Goal: Transaction & Acquisition: Purchase product/service

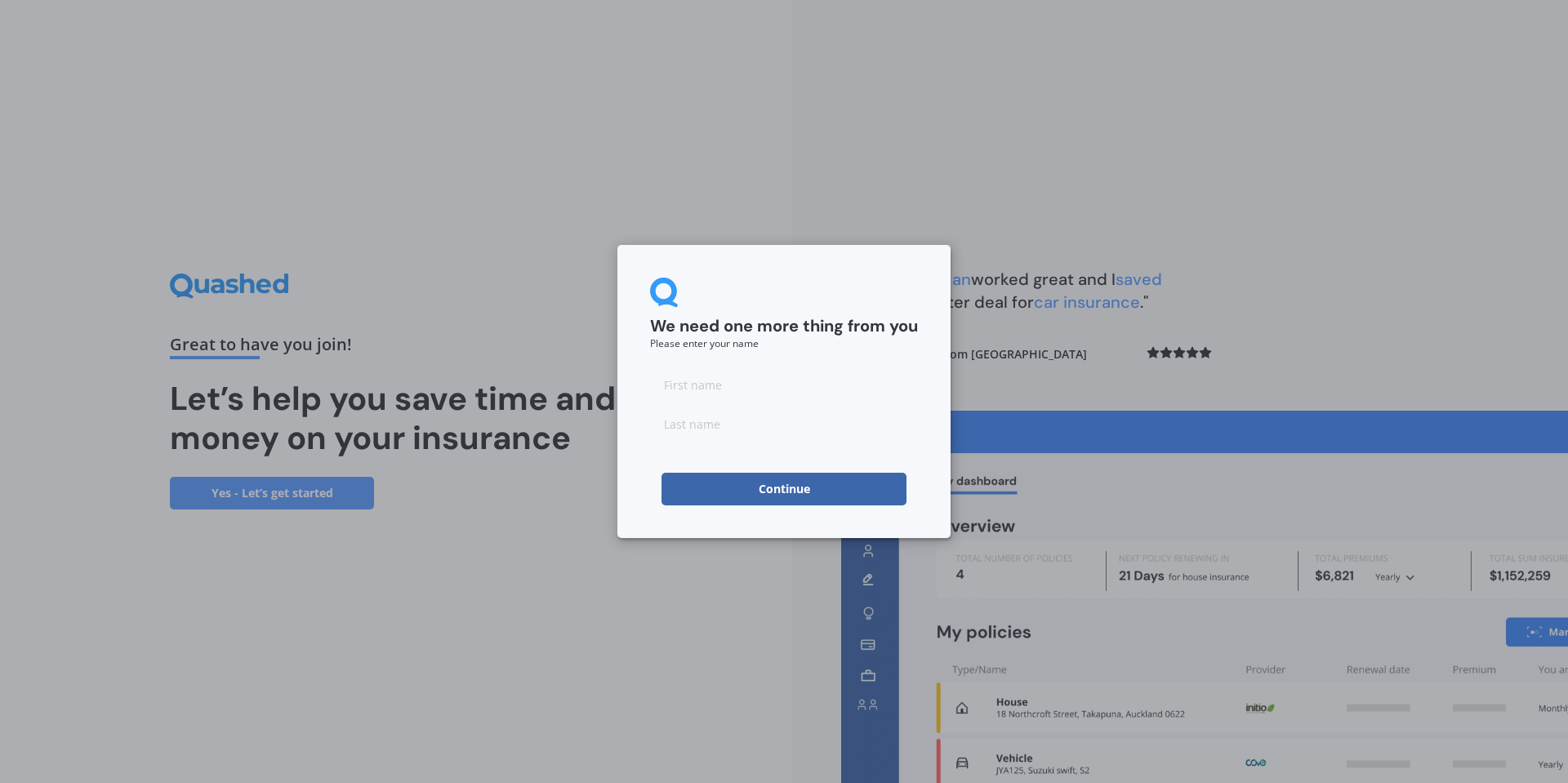
click at [801, 398] on input at bounding box center [784, 384] width 268 height 33
type input "ManKit"
type input "[PERSON_NAME]"
click at [853, 386] on input "ManKit" at bounding box center [784, 384] width 268 height 33
type input "Man Kit"
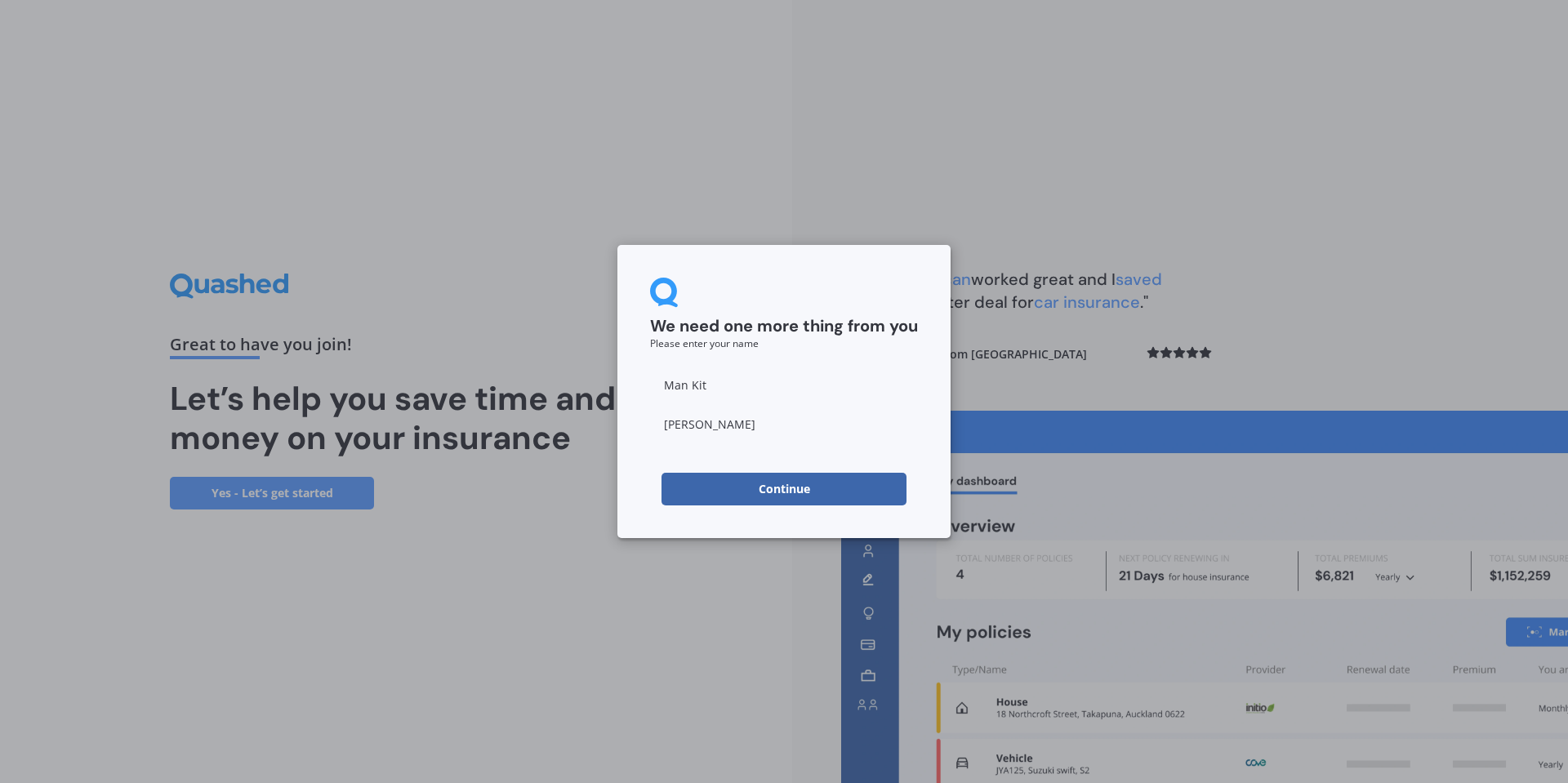
click at [817, 495] on button "Continue" at bounding box center [784, 489] width 245 height 33
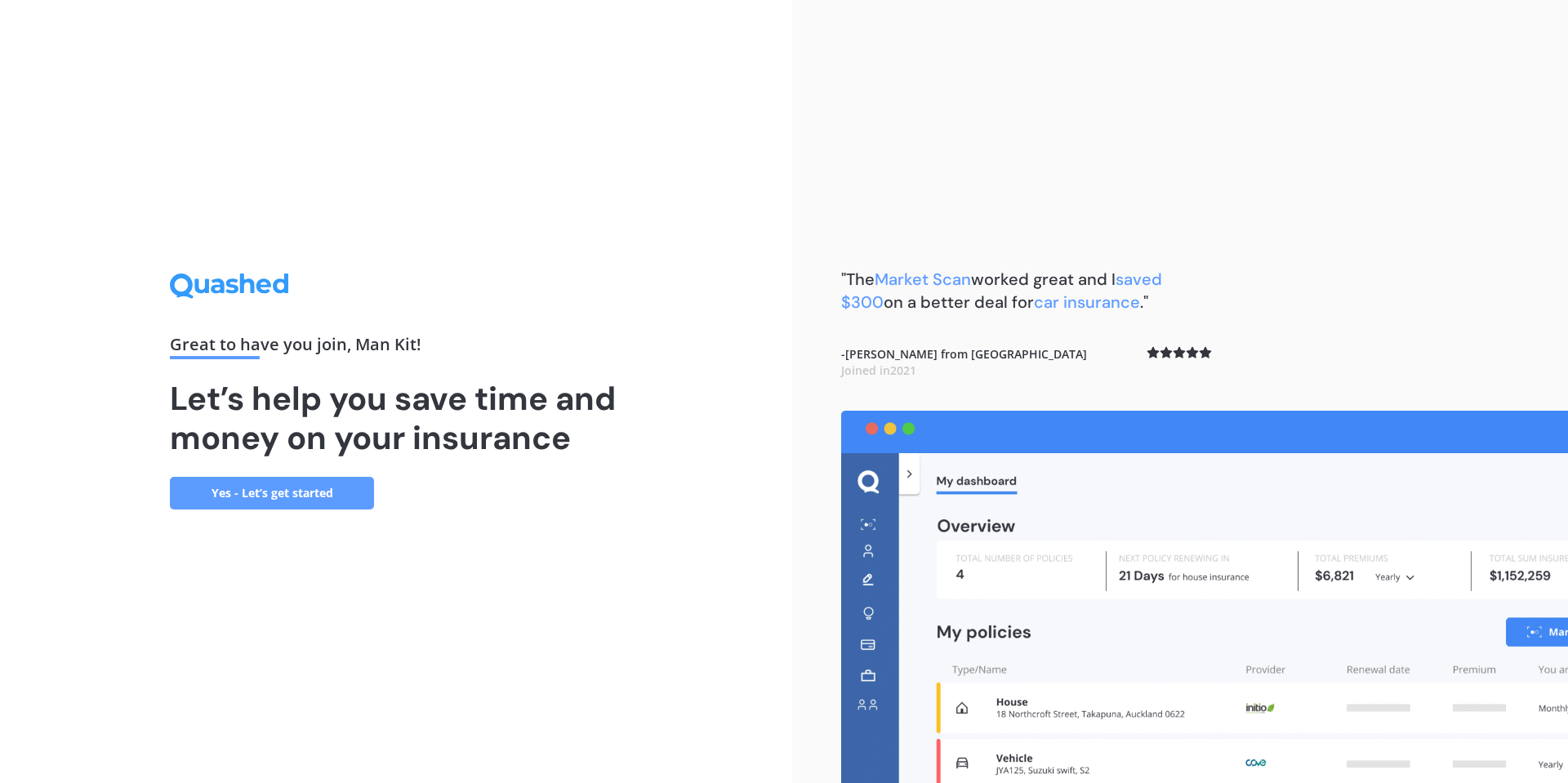
click at [333, 500] on link "Yes - Let’s get started" at bounding box center [272, 492] width 204 height 33
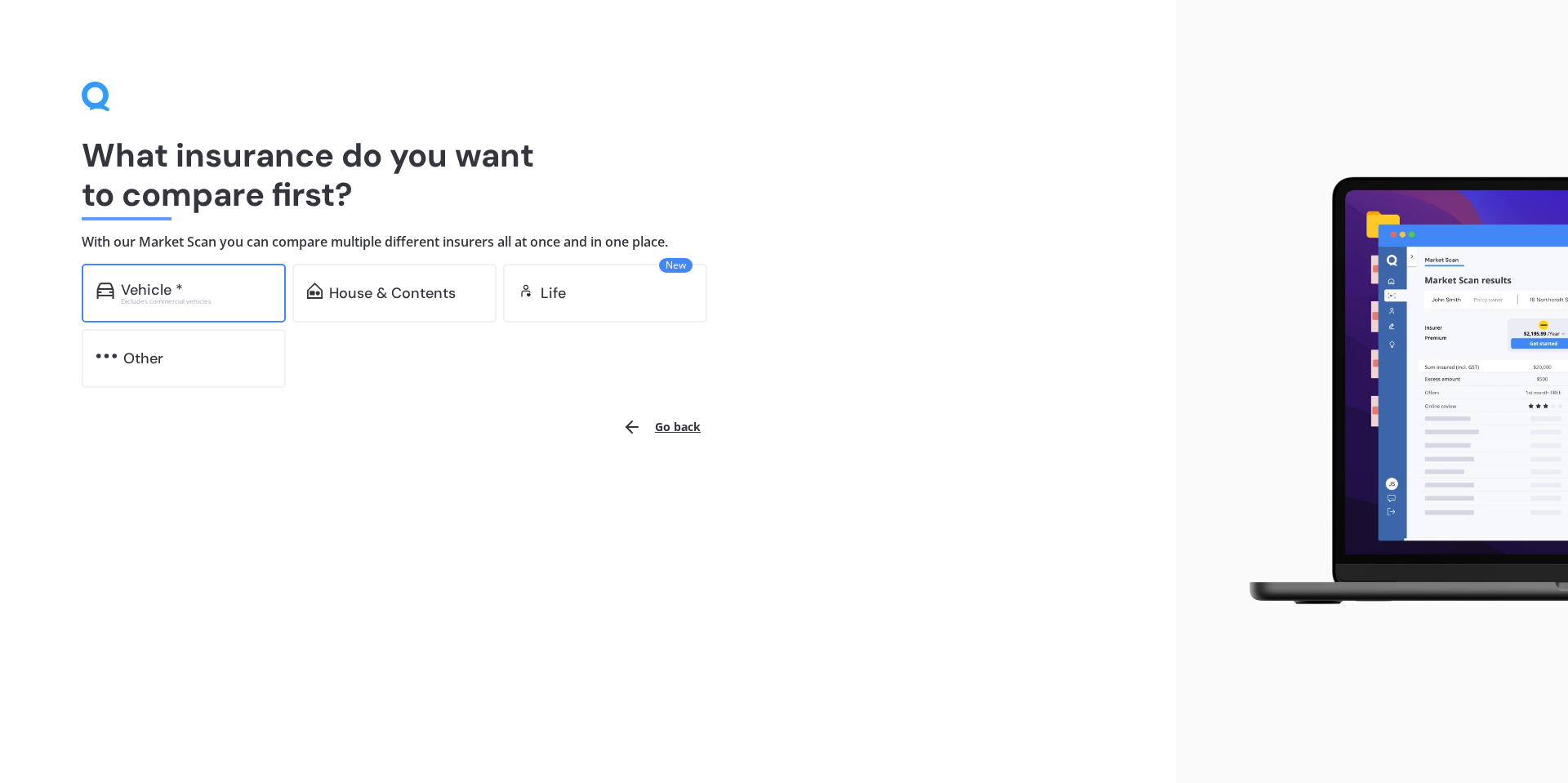
click at [99, 298] on div at bounding box center [105, 292] width 18 height 20
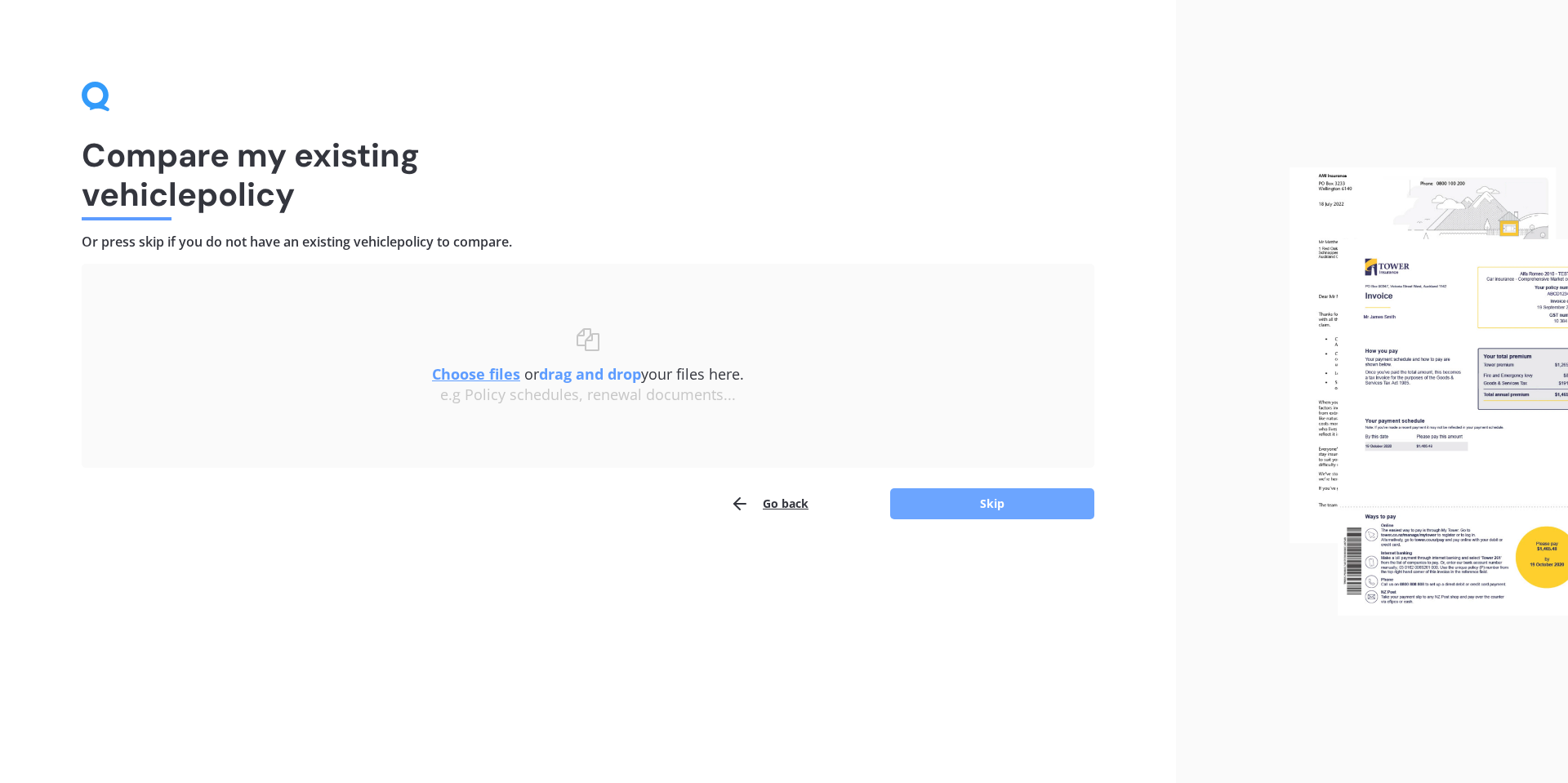
click at [961, 502] on button "Skip" at bounding box center [992, 503] width 204 height 31
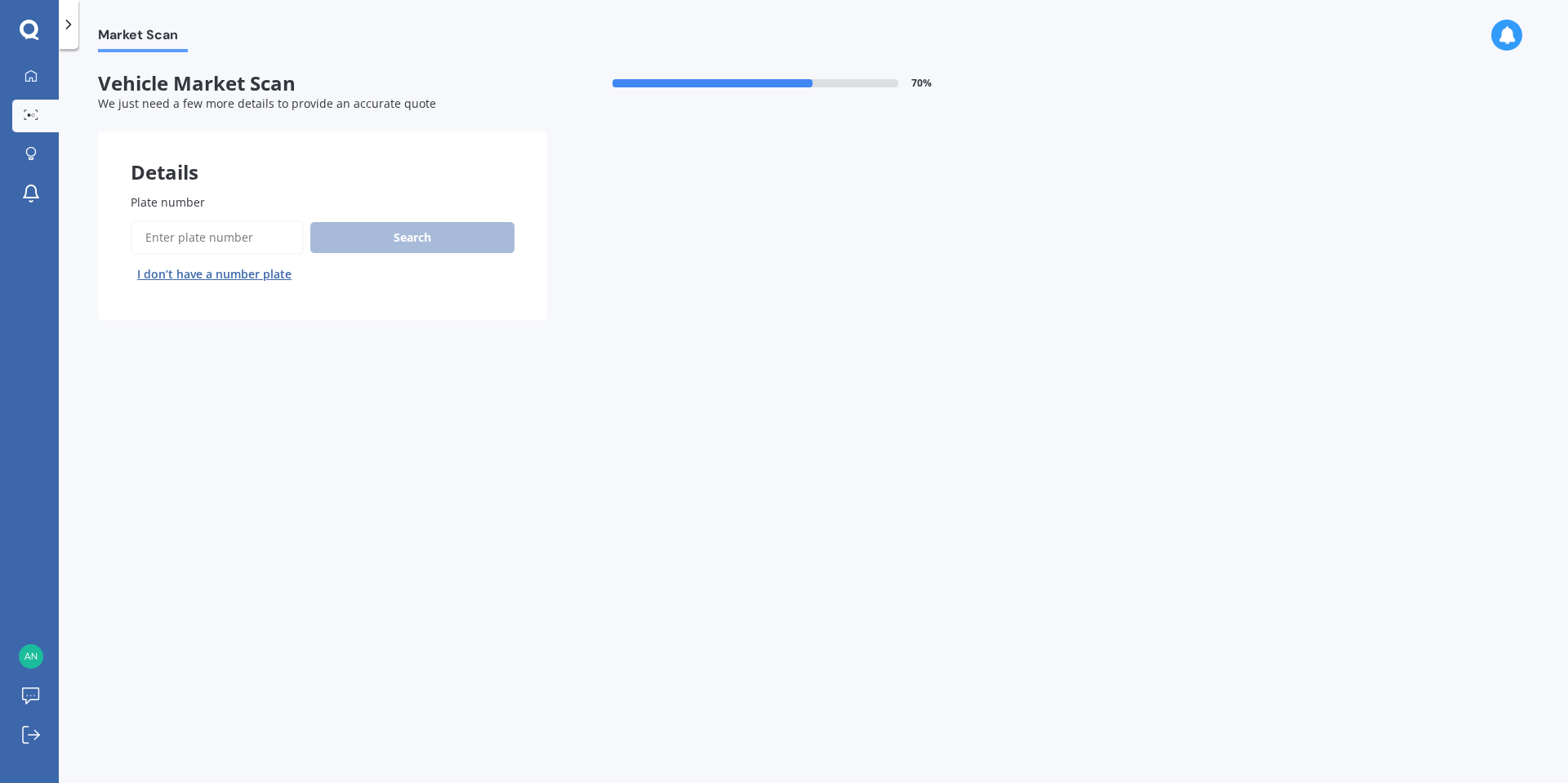
click at [259, 227] on input "Plate number" at bounding box center [216, 237] width 173 height 35
type input "NSW419"
click at [349, 236] on button "Search" at bounding box center [412, 237] width 204 height 31
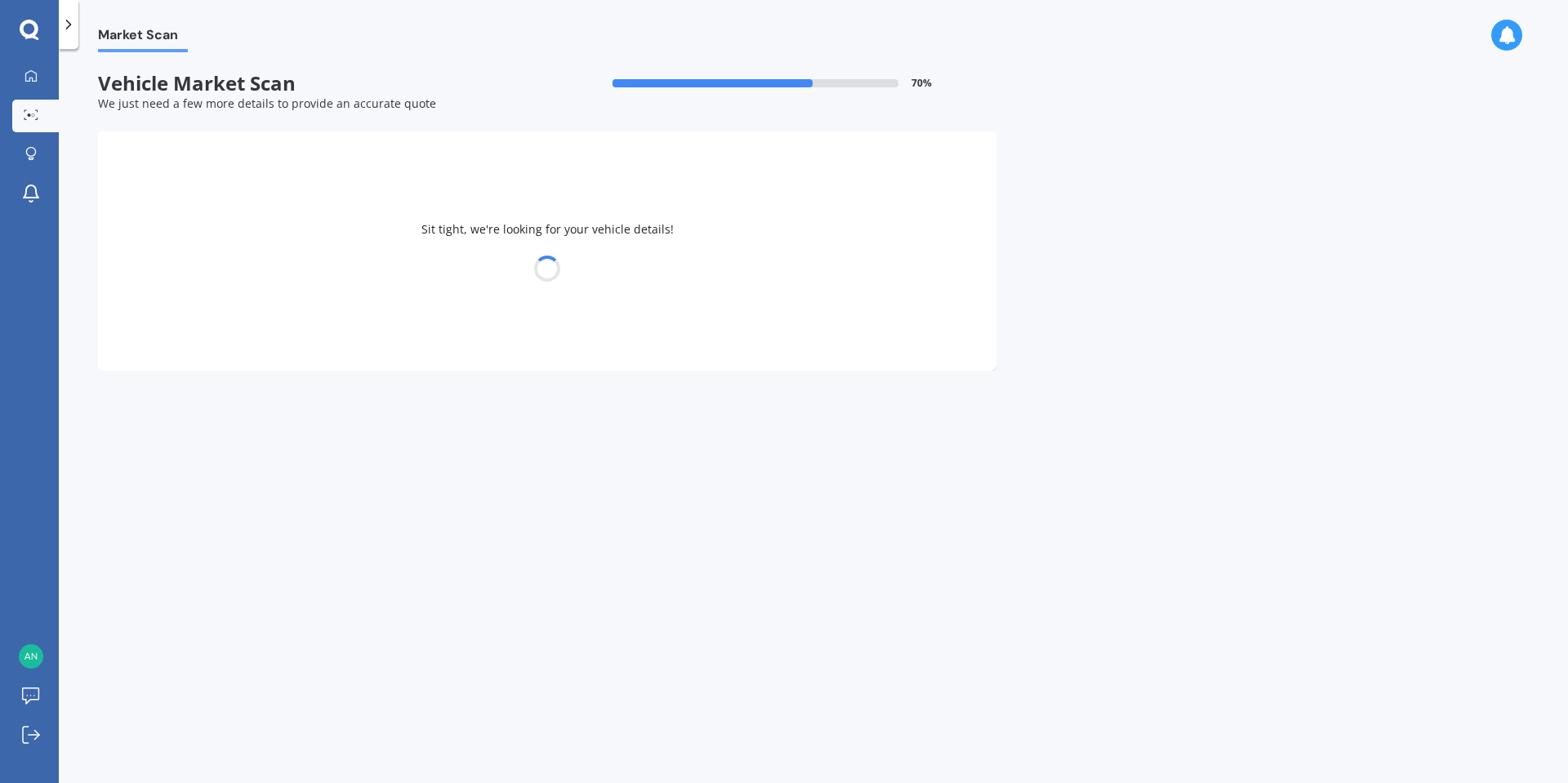
select select "TOYOTA"
select select "AQUA"
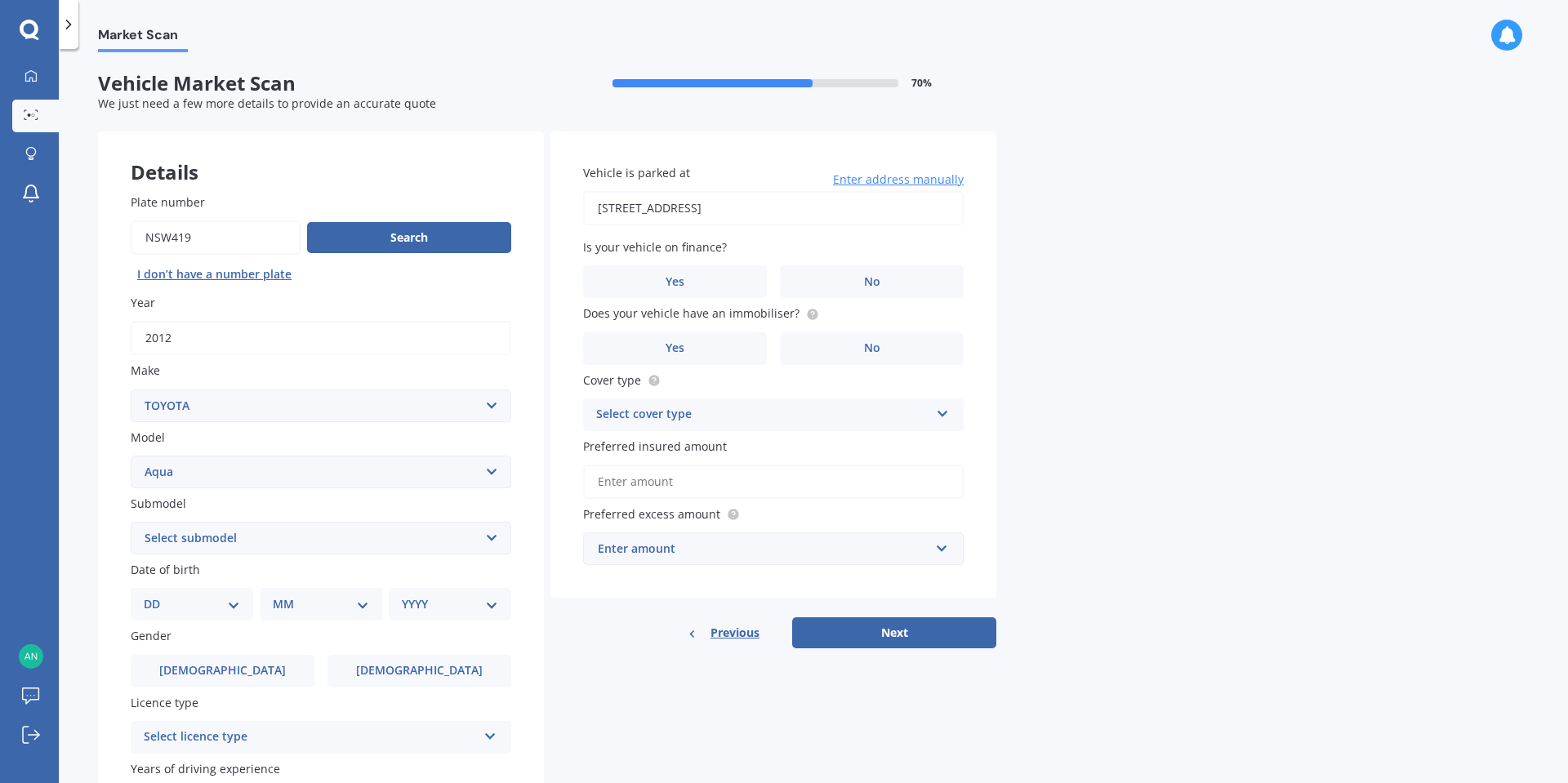
type input "[STREET_ADDRESS]"
click at [840, 286] on label "No" at bounding box center [871, 282] width 183 height 33
click at [0, 0] on input "No" at bounding box center [0, 0] width 0 height 0
click at [716, 341] on label "Yes" at bounding box center [674, 348] width 183 height 33
click at [0, 0] on input "Yes" at bounding box center [0, 0] width 0 height 0
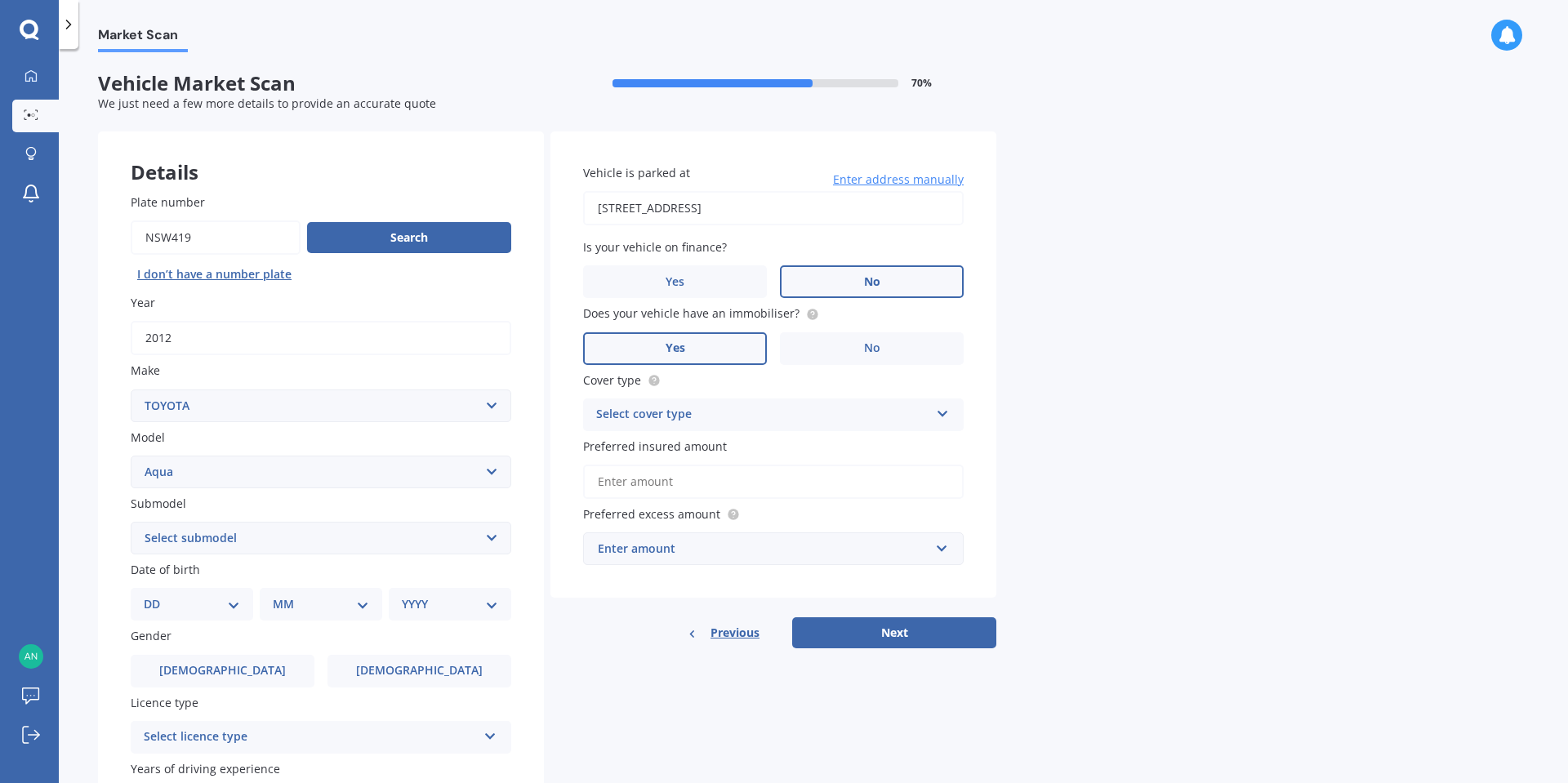
click at [811, 411] on div "Select cover type" at bounding box center [763, 415] width 333 height 19
click at [788, 436] on div "Comprehensive" at bounding box center [773, 446] width 379 height 29
click at [767, 485] on input "Preferred insured amount" at bounding box center [773, 481] width 381 height 35
click at [747, 546] on div "Enter amount" at bounding box center [764, 548] width 331 height 18
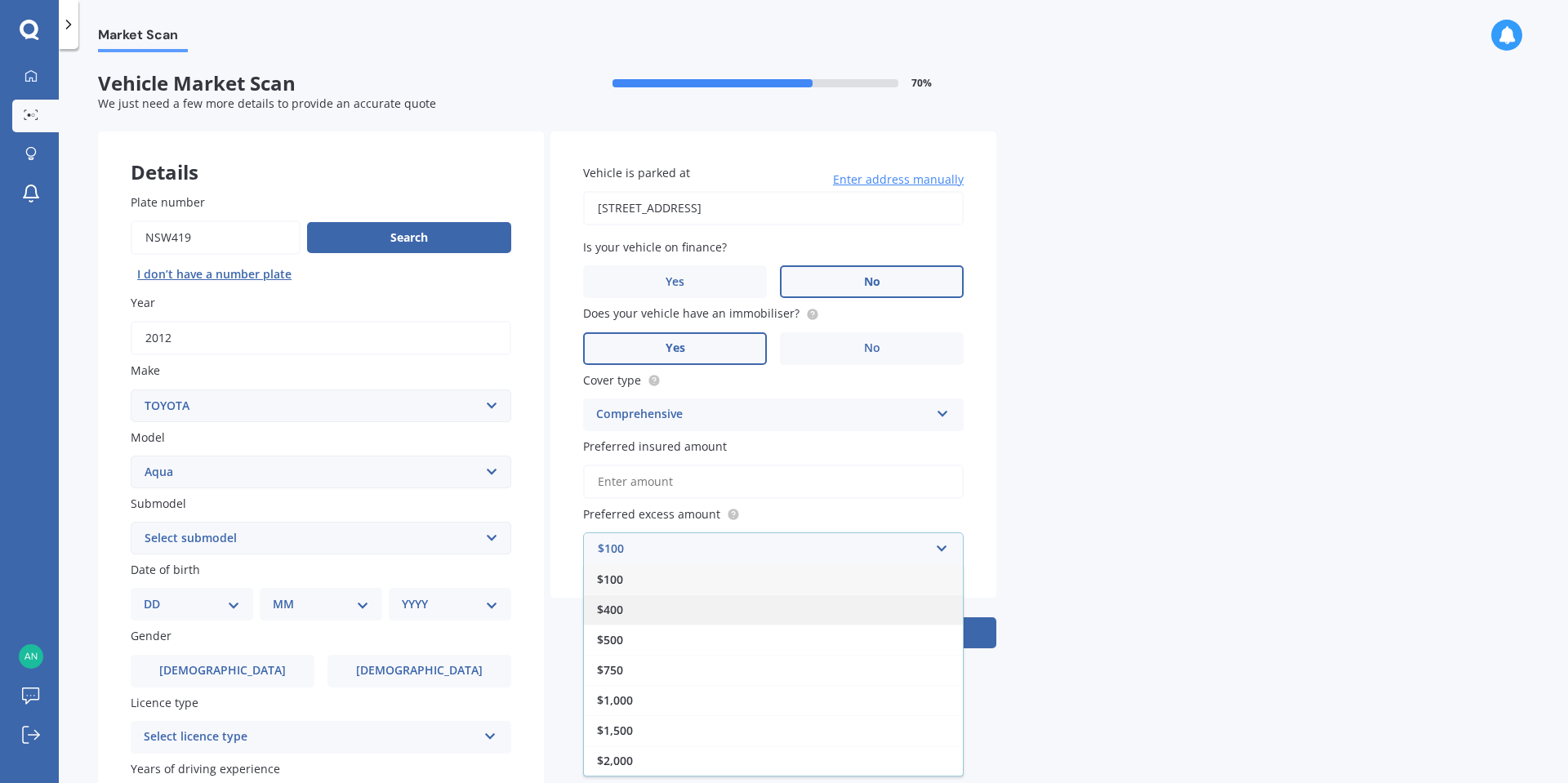
click at [812, 616] on div "$400" at bounding box center [773, 609] width 379 height 30
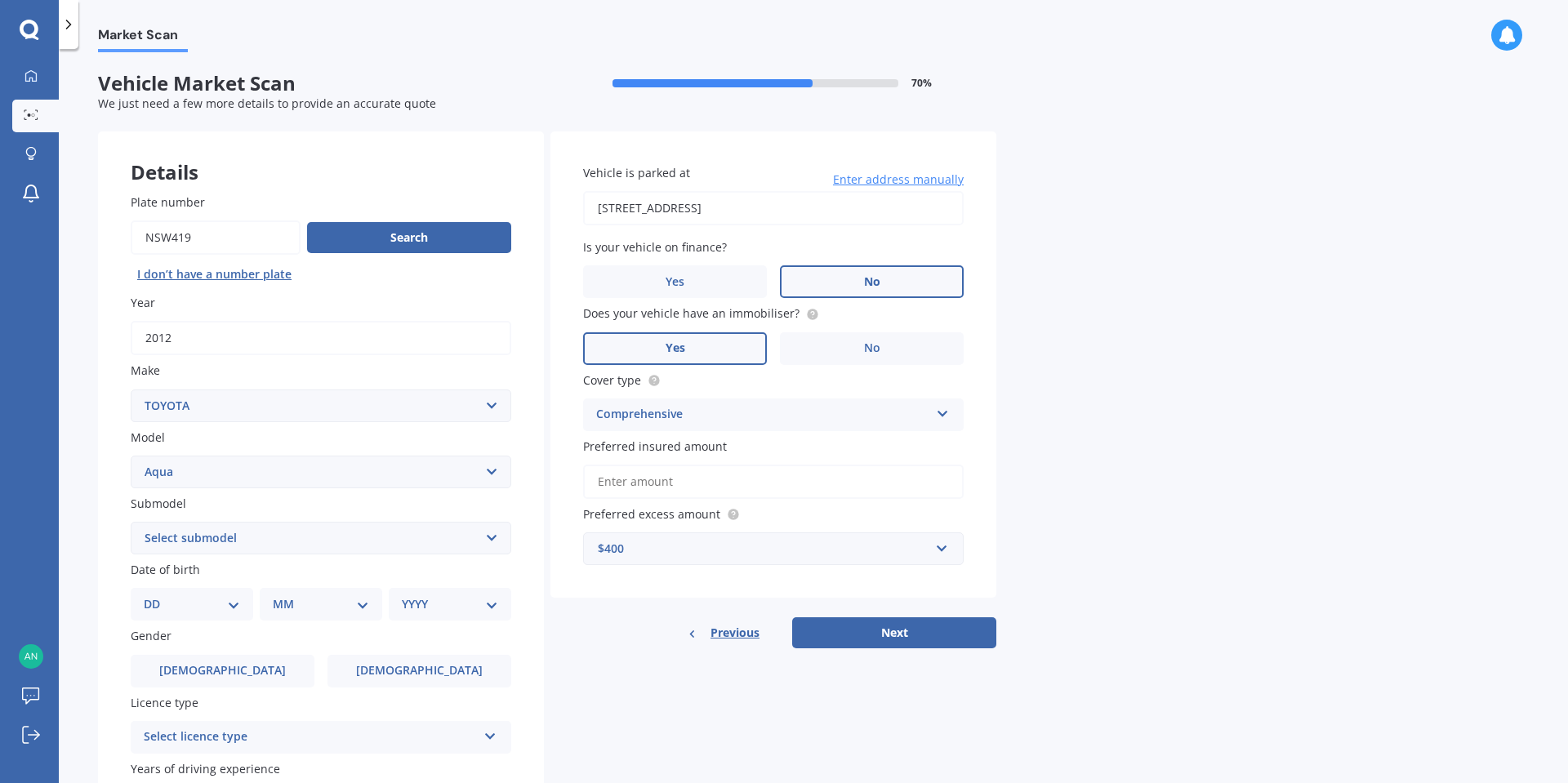
click at [848, 490] on input "Preferred insured amount" at bounding box center [773, 481] width 381 height 35
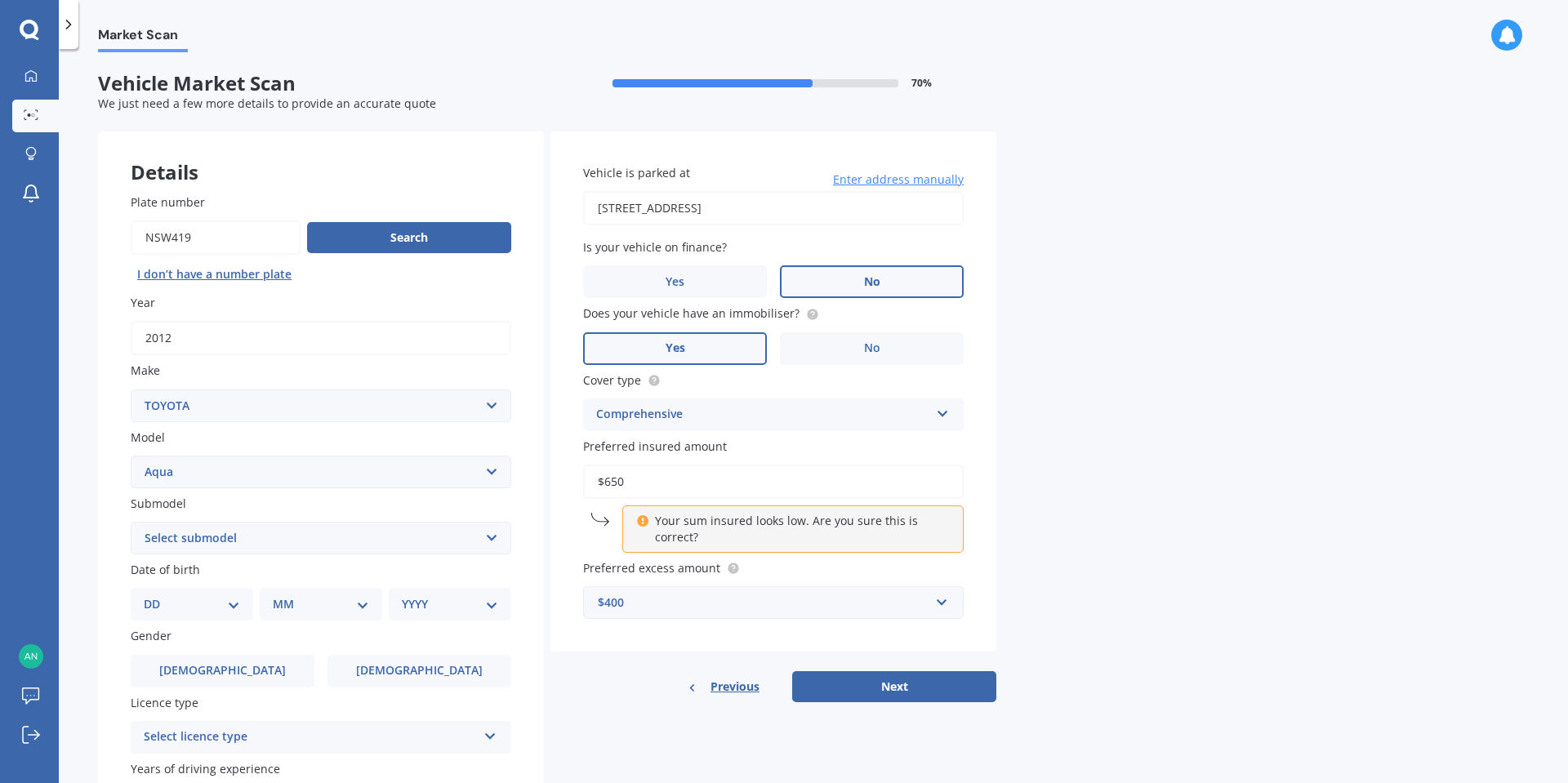
type input "$6,500"
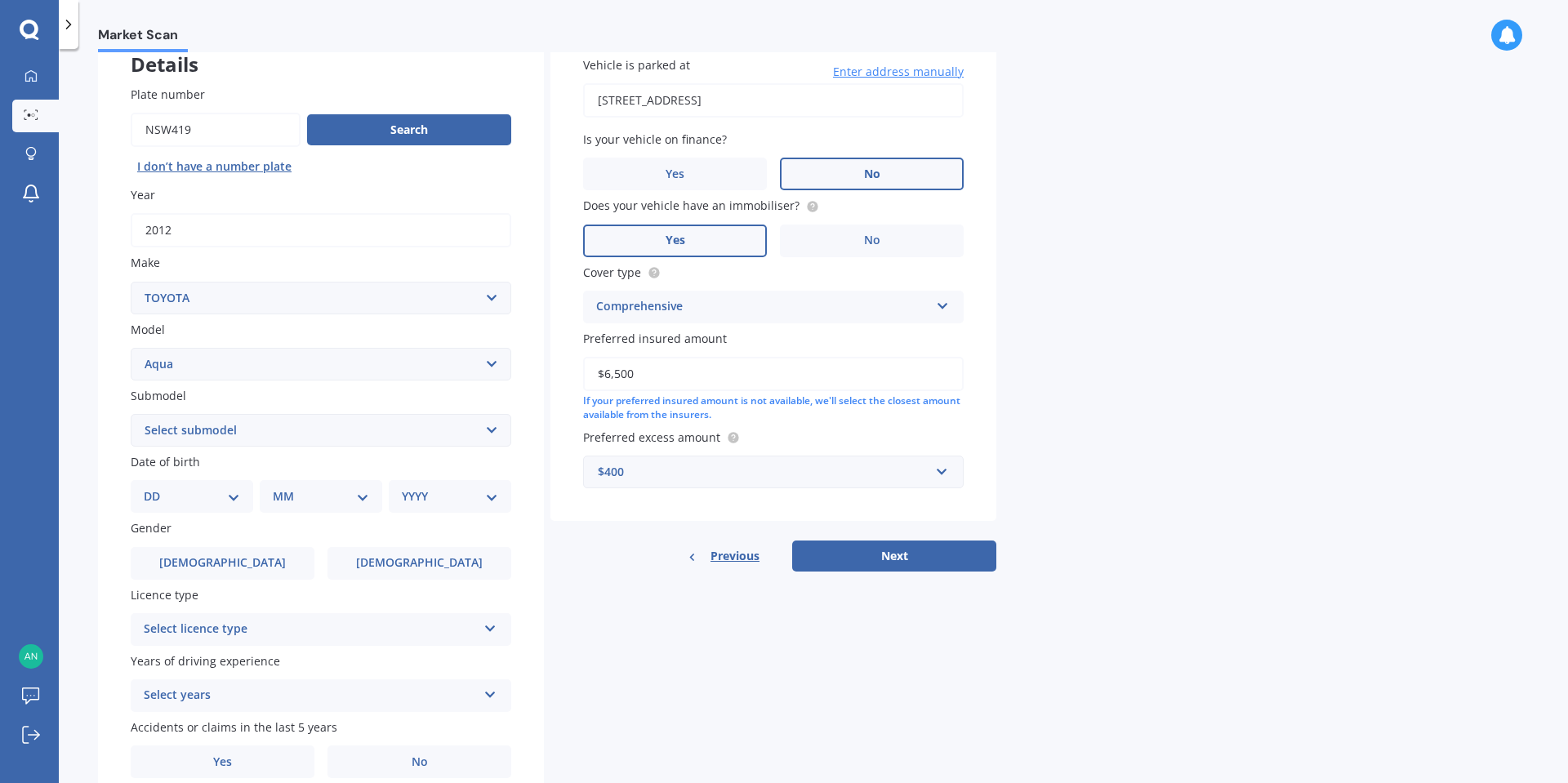
scroll to position [151, 0]
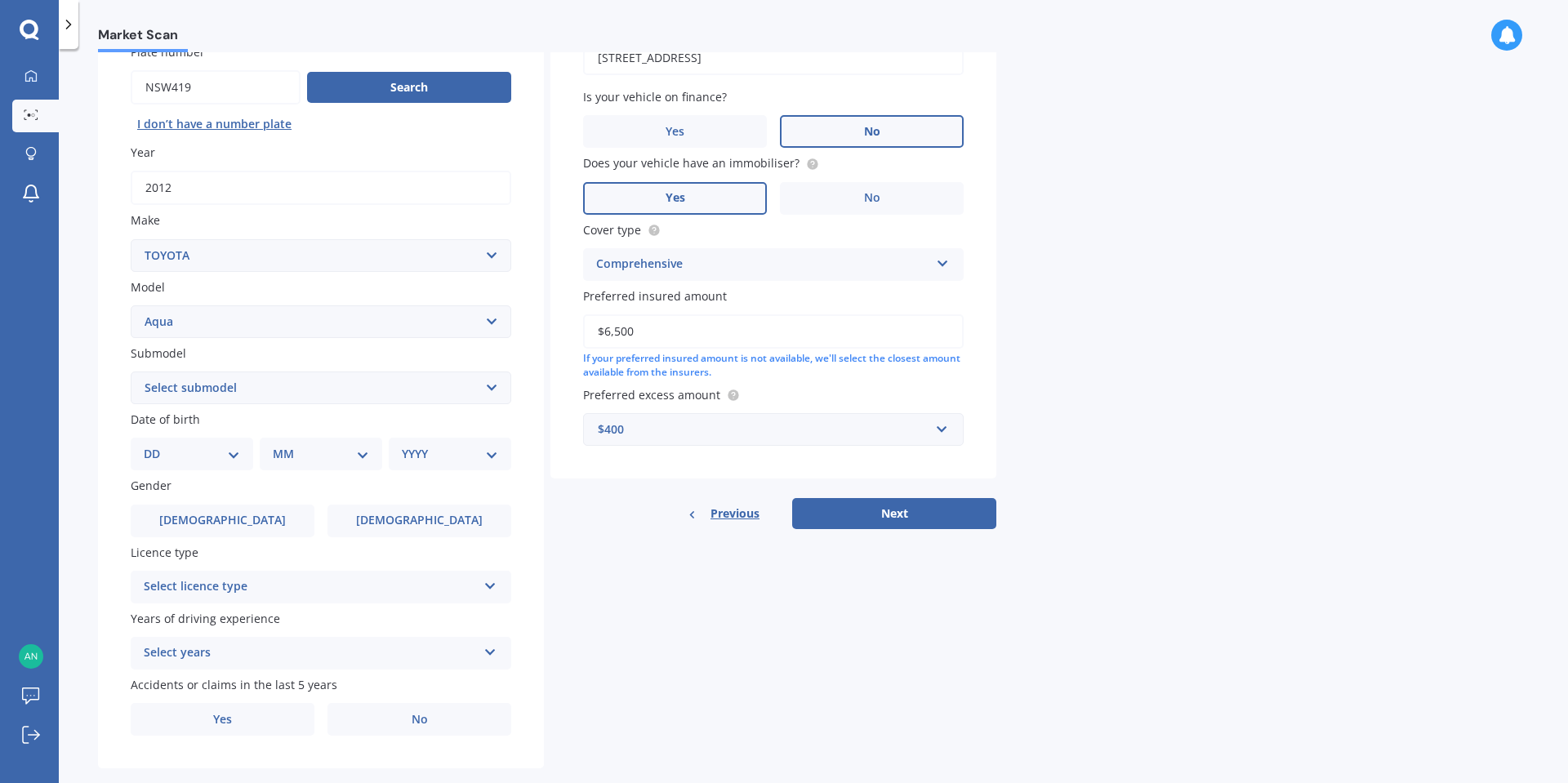
select select "1997"
select select "10"
select select "25"
click at [205, 521] on label "[DEMOGRAPHIC_DATA]" at bounding box center [221, 521] width 183 height 33
click at [0, 0] on input "[DEMOGRAPHIC_DATA]" at bounding box center [0, 0] width 0 height 0
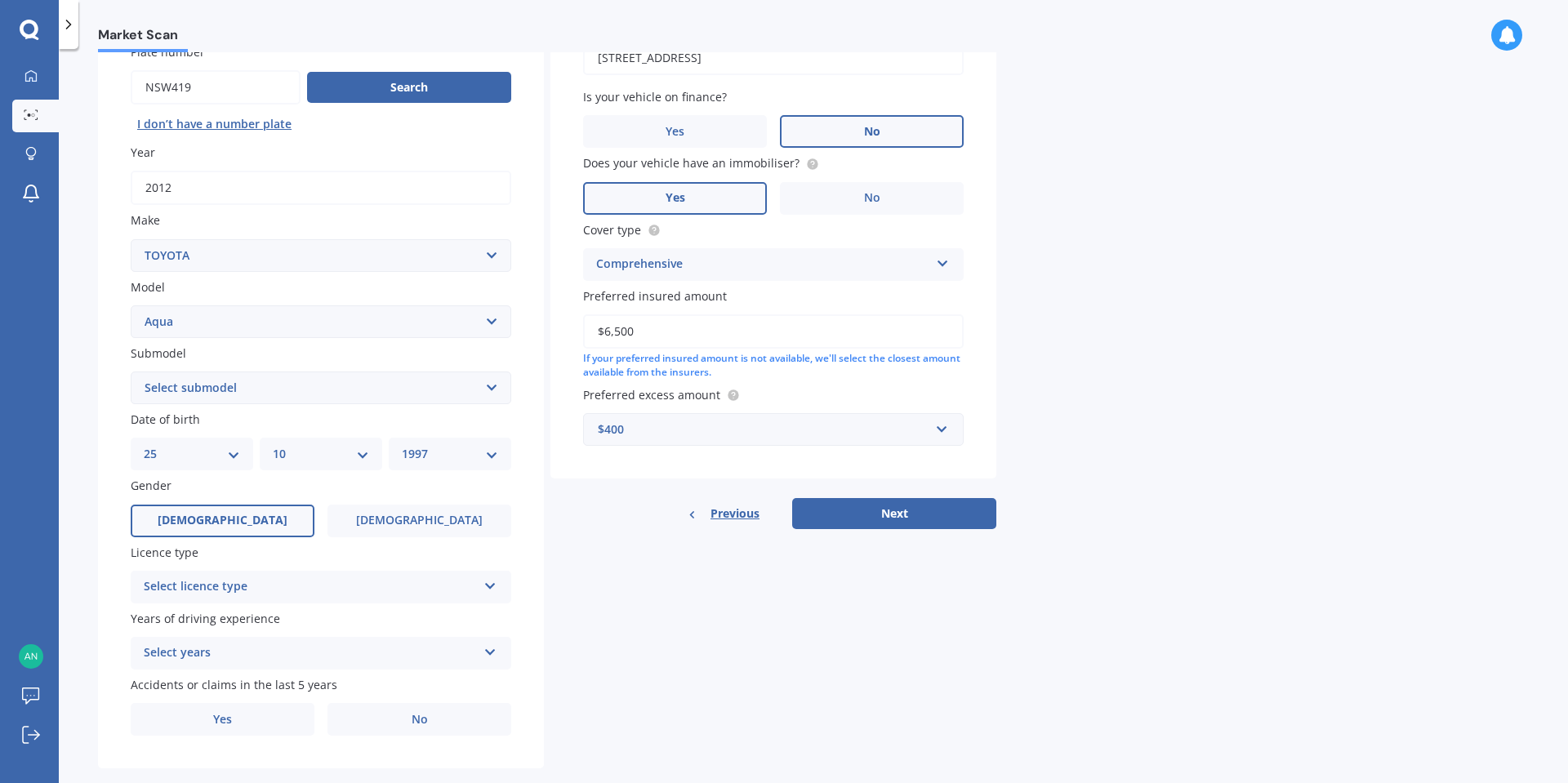
click at [263, 578] on div "Select licence type" at bounding box center [310, 587] width 333 height 19
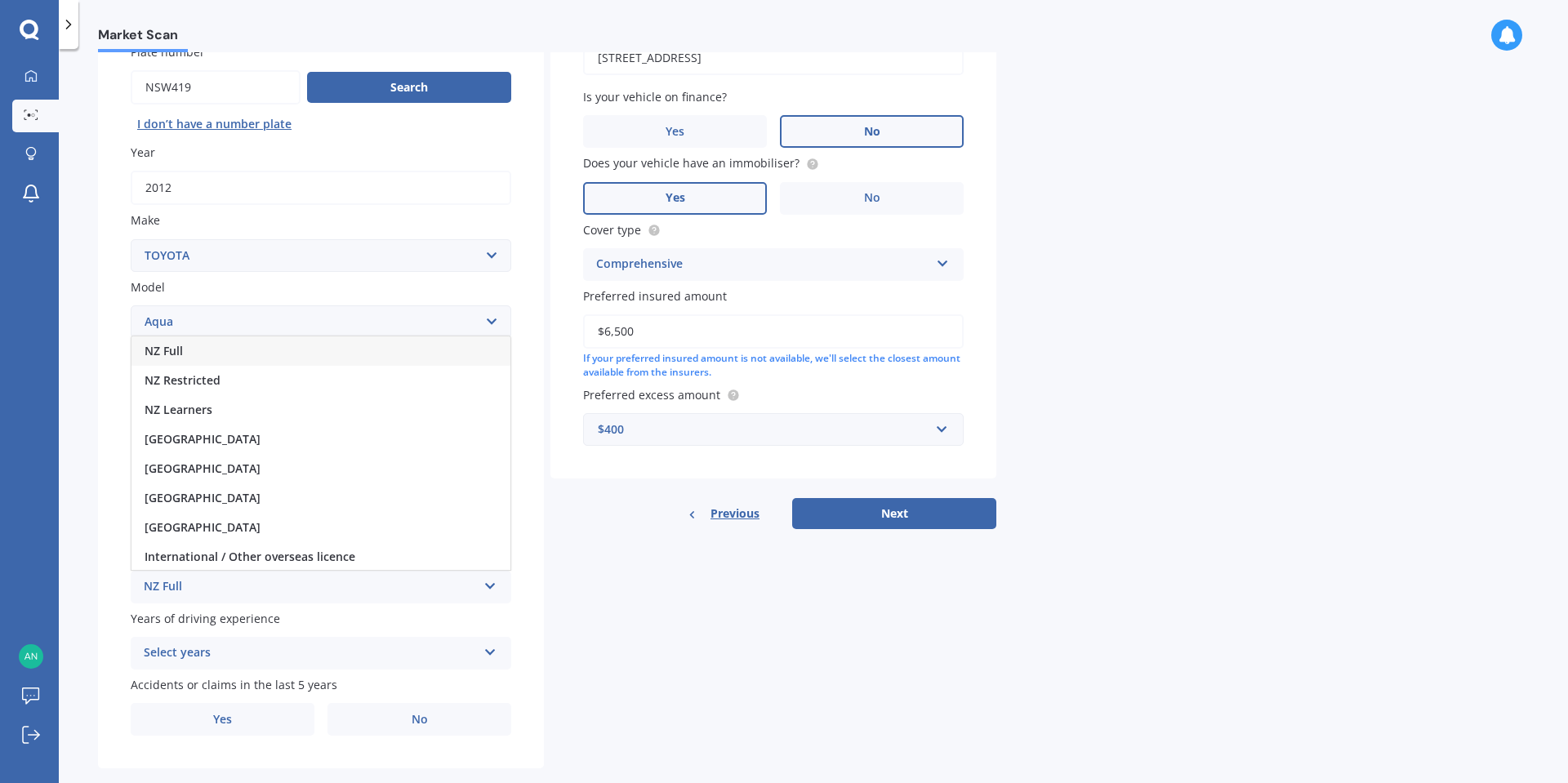
click at [269, 348] on div "NZ Full" at bounding box center [321, 351] width 379 height 29
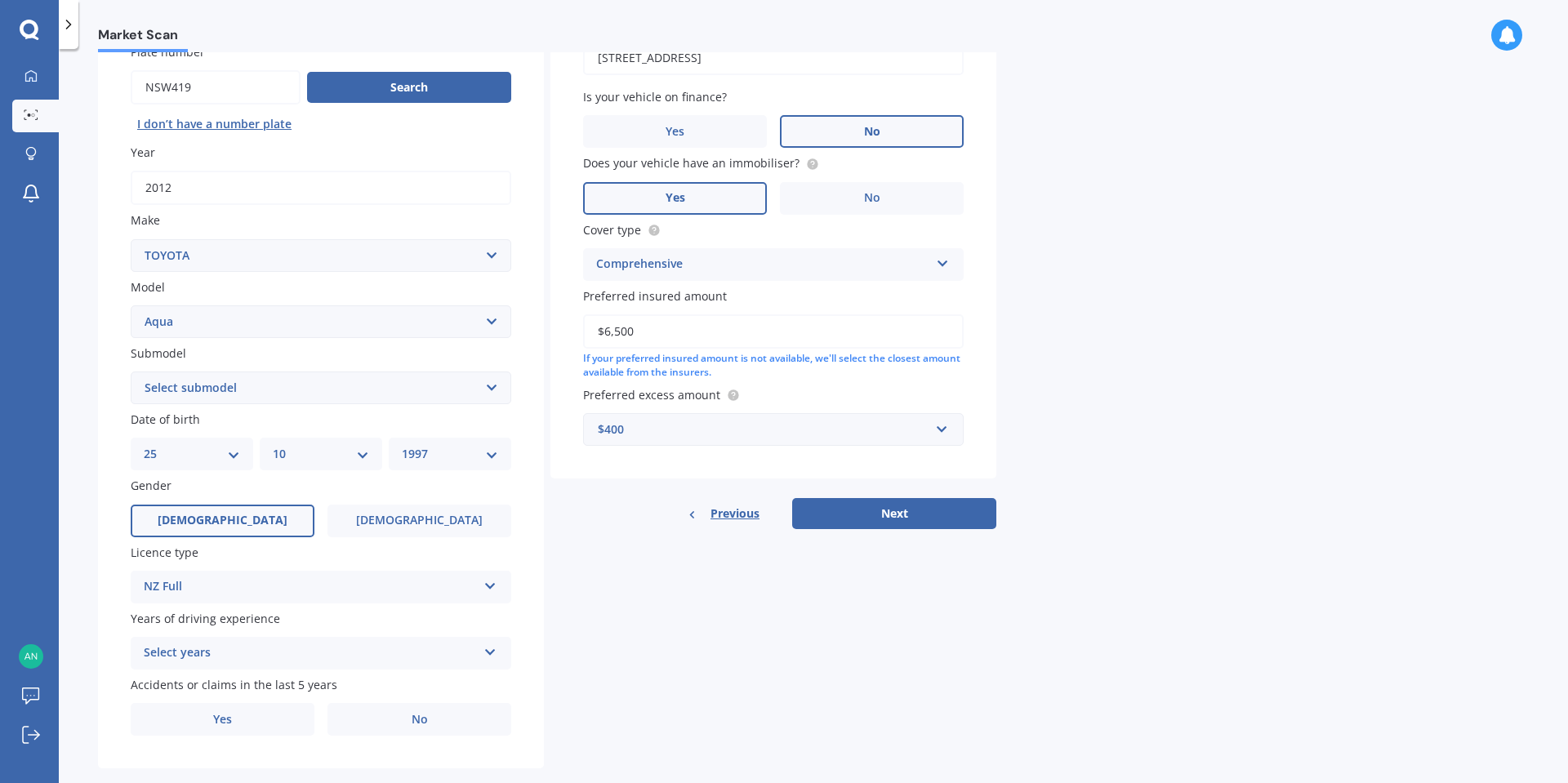
click at [400, 643] on div "Select years" at bounding box center [310, 653] width 333 height 19
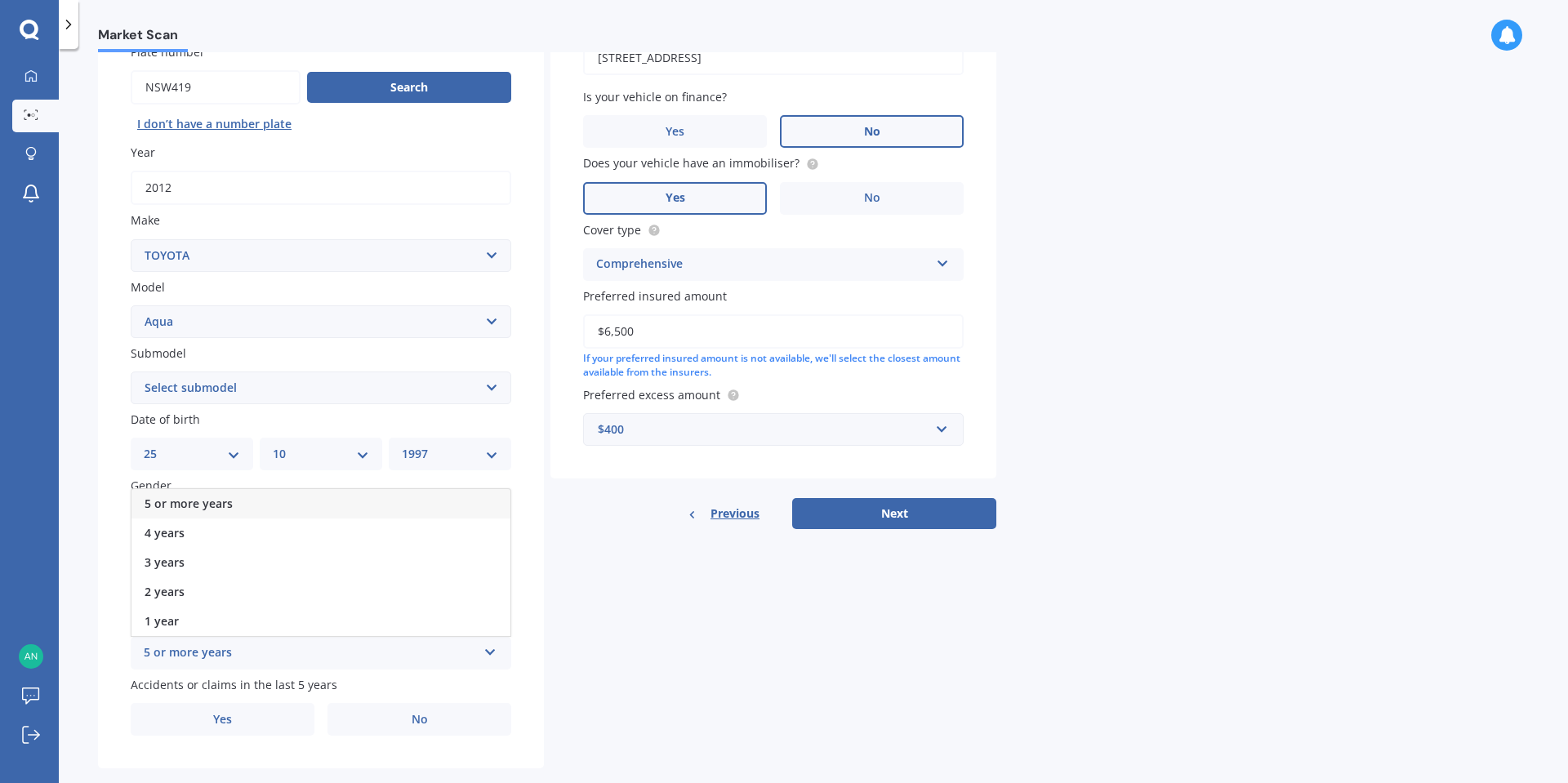
click at [384, 496] on div "5 or more years" at bounding box center [321, 503] width 379 height 29
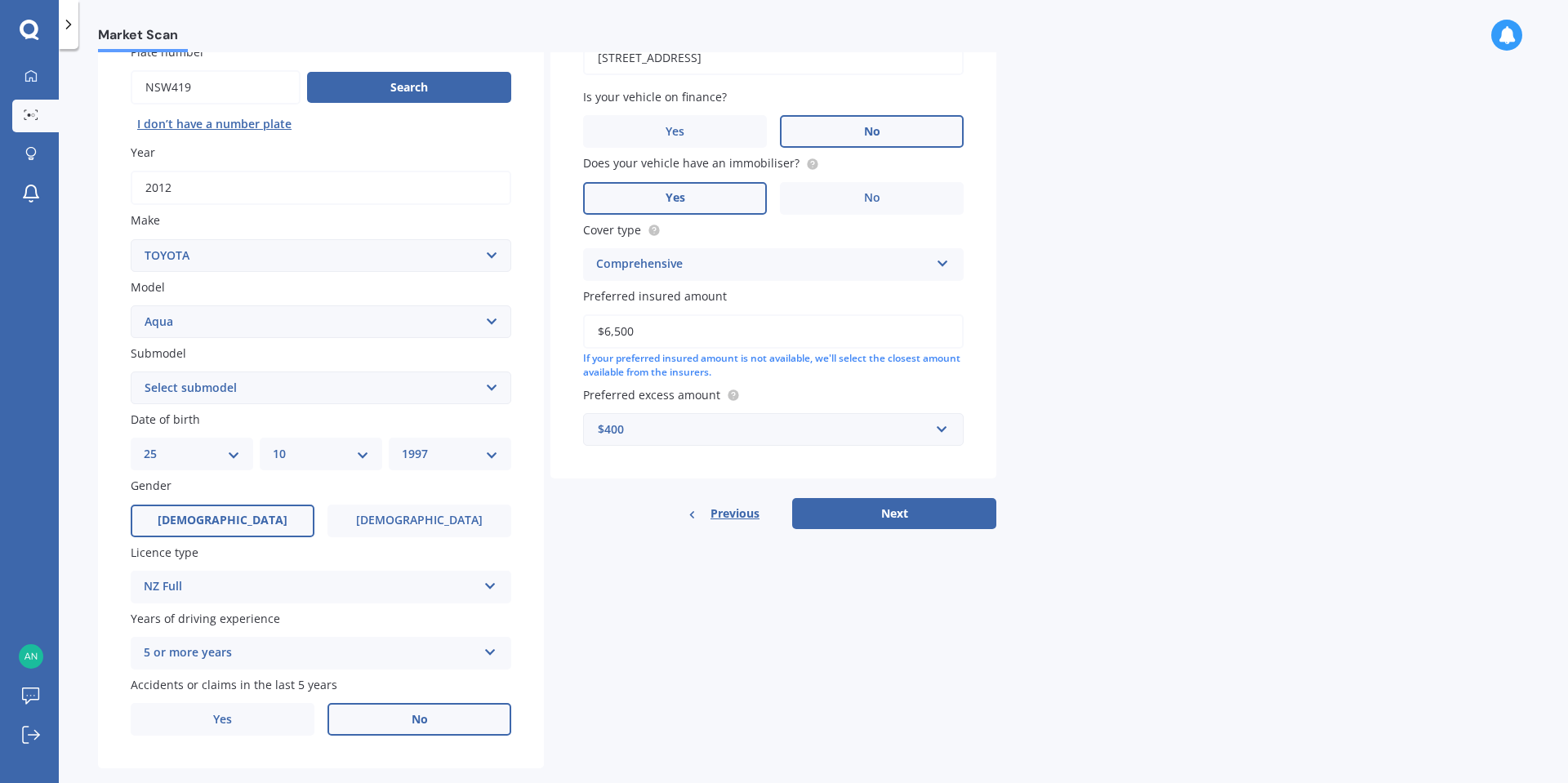
click at [431, 725] on label "No" at bounding box center [419, 719] width 183 height 33
click at [0, 0] on input "No" at bounding box center [0, 0] width 0 height 0
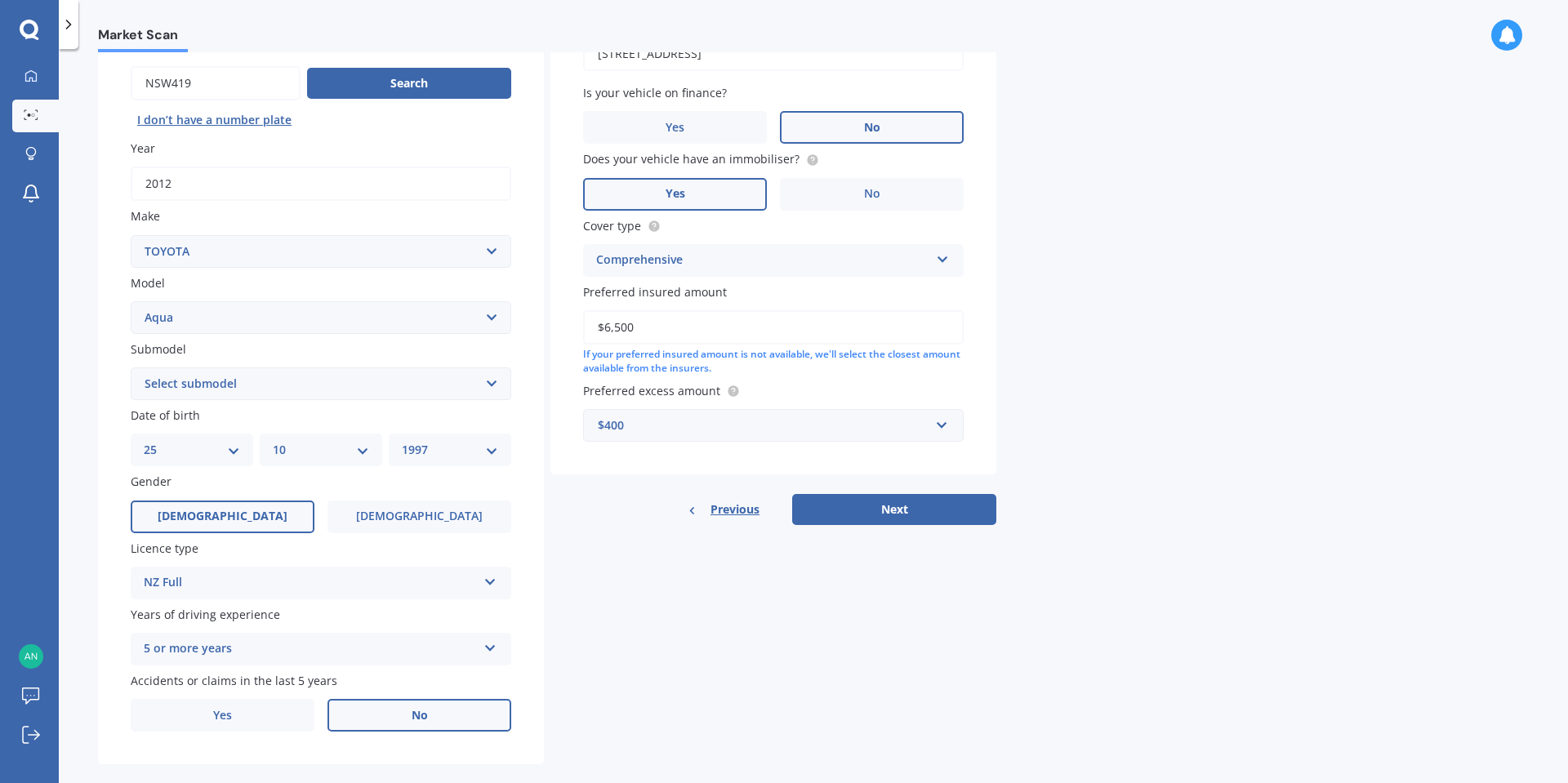
scroll to position [172, 0]
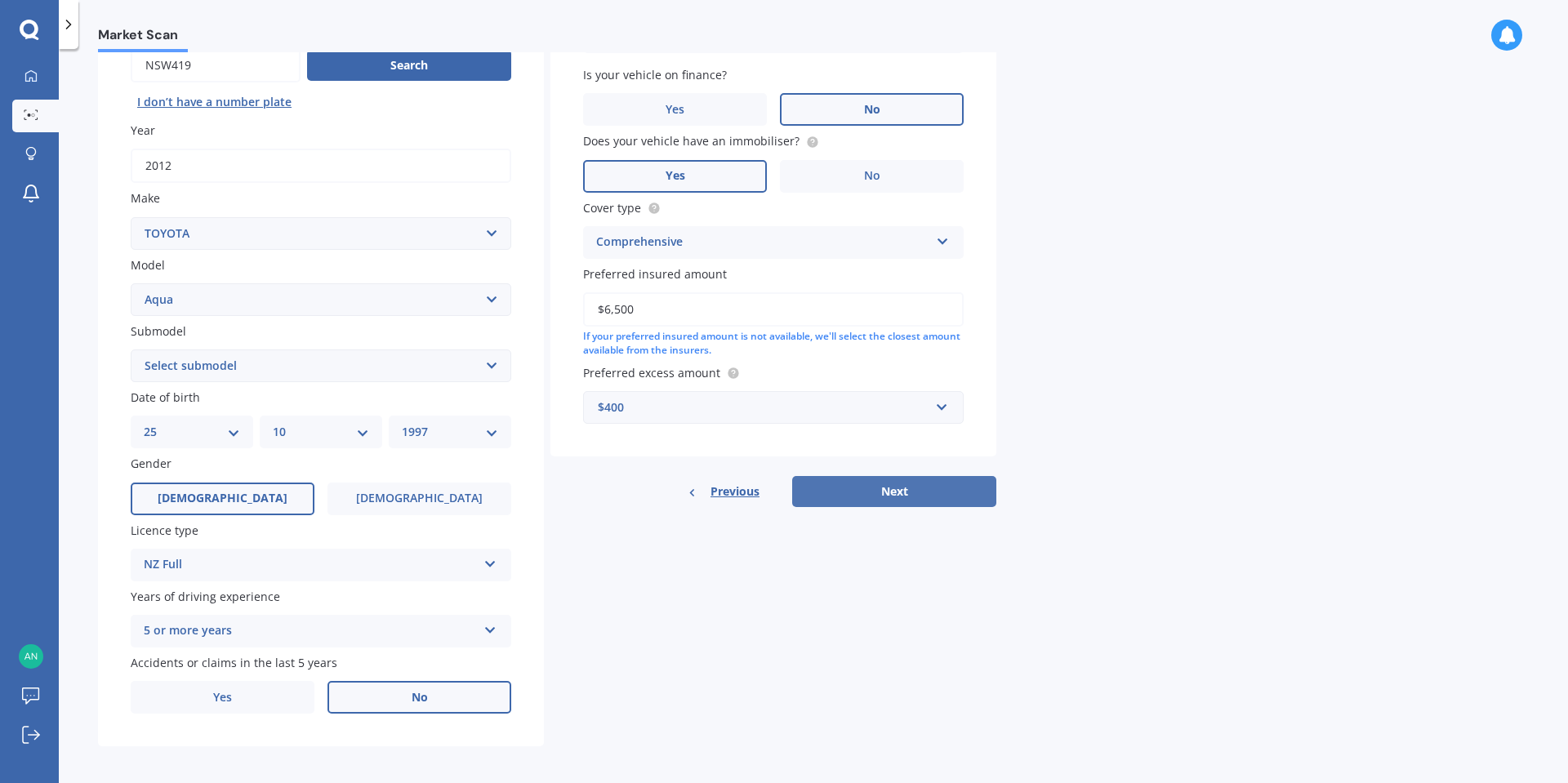
click at [868, 488] on button "Next" at bounding box center [894, 491] width 204 height 31
select select "HYBRID"
click at [954, 498] on button "Next" at bounding box center [894, 491] width 204 height 31
select select "25"
select select "10"
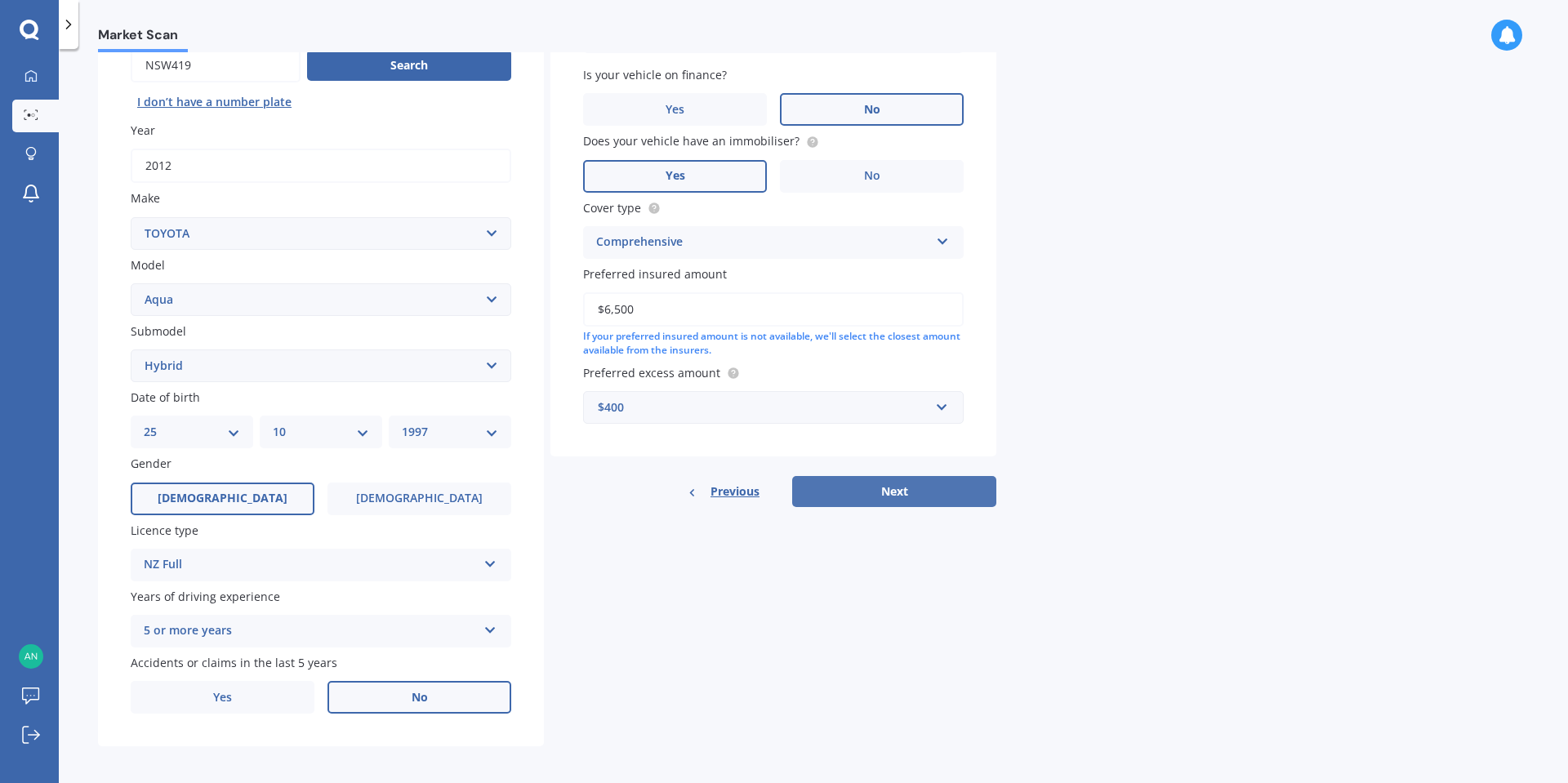
select select "1997"
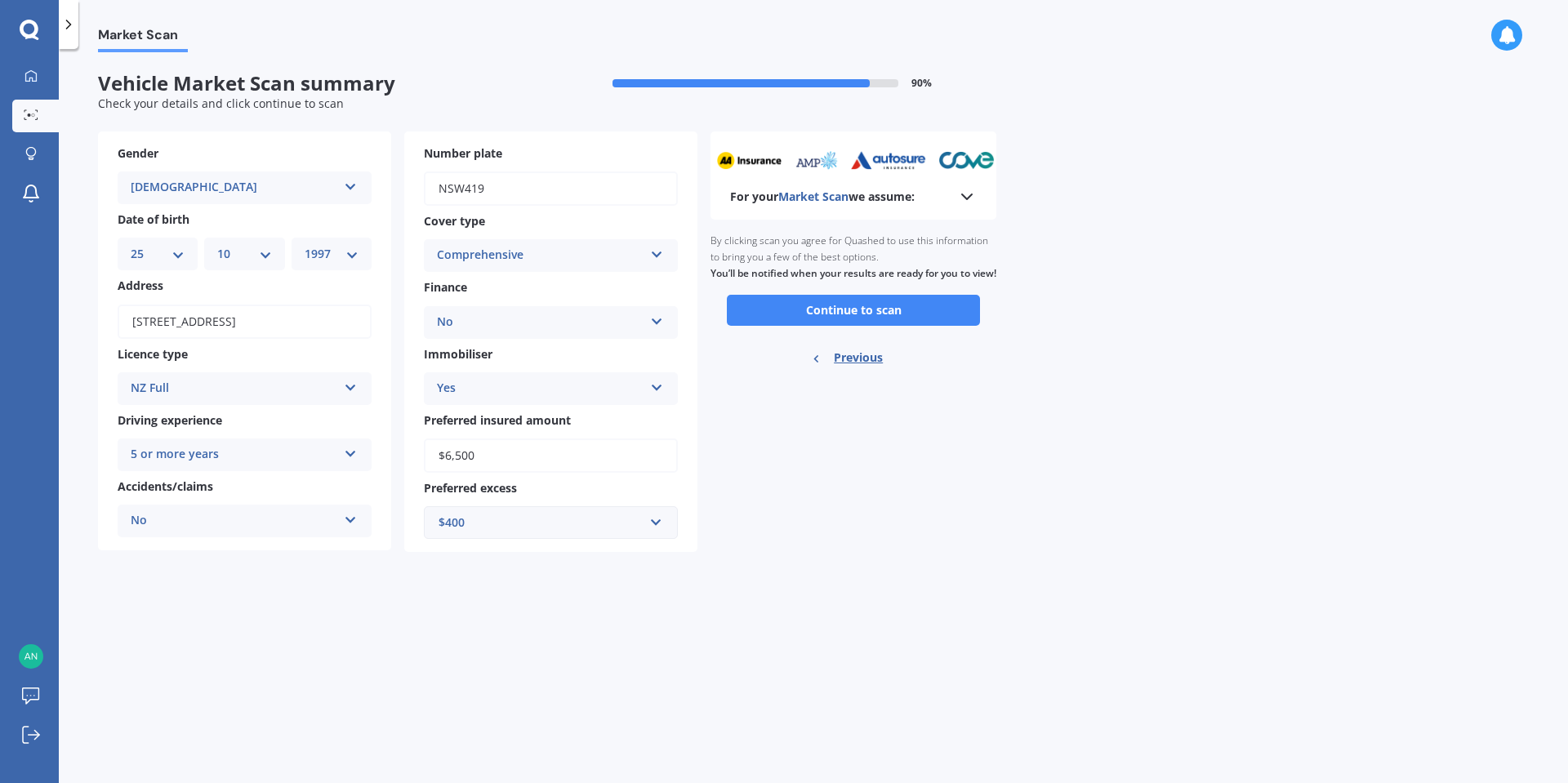
scroll to position [0, 0]
click at [778, 326] on button "Continue to scan" at bounding box center [853, 310] width 253 height 31
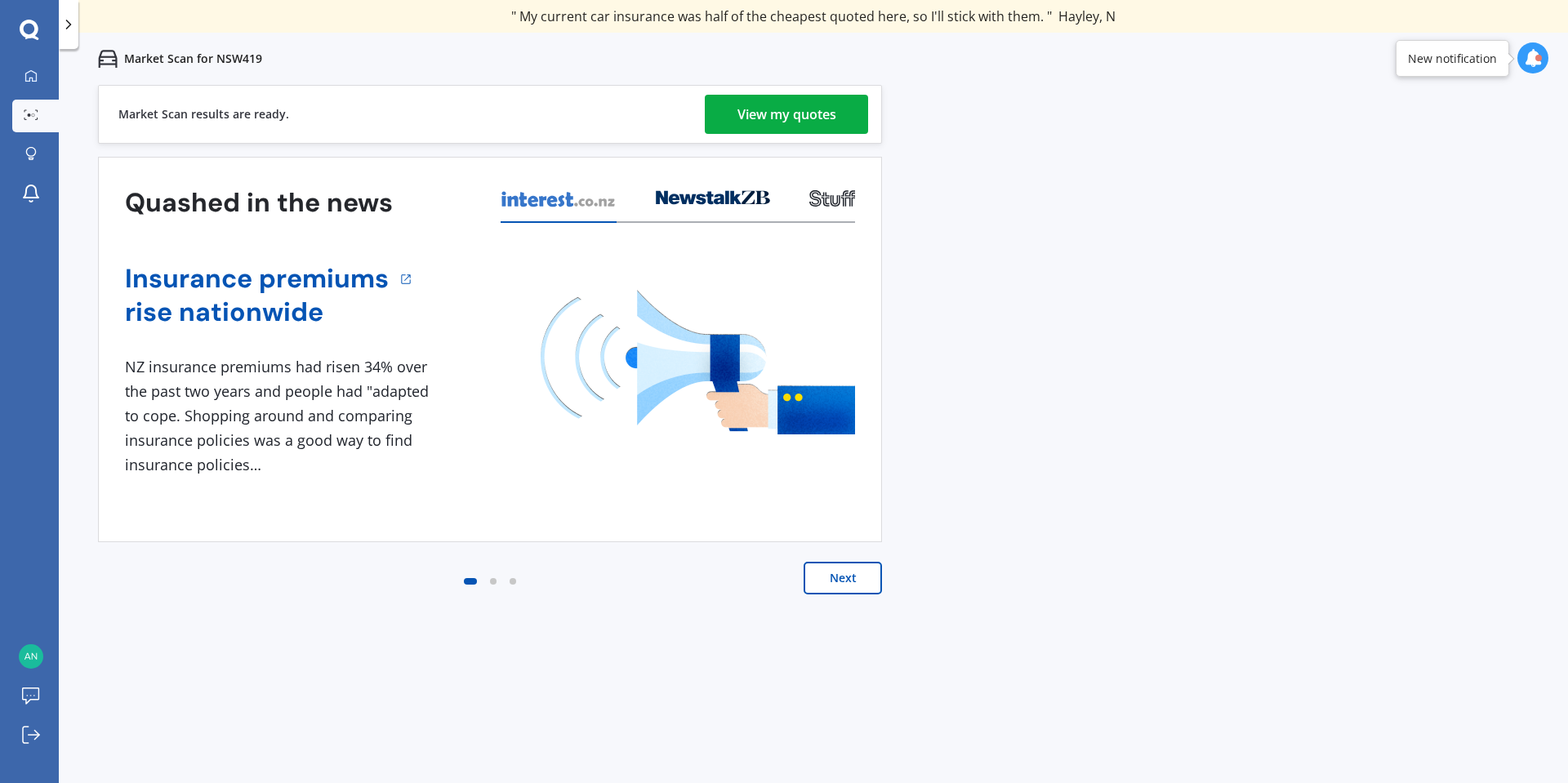
click at [840, 119] on link "View my quotes" at bounding box center [786, 114] width 163 height 39
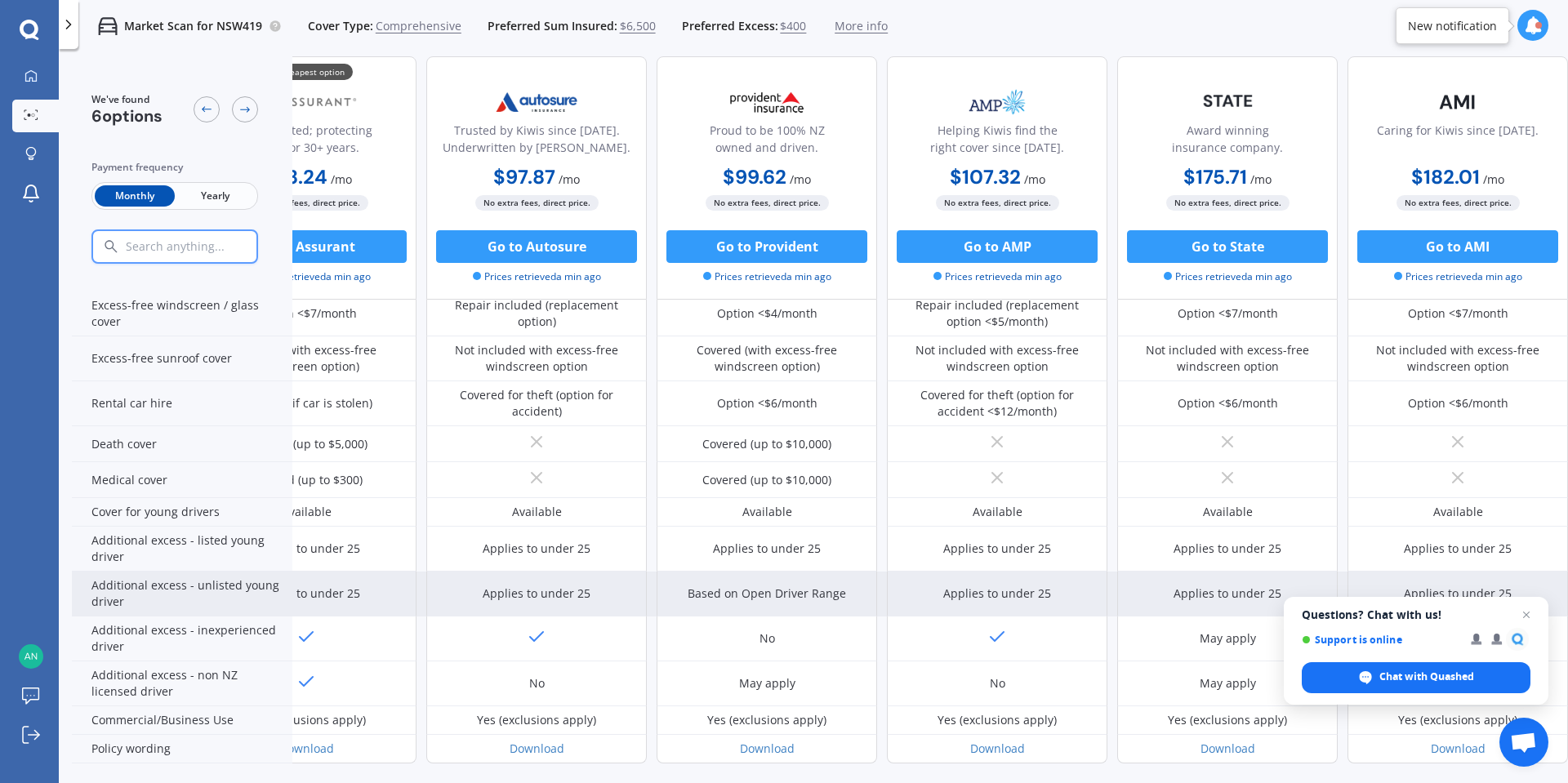
scroll to position [623, 105]
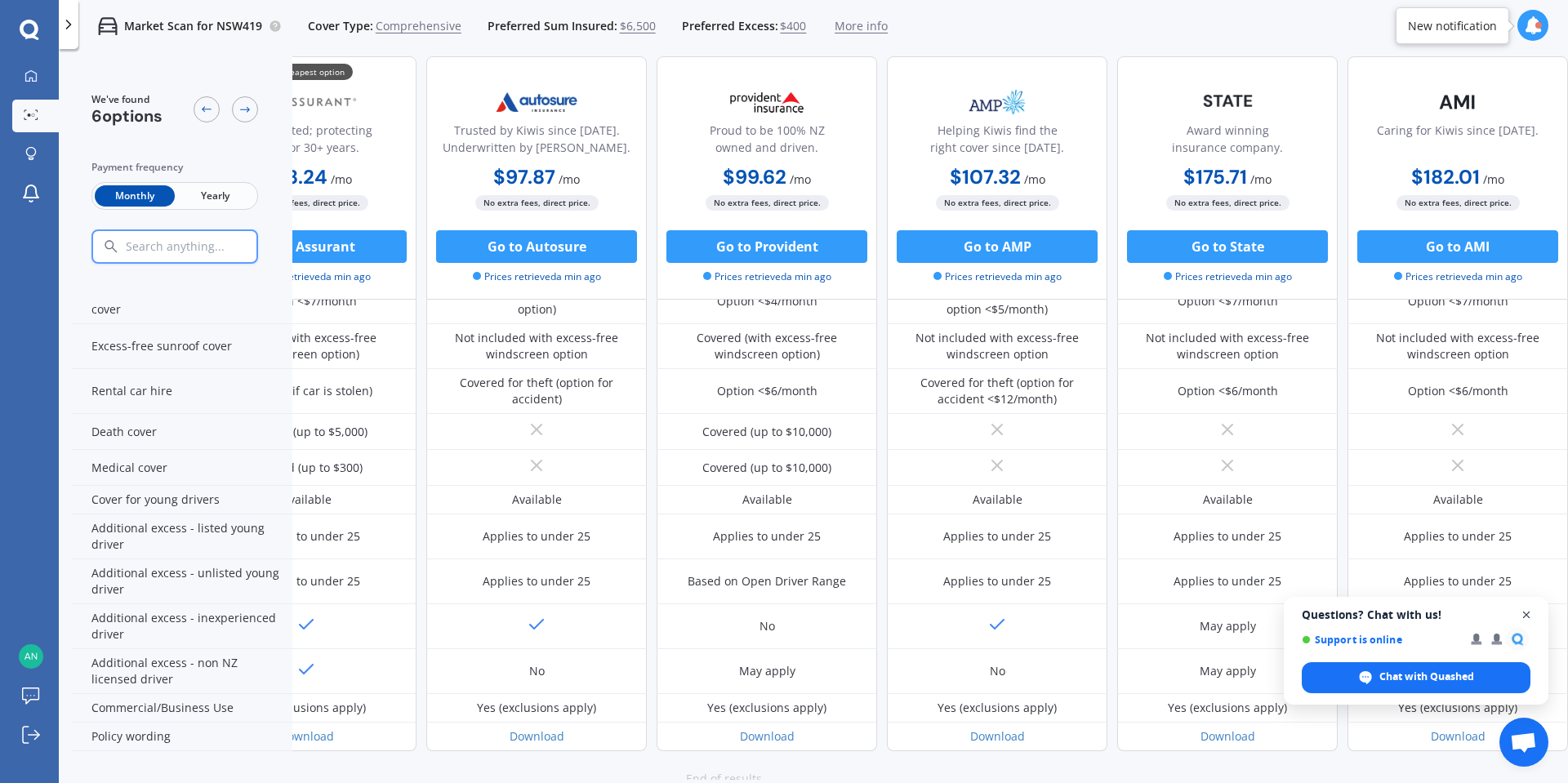
click at [1524, 609] on span "Close chat" at bounding box center [1526, 615] width 20 height 20
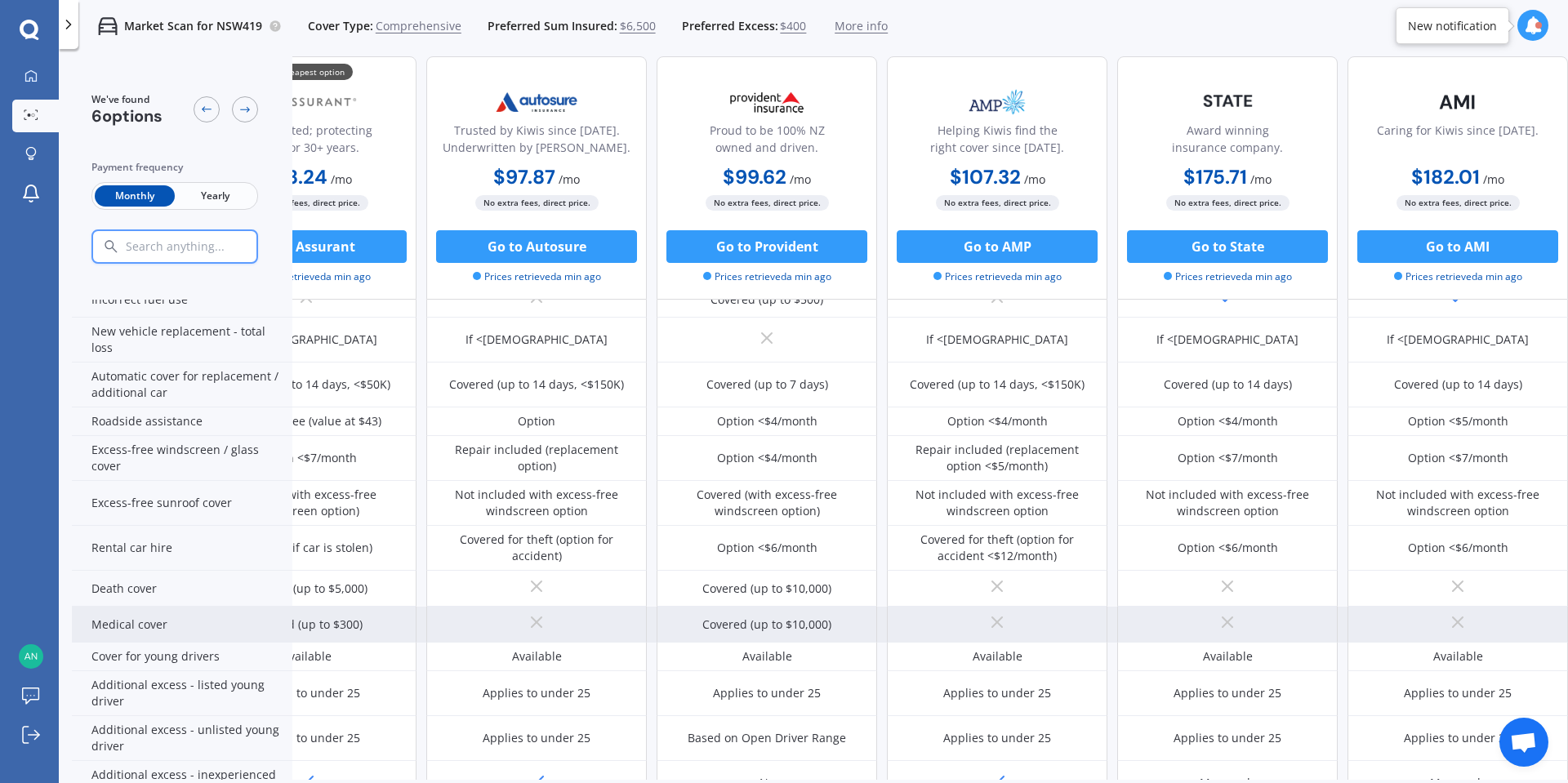
scroll to position [648, 105]
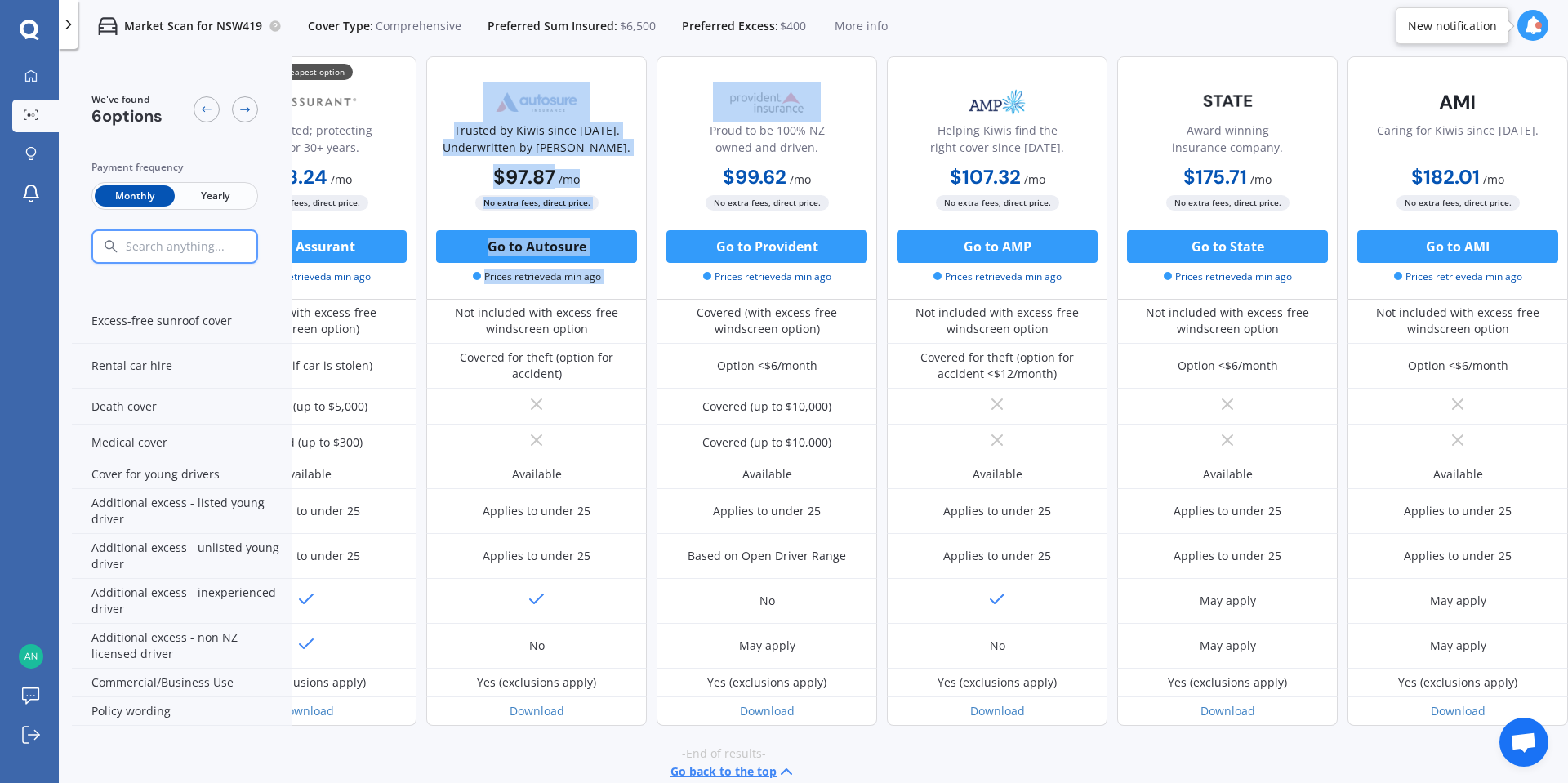
drag, startPoint x: 817, startPoint y: 782, endPoint x: 741, endPoint y: 776, distance: 76.2
click at [728, 775] on div "We've found 6 options Payment frequency Monthly Yearly 💰 Cheapest option NZ ope…" at bounding box center [819, 446] width 1496 height 779
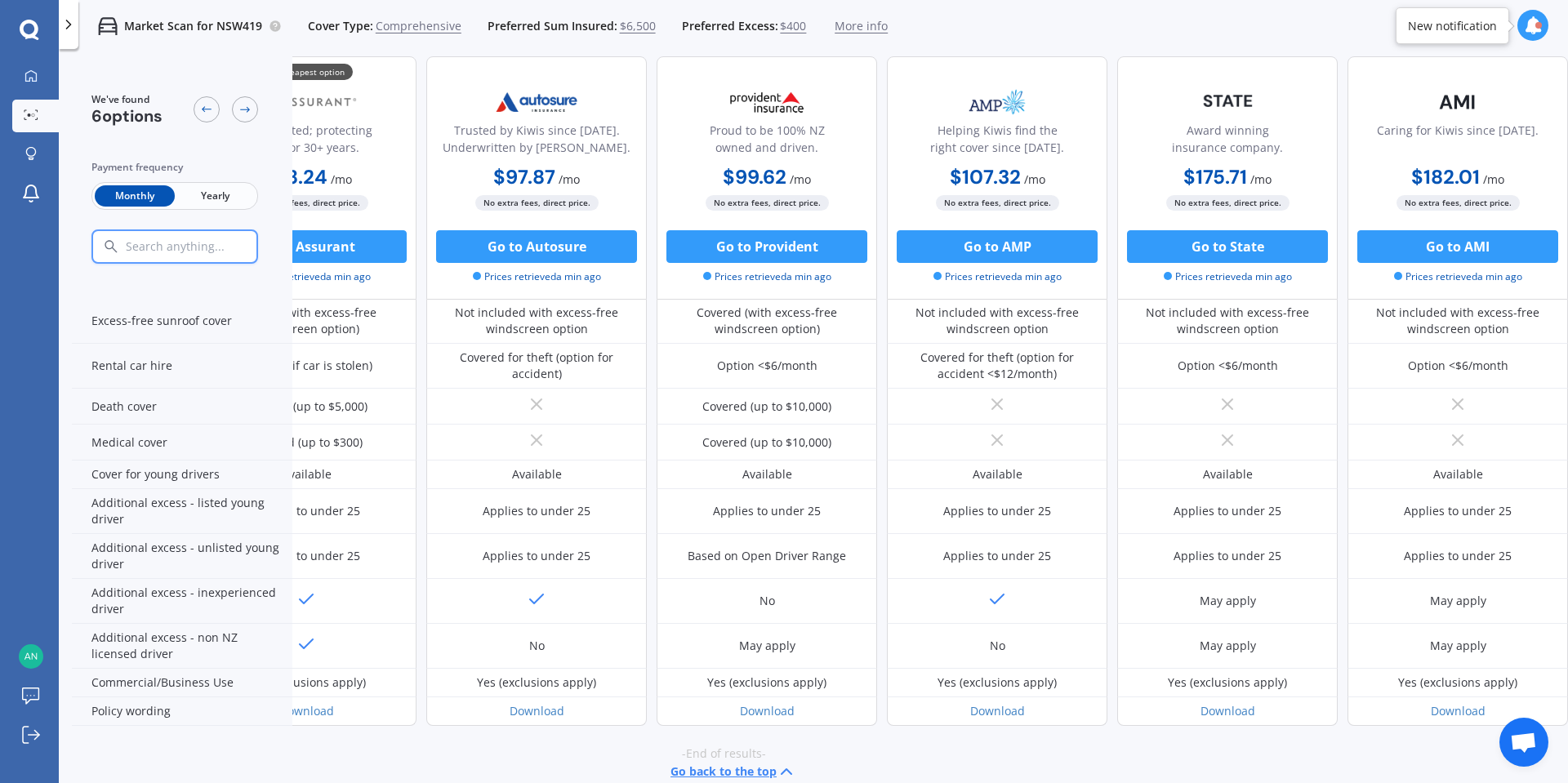
drag, startPoint x: 881, startPoint y: 749, endPoint x: 859, endPoint y: 761, distance: 25.1
click at [860, 759] on div "-End of results- Go back to the top" at bounding box center [723, 763] width 1496 height 75
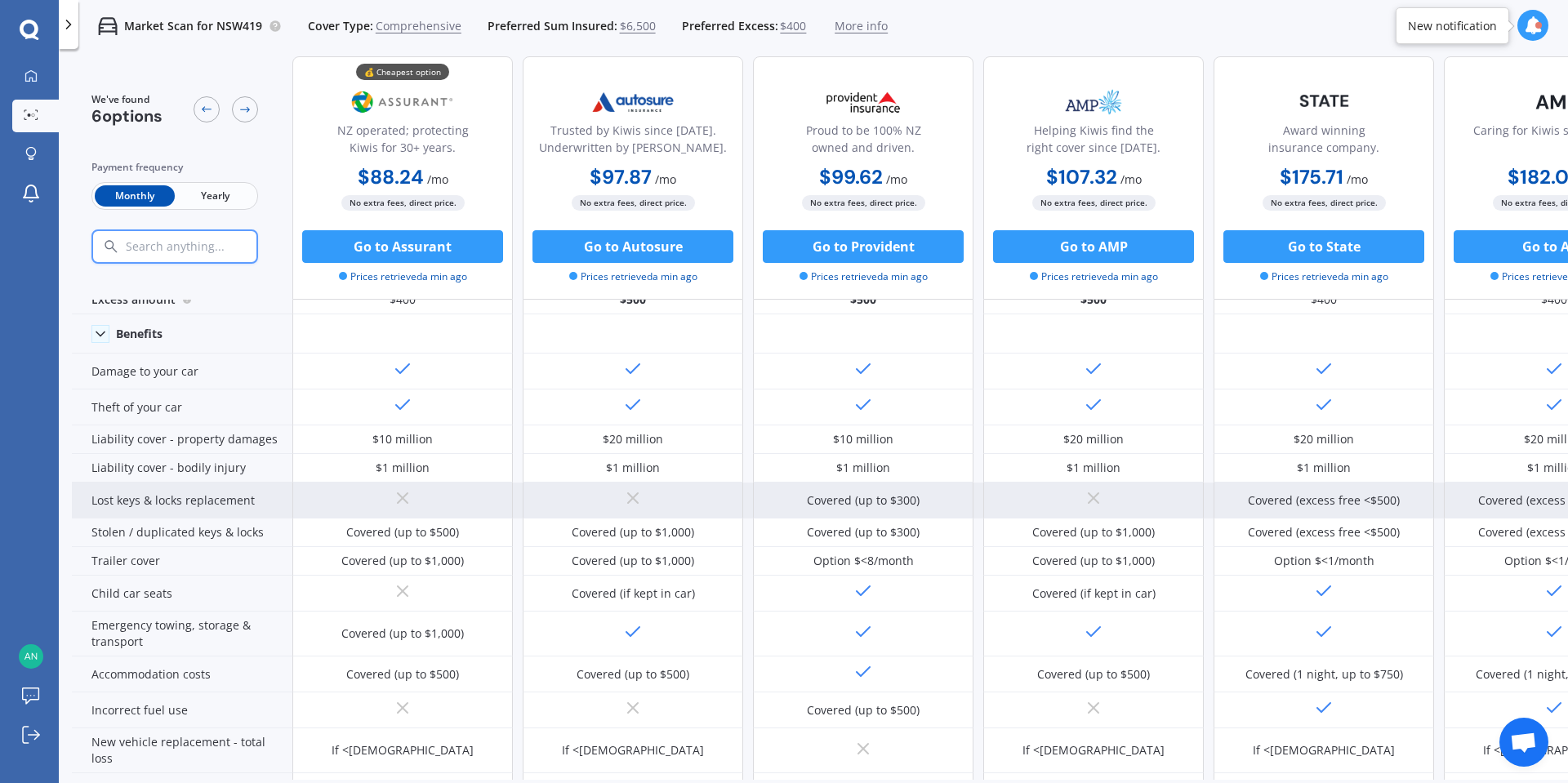
scroll to position [0, 0]
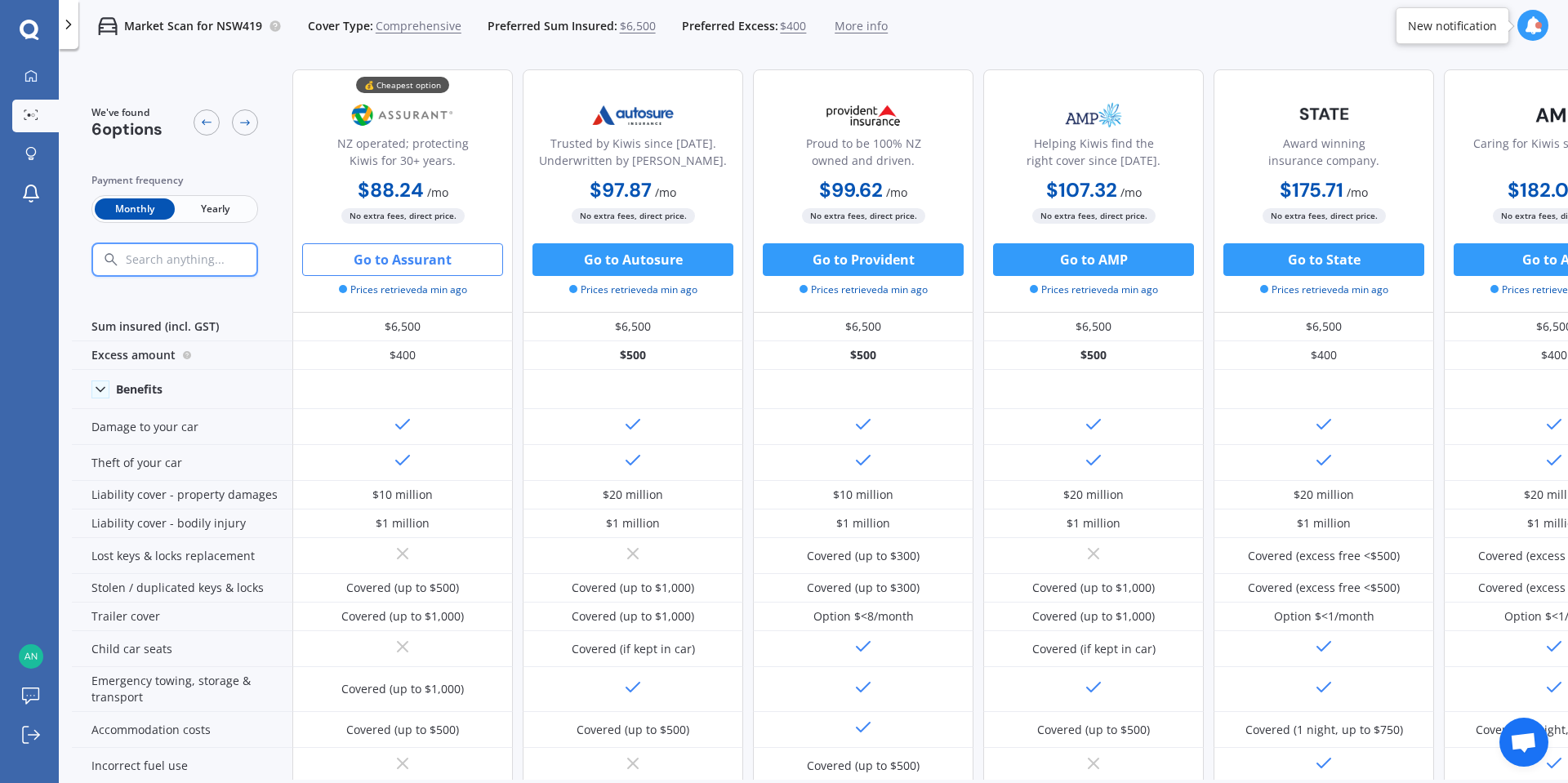
click at [413, 266] on button "Go to Assurant" at bounding box center [402, 260] width 201 height 33
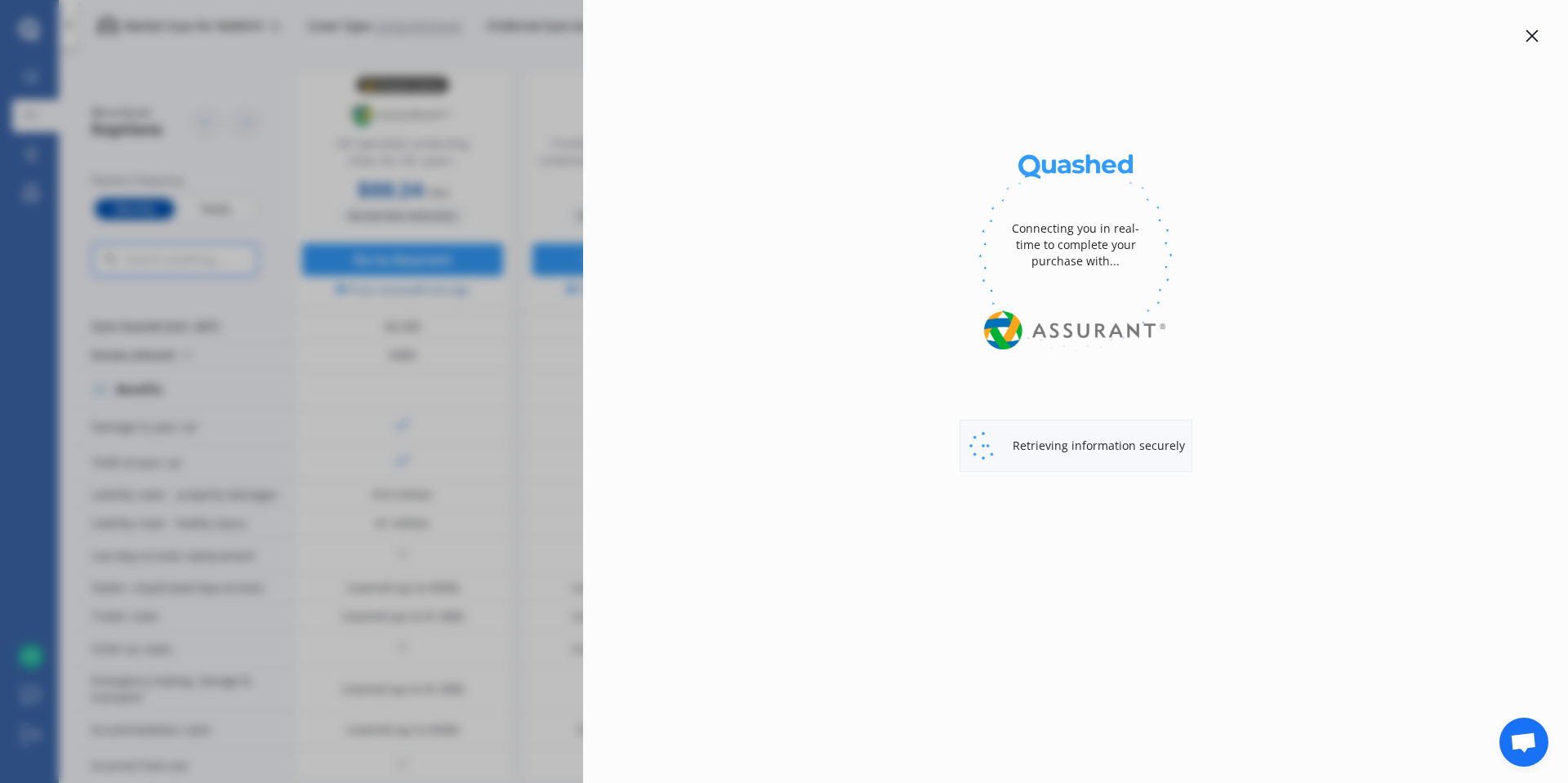
select select "Monthly"
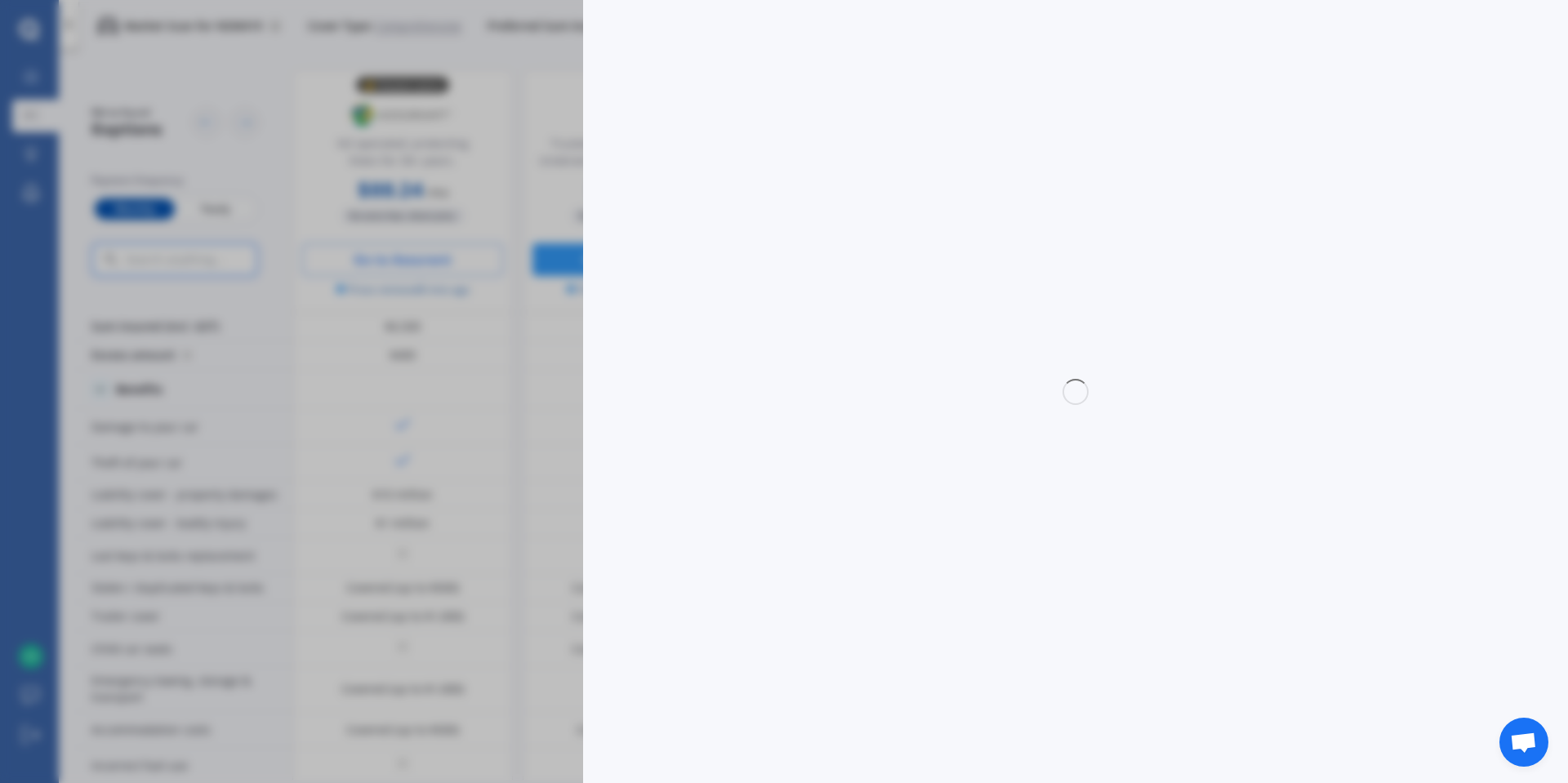
select select "full"
select select "0"
select select "Canterbury"
select select "TOYOTA"
select select "AQUA"
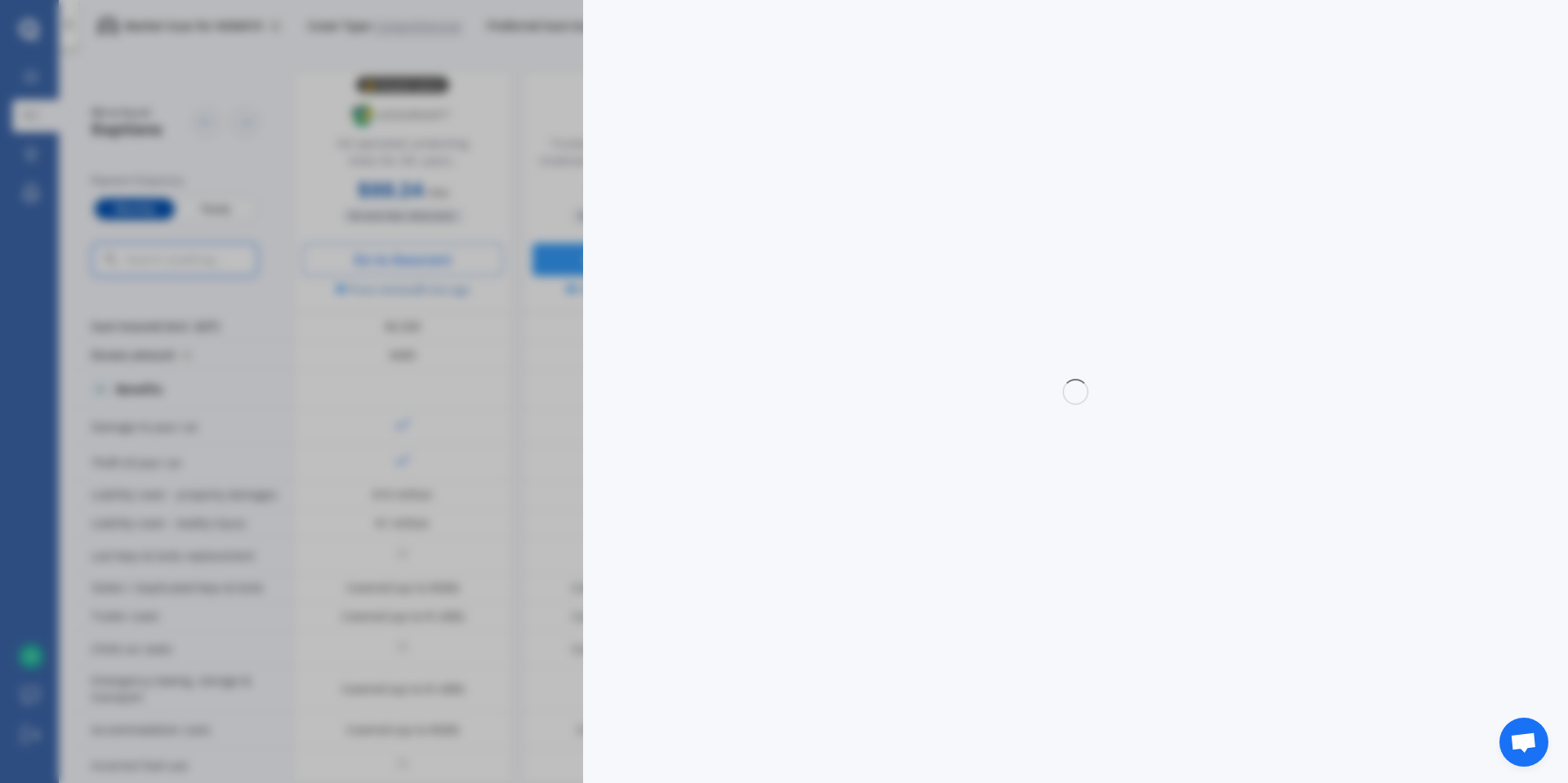
select select "HYBRID"
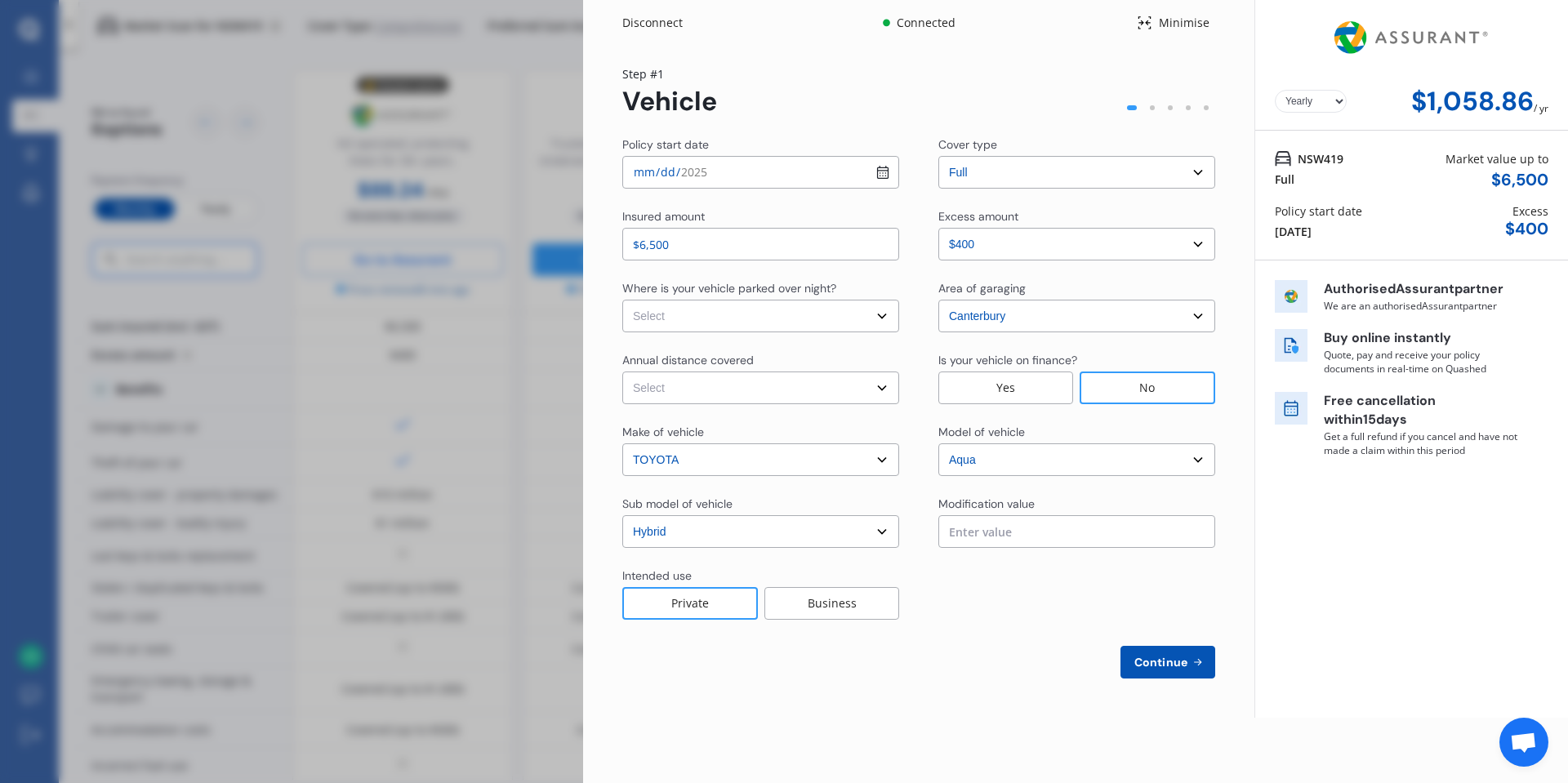
select select "Monthly"
click at [1063, 533] on input "text" at bounding box center [1076, 531] width 276 height 33
type input "$0.00"
click at [1071, 621] on div "Policy start date [DATE] Cover type Select cover type 3rd Party 3rd Party Fire …" at bounding box center [918, 407] width 593 height 542
select select "On street or road"
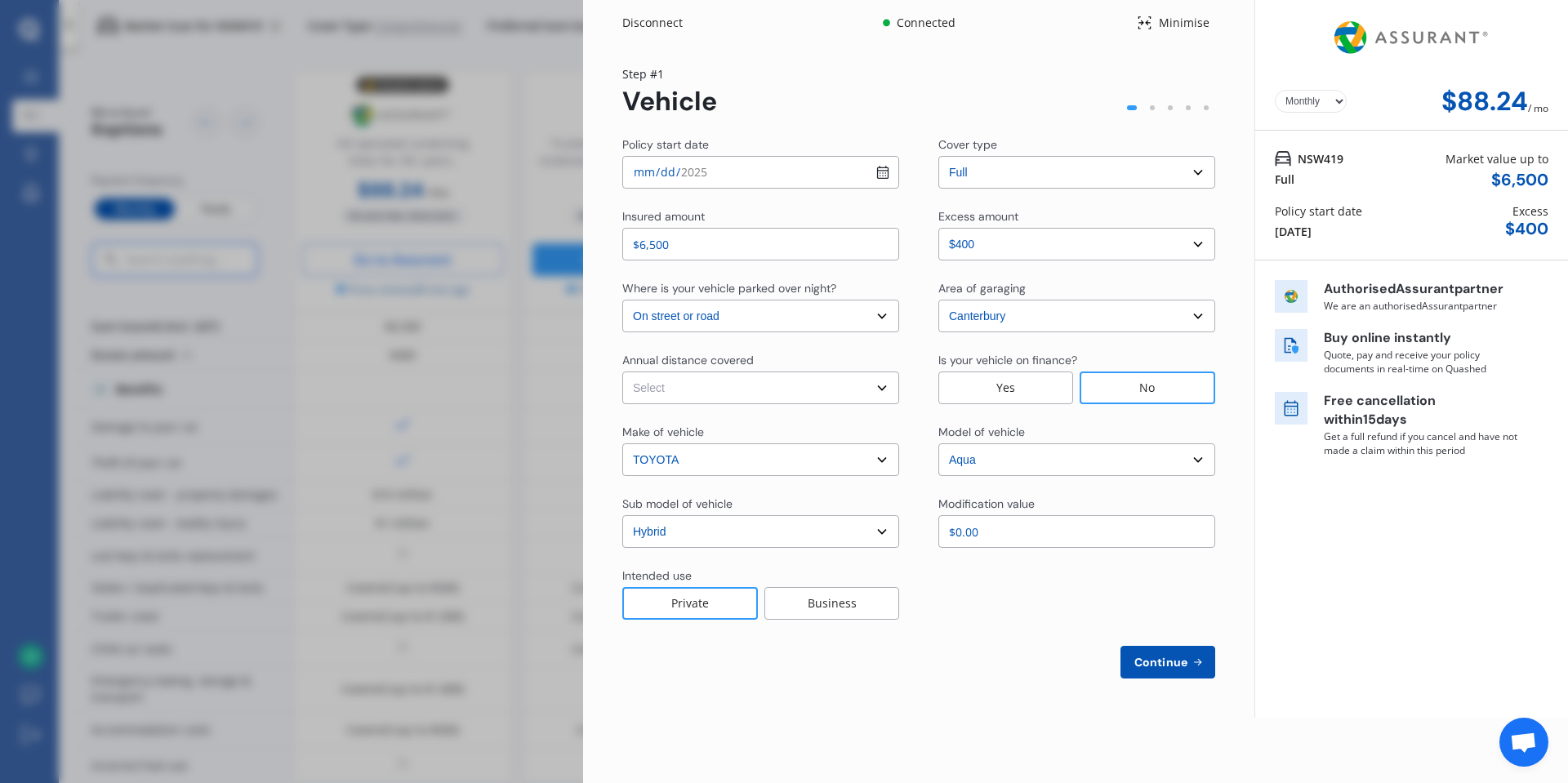
select select "15000"
click at [879, 173] on input "[DATE]" at bounding box center [760, 172] width 276 height 33
type input "[DATE]"
click at [779, 119] on div "Step # 1 Vehicle Policy start date [DATE] Cover type Select cover type 3rd Part…" at bounding box center [918, 372] width 593 height 613
click at [1144, 663] on span "Continue" at bounding box center [1160, 662] width 59 height 13
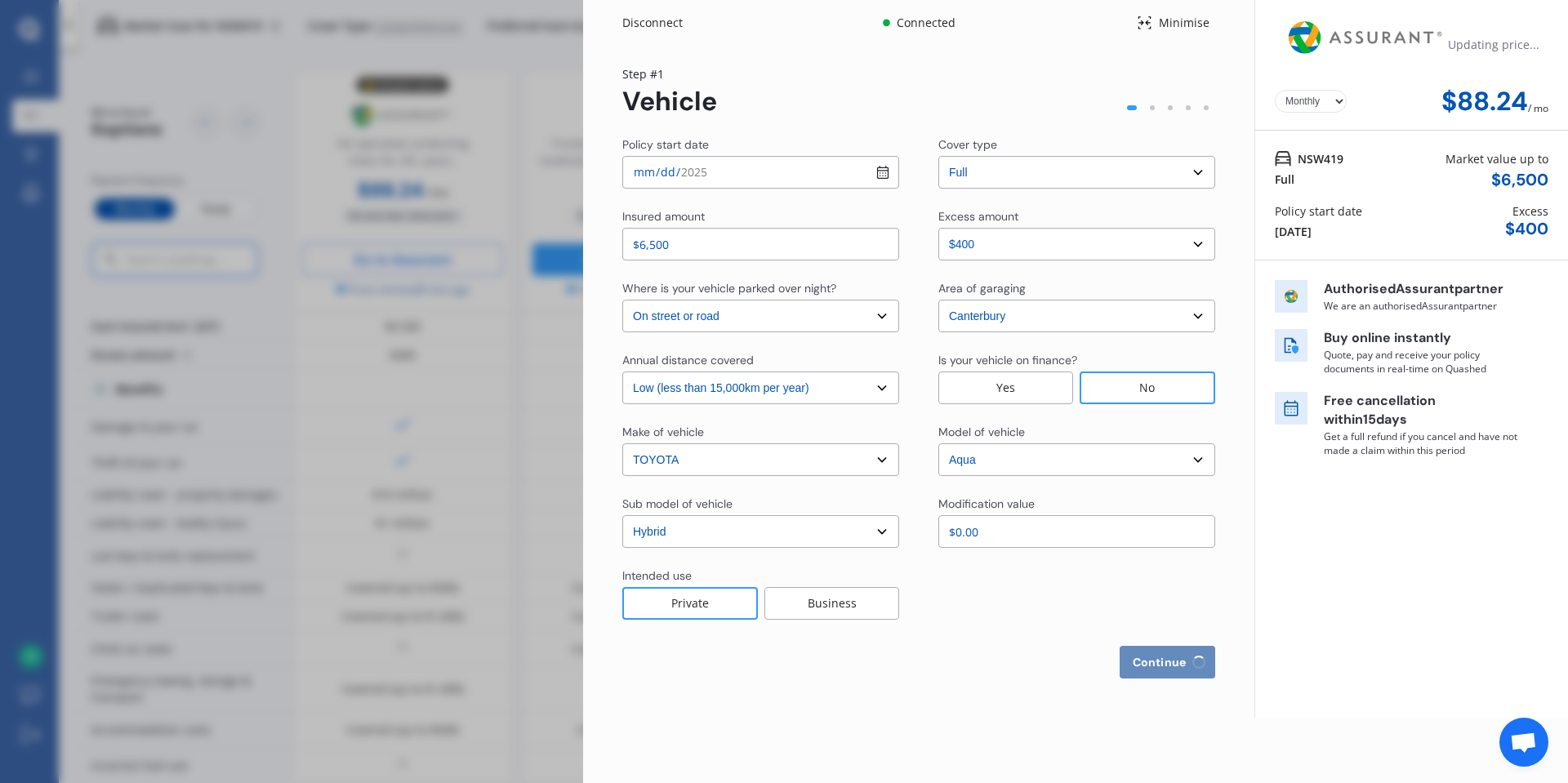
select select "Mr"
select select "25"
select select "10"
select select "1997"
select select "full"
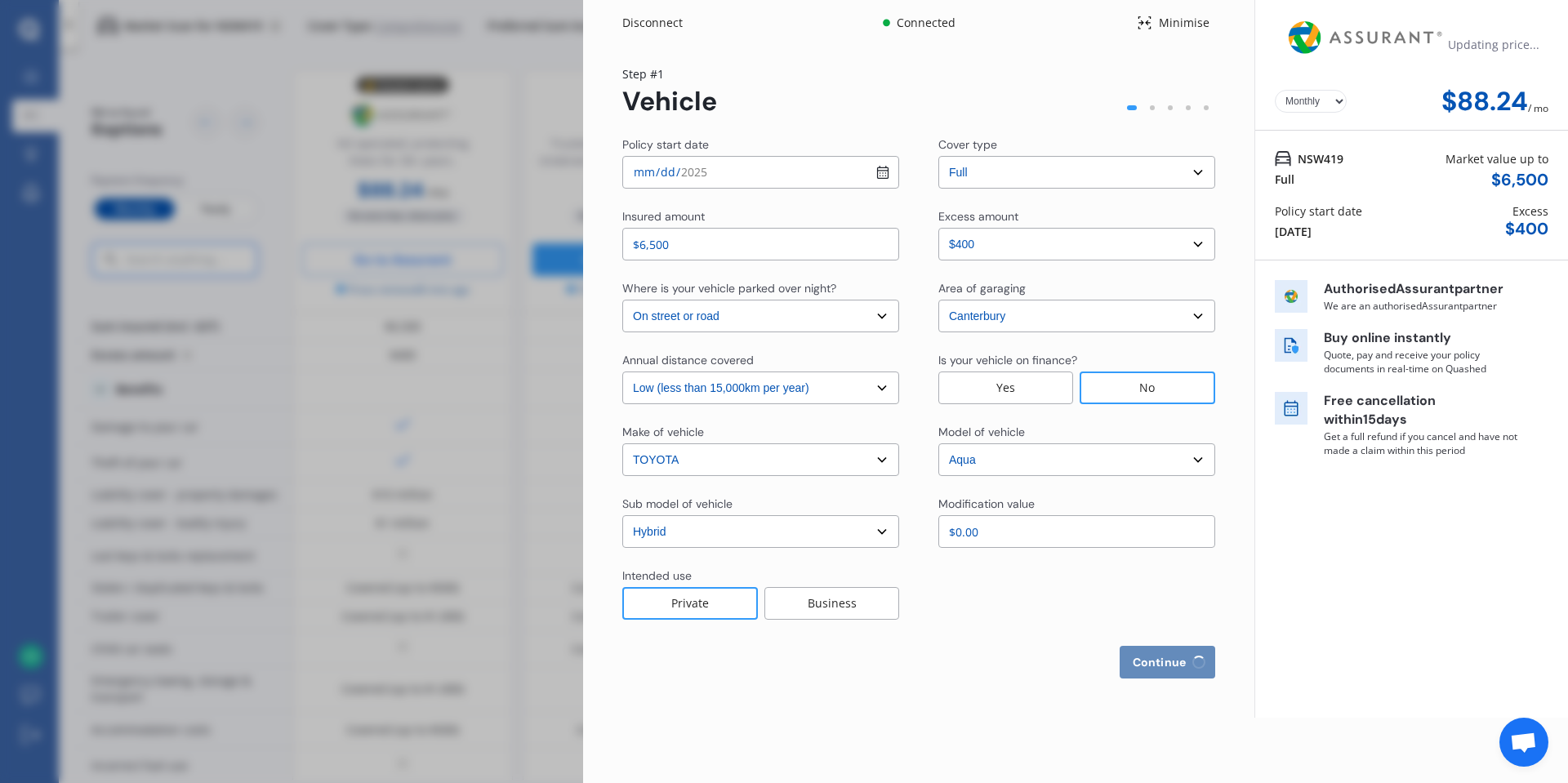
select select "more than 4 years"
select select "[GEOGRAPHIC_DATA]"
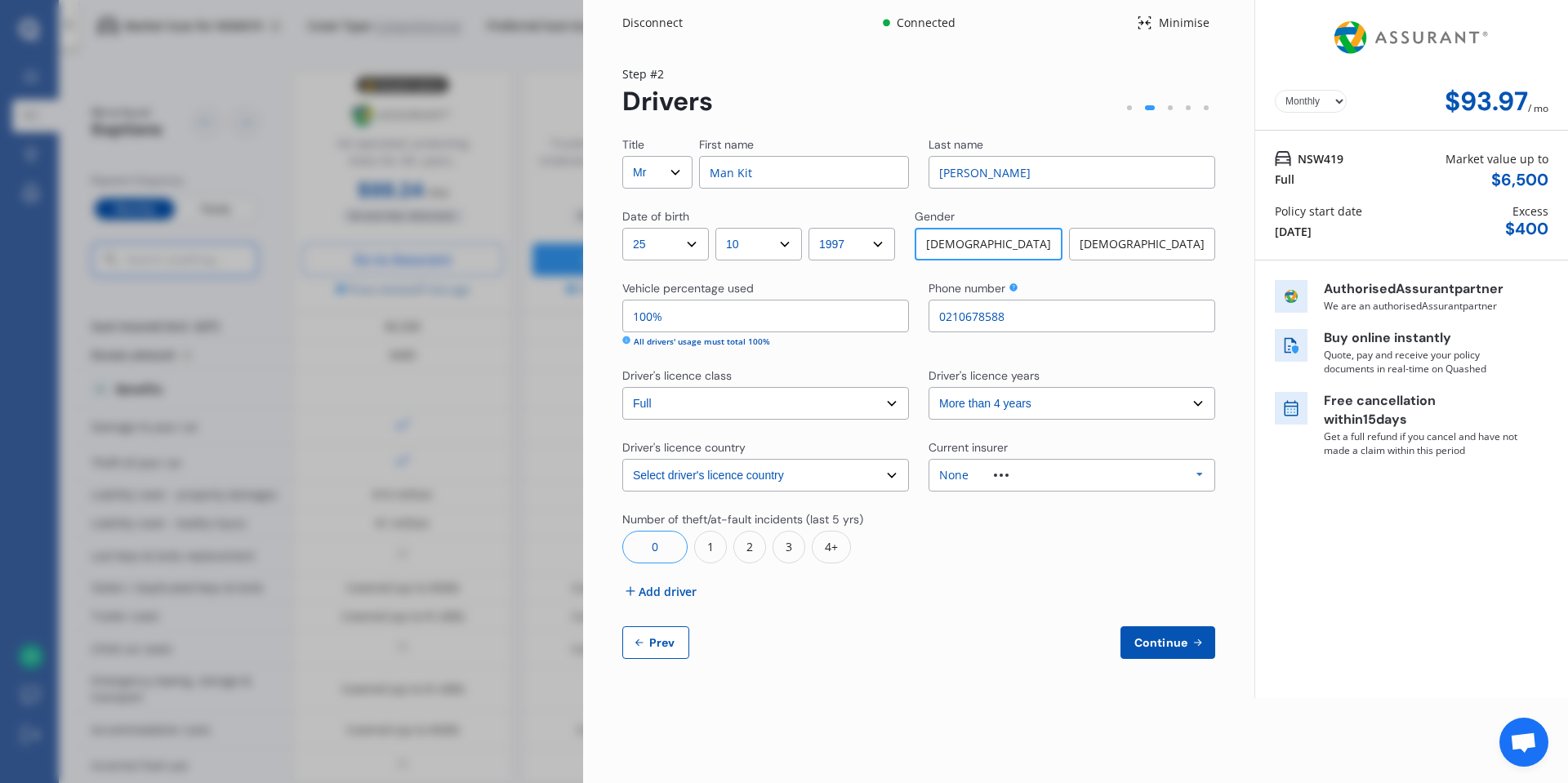
type input "0210678588"
click at [934, 363] on div "Title Select Mr Mrs Miss Ms Dr First name Man Kit Last name [PERSON_NAME] Date …" at bounding box center [918, 398] width 593 height 523
click at [710, 341] on div "All drivers' usage must total 100%" at bounding box center [702, 342] width 136 height 12
click at [1088, 475] on div "None Allianz AAI AMI IAG - NZI/State Lumley Vero Unknown Other Insurer None Pro…" at bounding box center [1072, 475] width 287 height 33
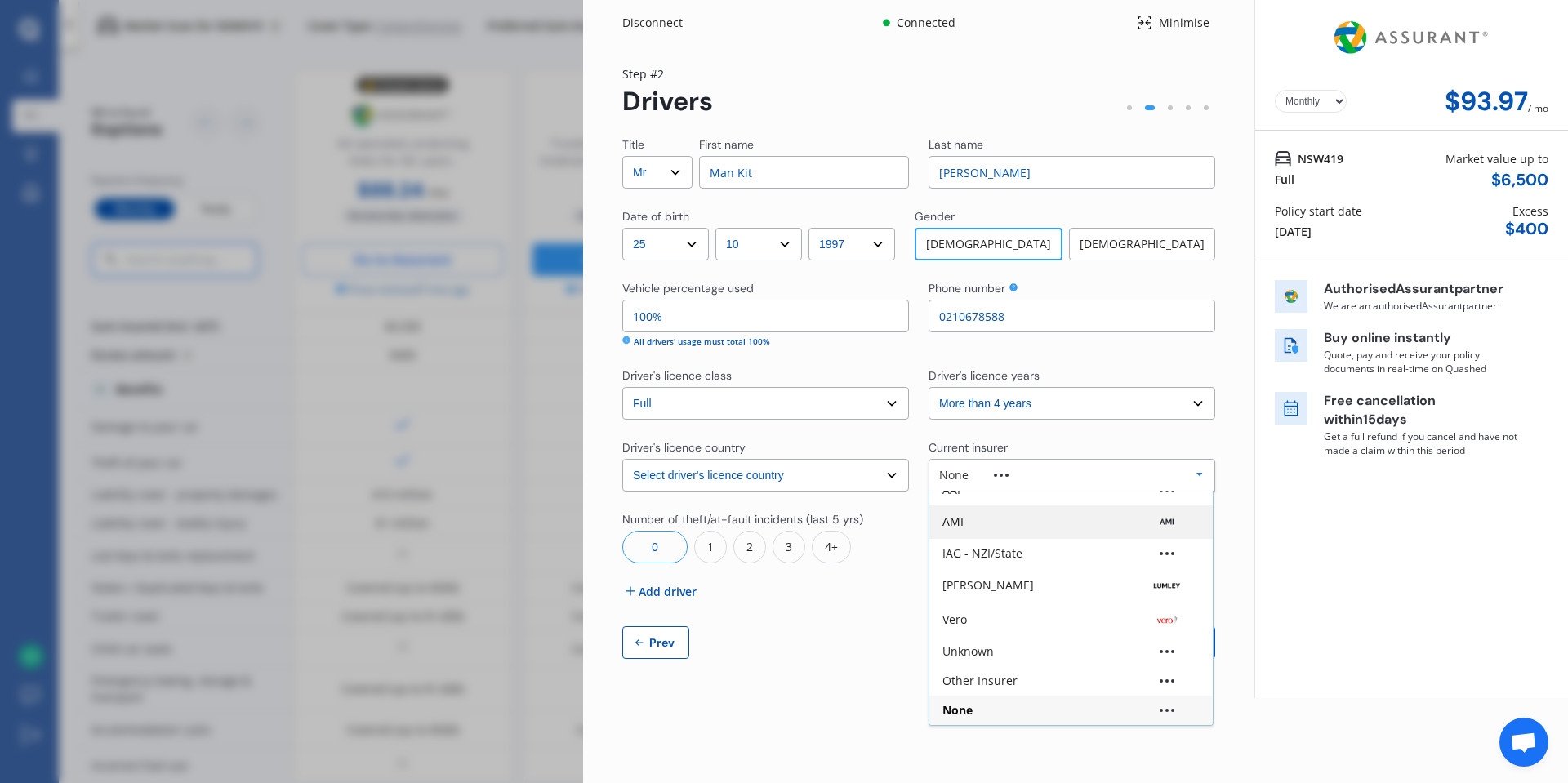
click at [1083, 529] on div "AMI" at bounding box center [1071, 522] width 257 height 16
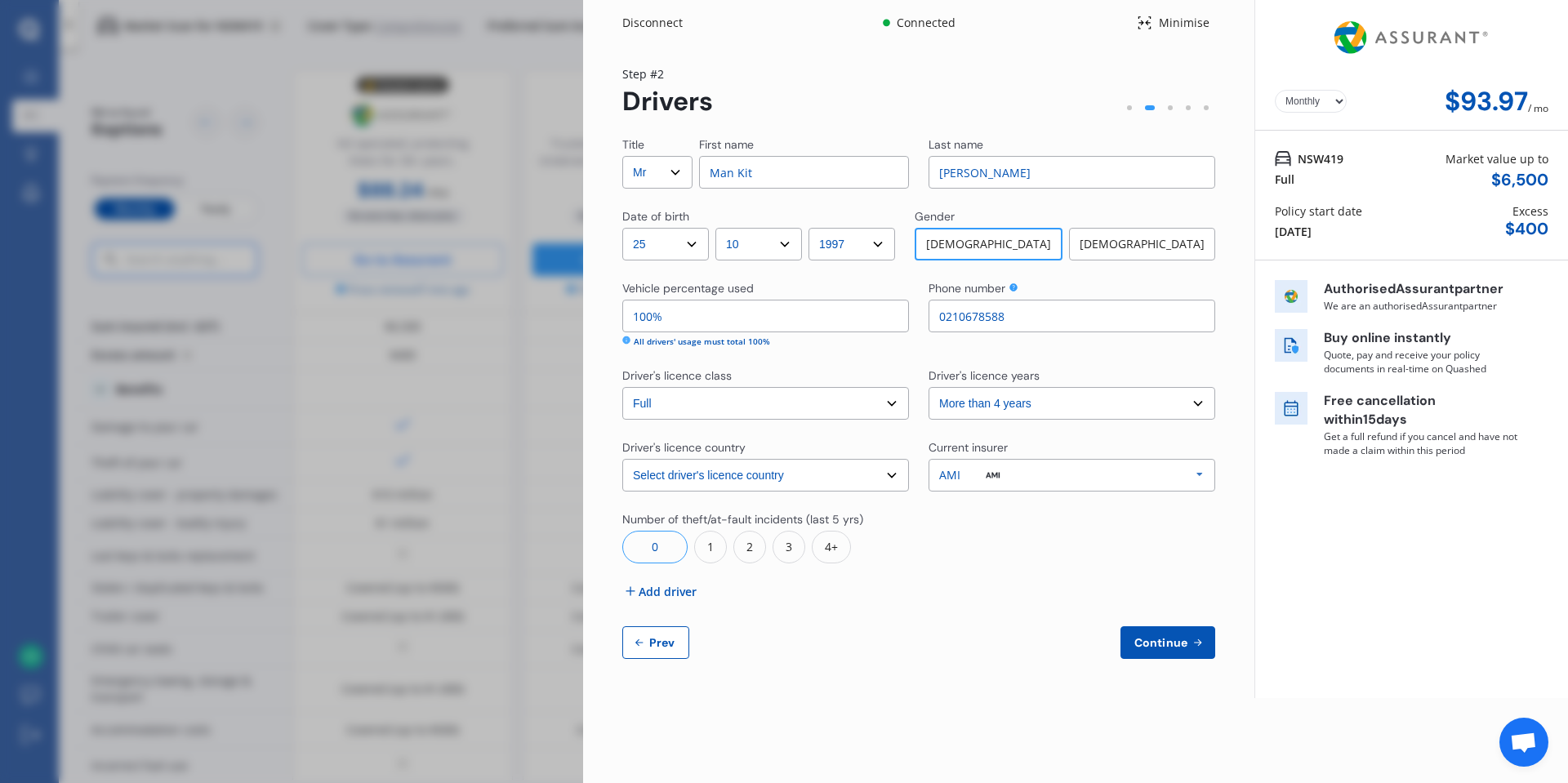
click at [1150, 641] on span "Continue" at bounding box center [1160, 642] width 59 height 13
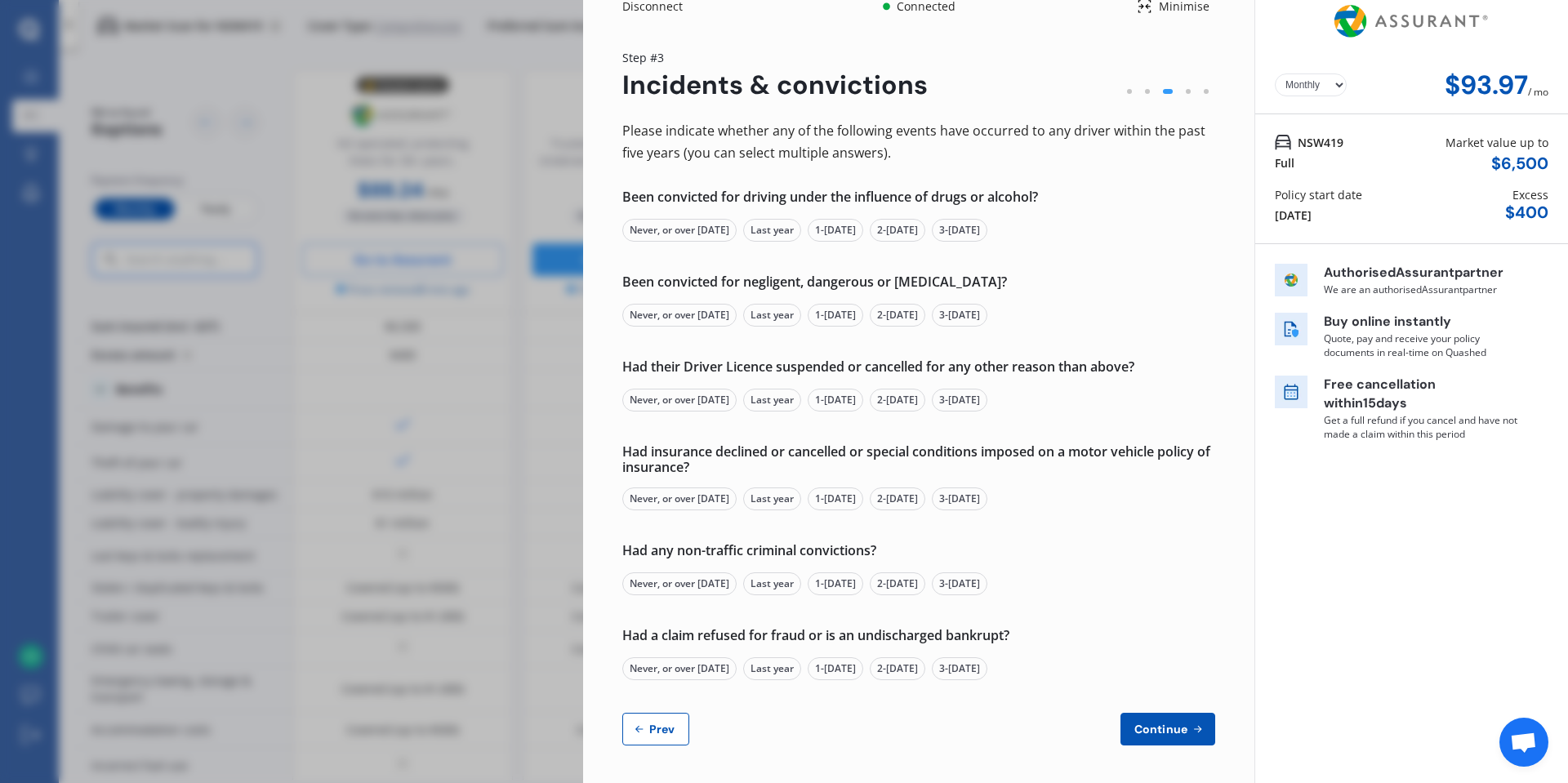
scroll to position [0, 0]
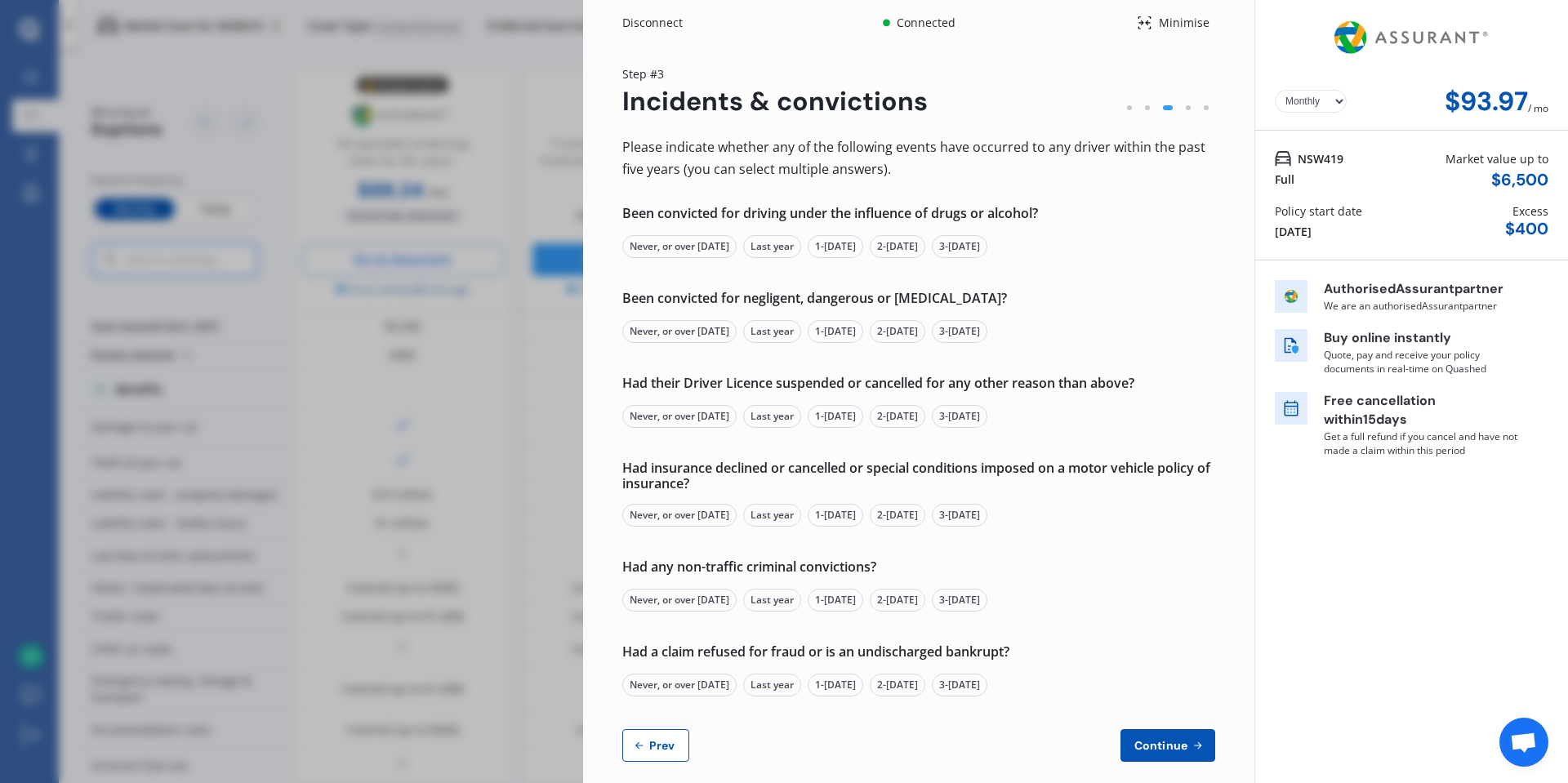
click at [683, 250] on div "Never, or over [DATE]" at bounding box center [679, 246] width 114 height 23
click at [688, 325] on div "Never, or over [DATE]" at bounding box center [679, 331] width 114 height 23
click at [685, 413] on div "Never, or over [DATE]" at bounding box center [679, 416] width 114 height 23
click at [699, 506] on div "Never, or over [DATE]" at bounding box center [679, 516] width 114 height 23
click at [679, 597] on div "Never, or over [DATE]" at bounding box center [679, 601] width 114 height 23
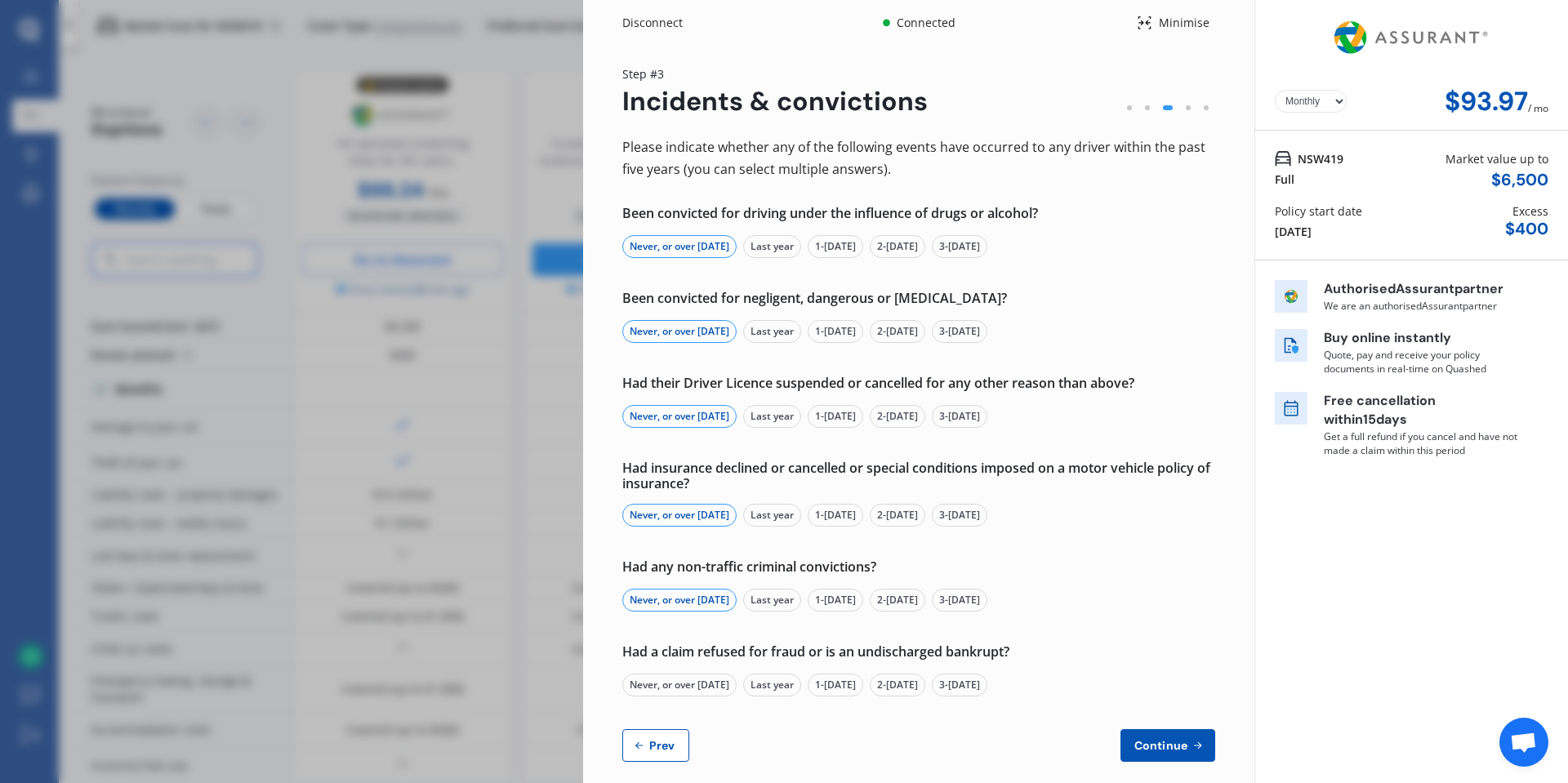
click at [693, 688] on div "Never, or over [DATE]" at bounding box center [679, 685] width 114 height 23
click at [1131, 747] on span "Continue" at bounding box center [1160, 745] width 59 height 13
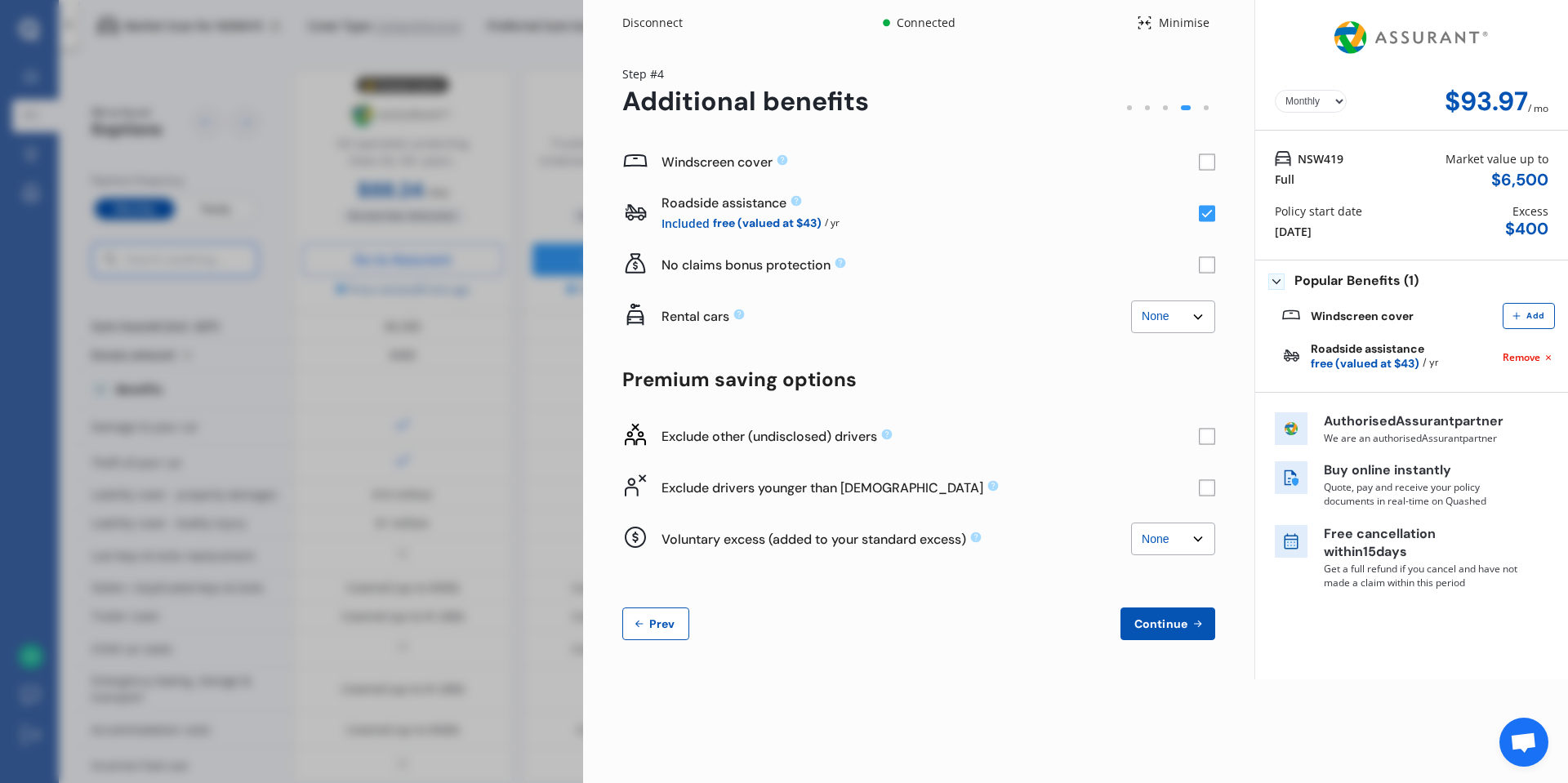
click at [985, 161] on div "Windscreen cover" at bounding box center [930, 161] width 537 height 17
click at [1202, 161] on rect at bounding box center [1207, 162] width 16 height 16
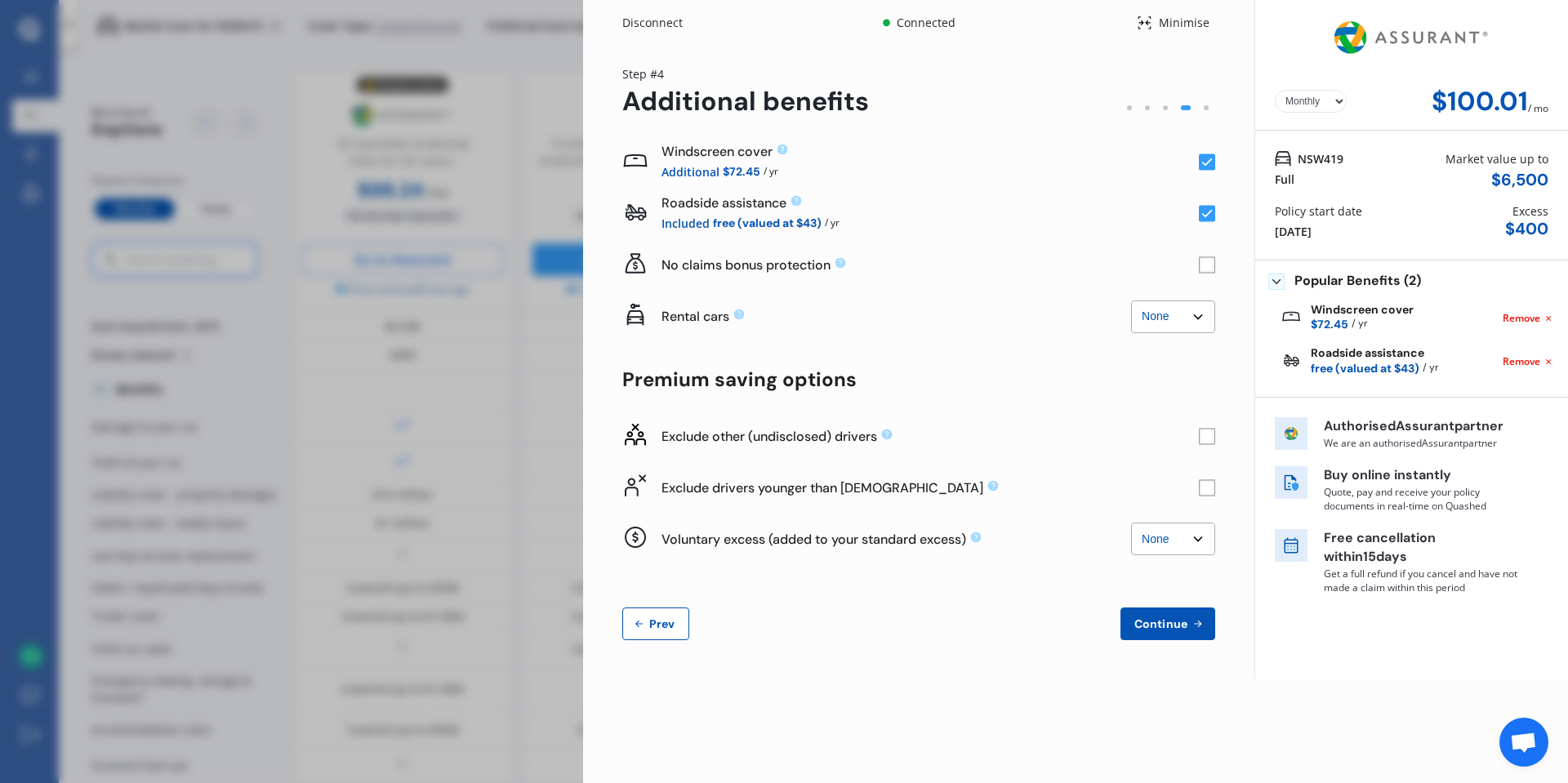
click at [1201, 266] on rect at bounding box center [1207, 265] width 16 height 16
click at [1200, 263] on rect at bounding box center [1207, 265] width 16 height 16
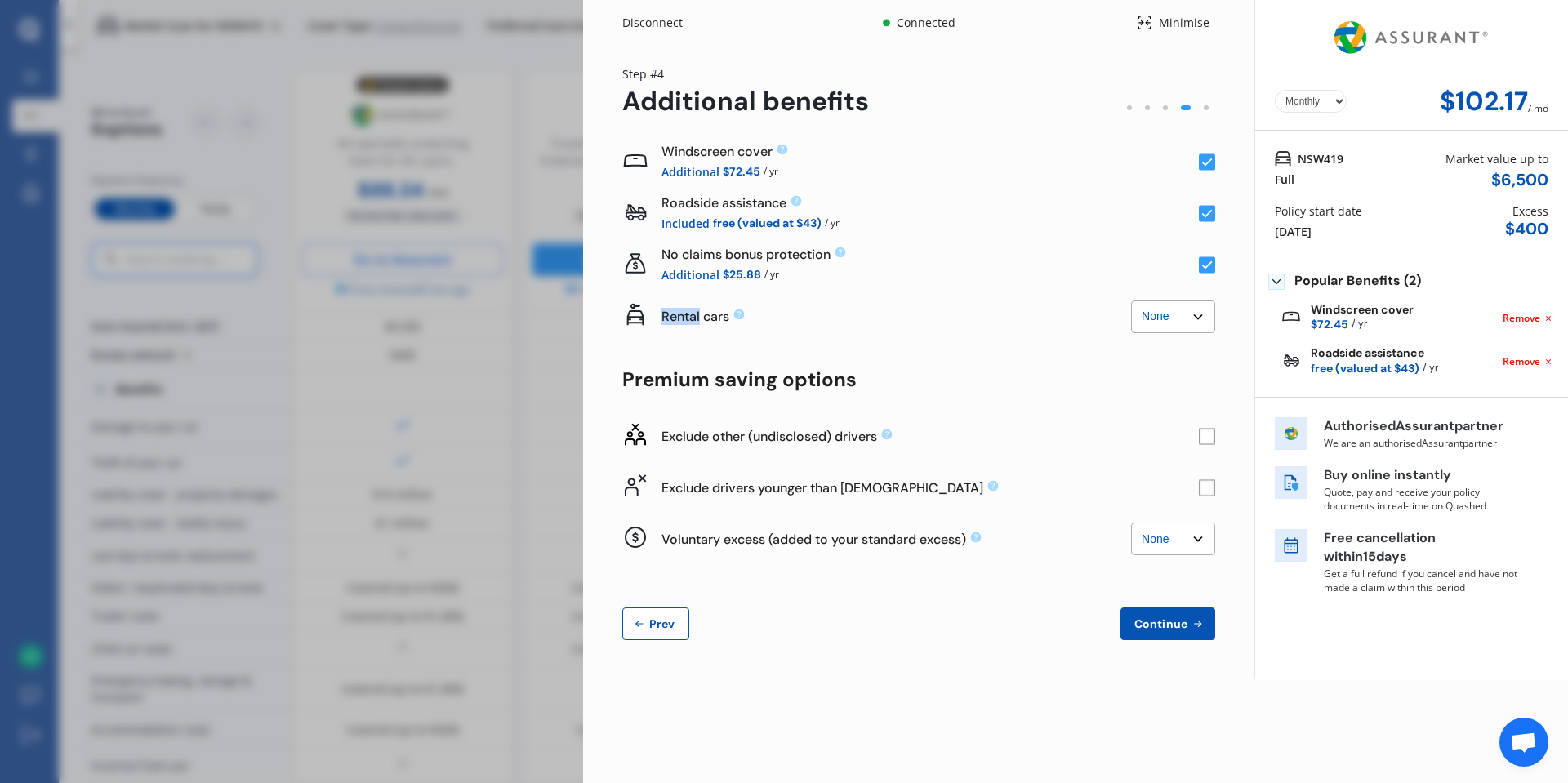
click at [1200, 263] on rect at bounding box center [1207, 265] width 16 height 16
click at [958, 331] on div "Rental cars None $2,500 $5,000" at bounding box center [897, 316] width 470 height 38
select select "0"
select select "Monthly"
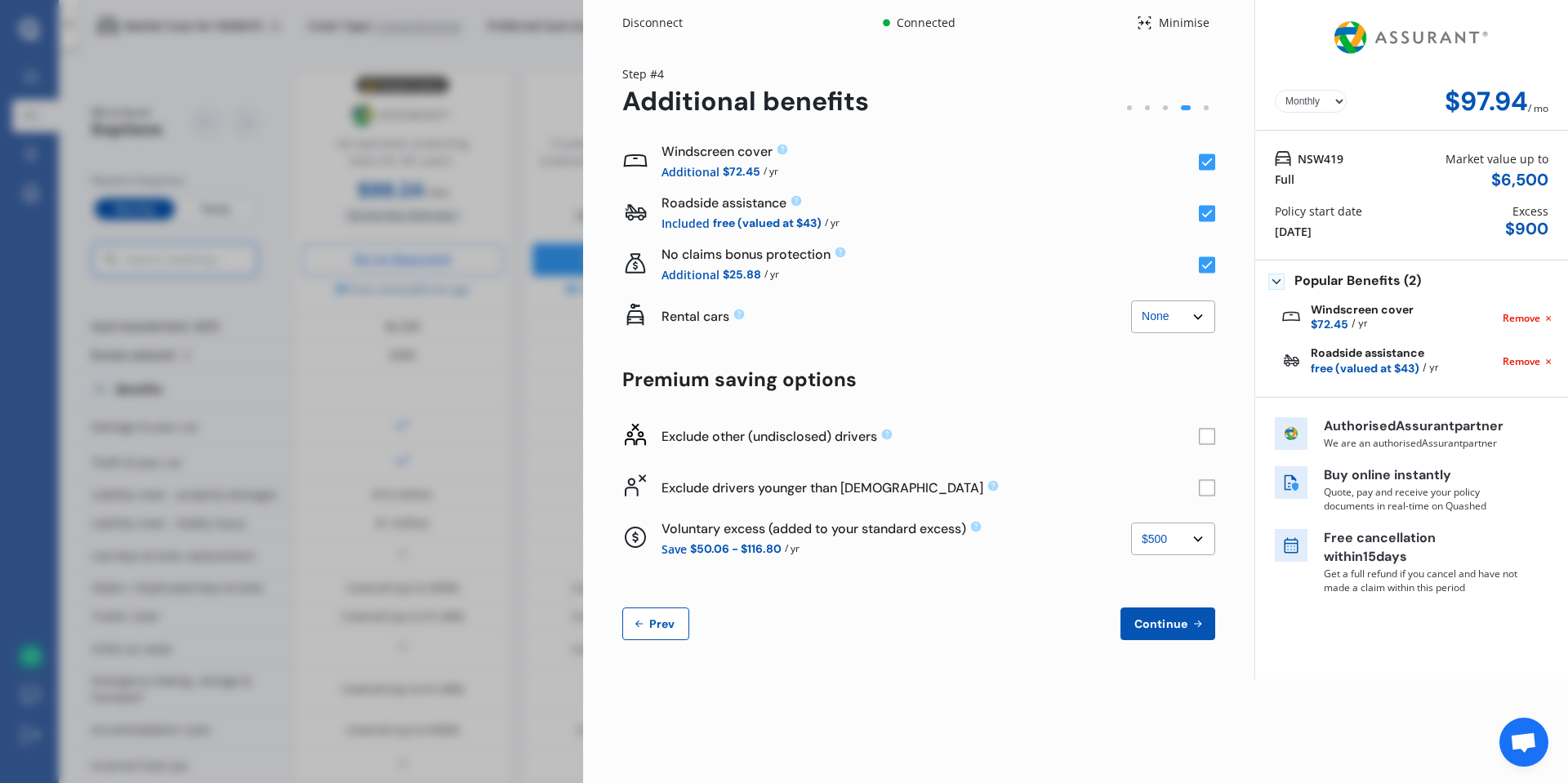
select select "0"
click at [1210, 217] on rect at bounding box center [1207, 213] width 16 height 16
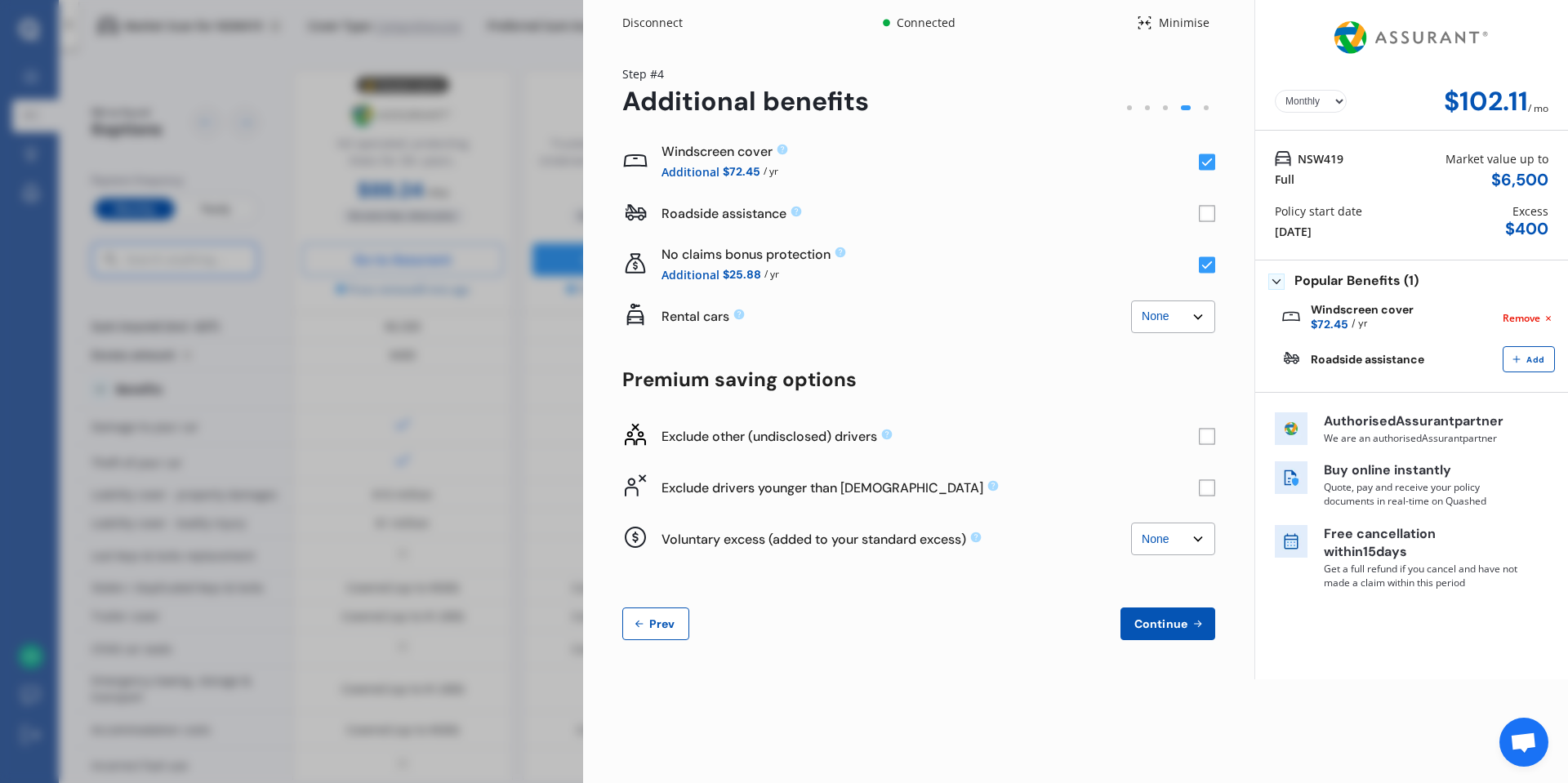
click at [1210, 217] on rect at bounding box center [1207, 213] width 16 height 16
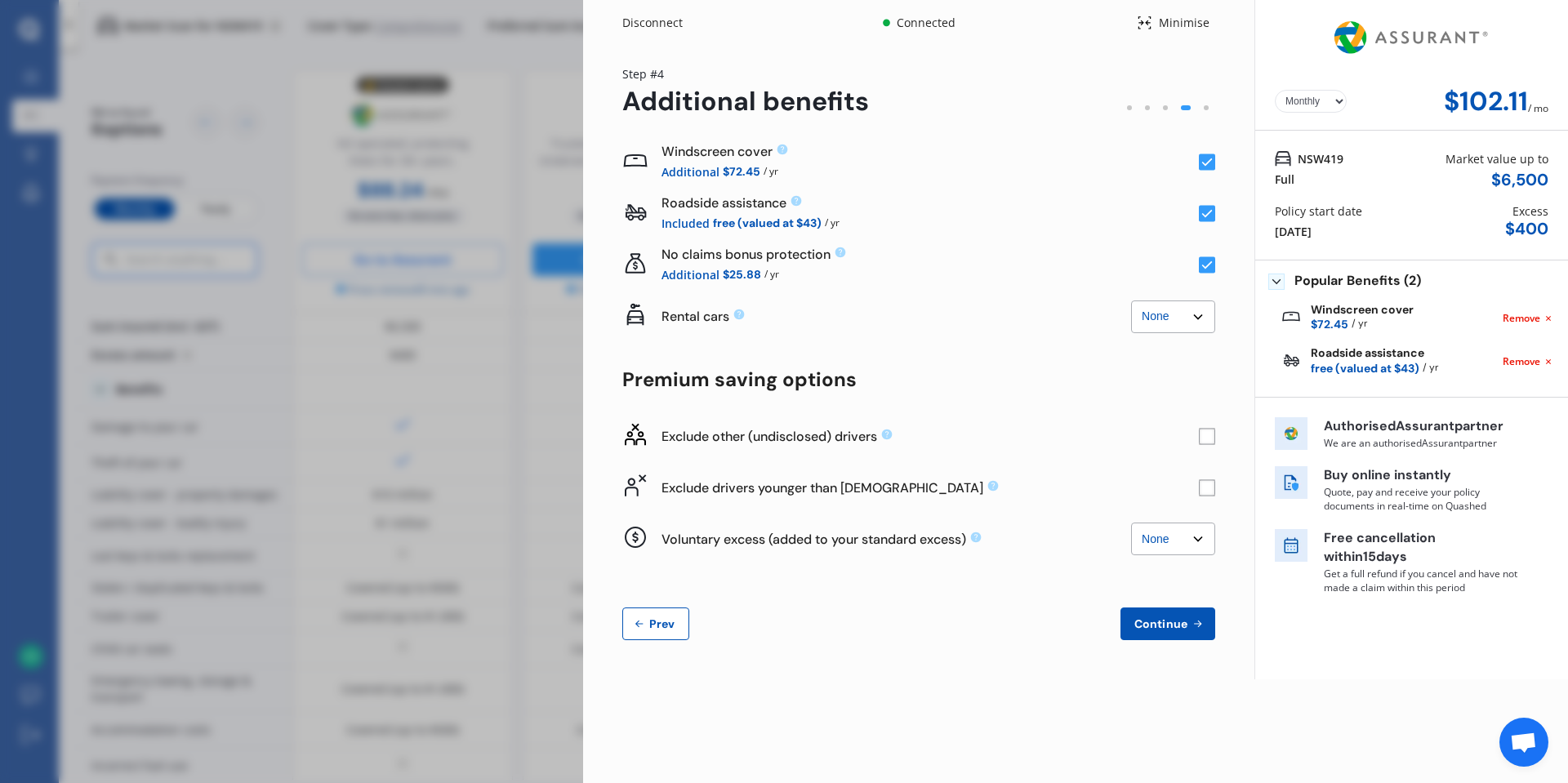
click at [1214, 247] on div "No claims bonus protection Additional $25.88 / yr" at bounding box center [918, 265] width 593 height 51
click at [1218, 253] on div "Yearly Monthly $102.11 / mo Step # 4 Additional benefits Windscreen cover Addit…" at bounding box center [919, 362] width 671 height 633
click at [1215, 260] on div "Yearly Monthly $102.11 / mo Step # 4 Additional benefits Windscreen cover Addit…" at bounding box center [919, 362] width 671 height 633
click at [1214, 264] on rect at bounding box center [1207, 265] width 16 height 16
click at [1205, 263] on rect at bounding box center [1207, 265] width 16 height 16
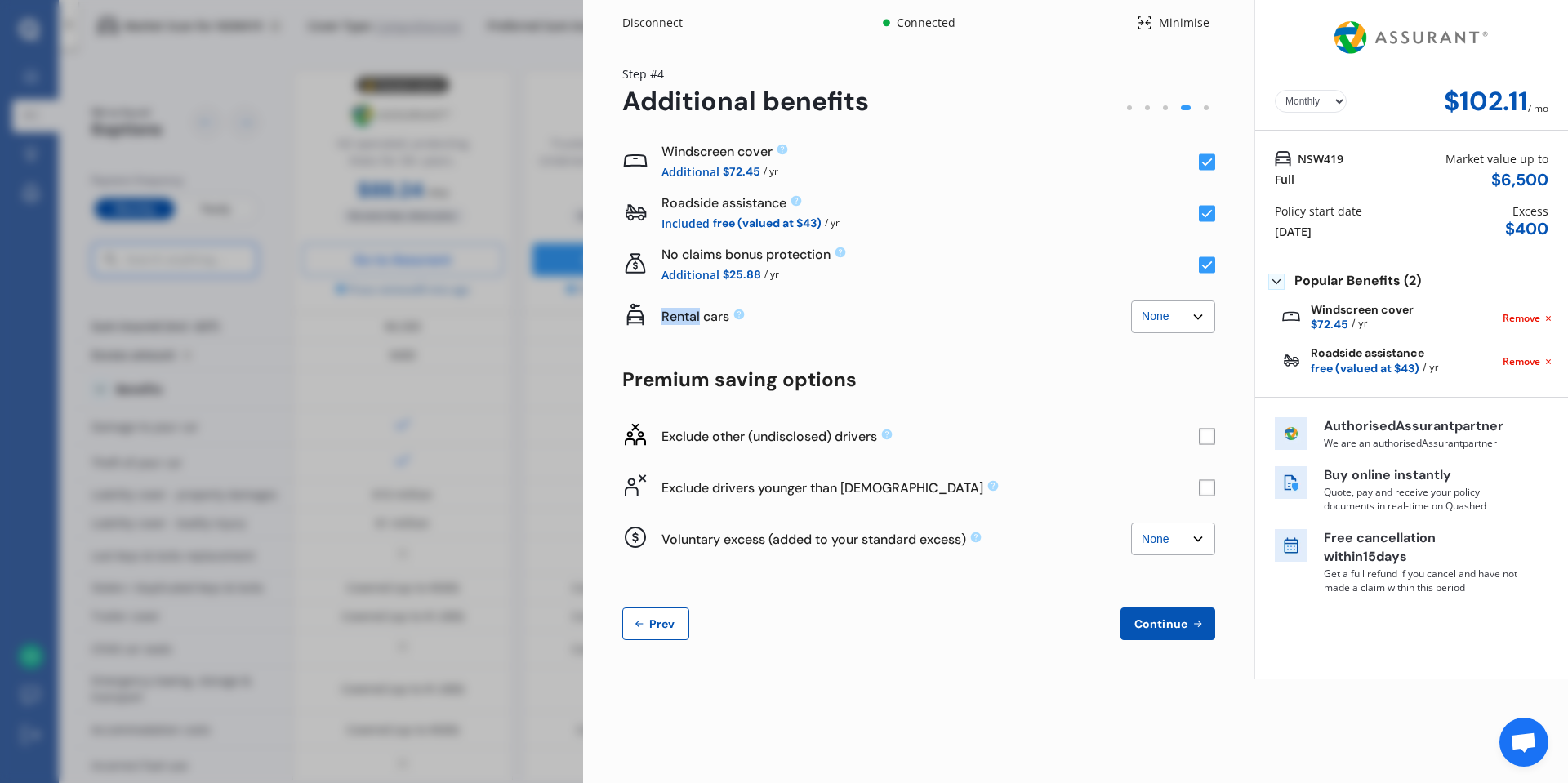
click at [1205, 263] on rect at bounding box center [1207, 265] width 16 height 16
click at [1203, 162] on rect at bounding box center [1207, 162] width 16 height 16
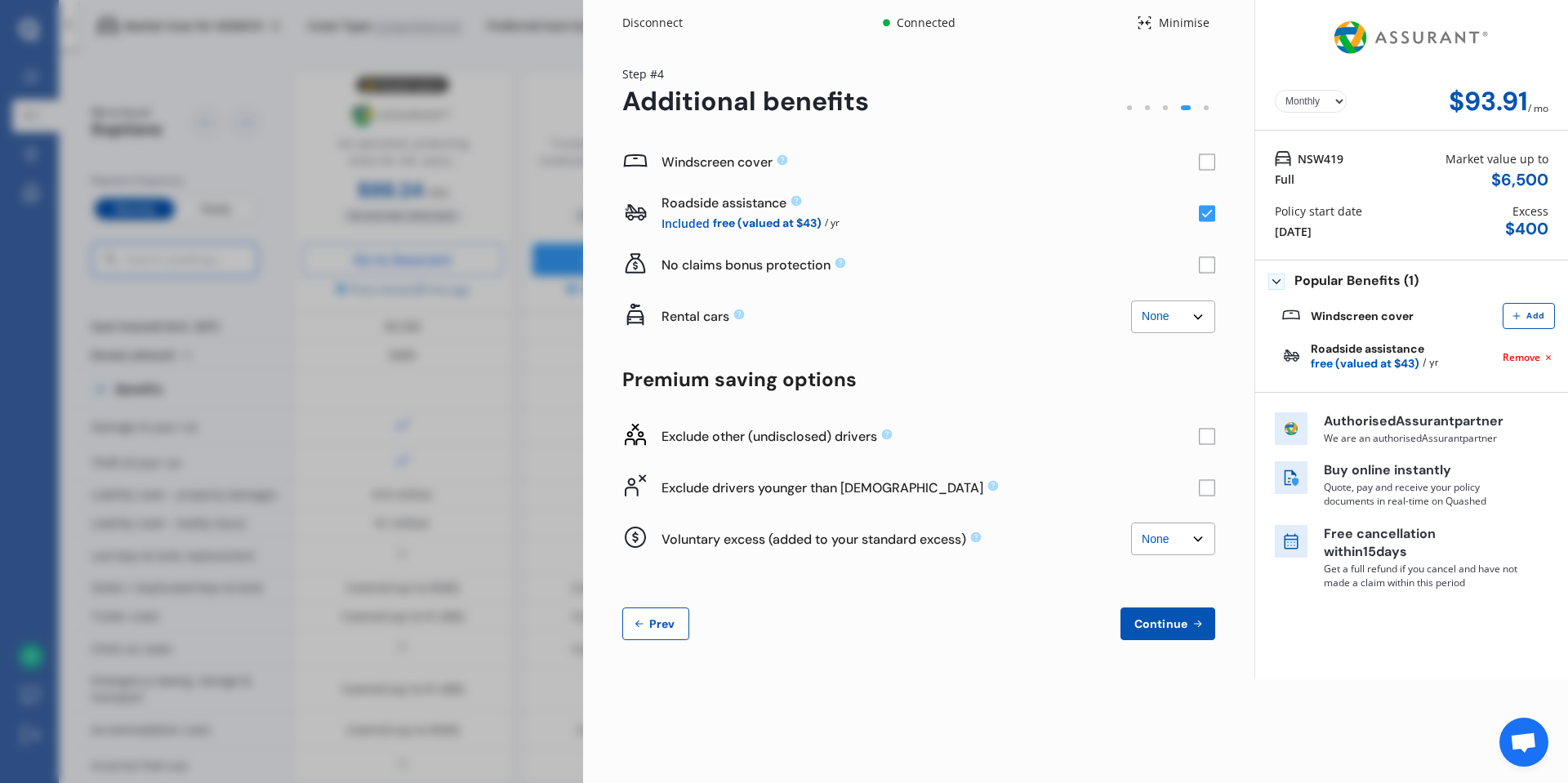
click at [1203, 162] on rect at bounding box center [1207, 162] width 16 height 16
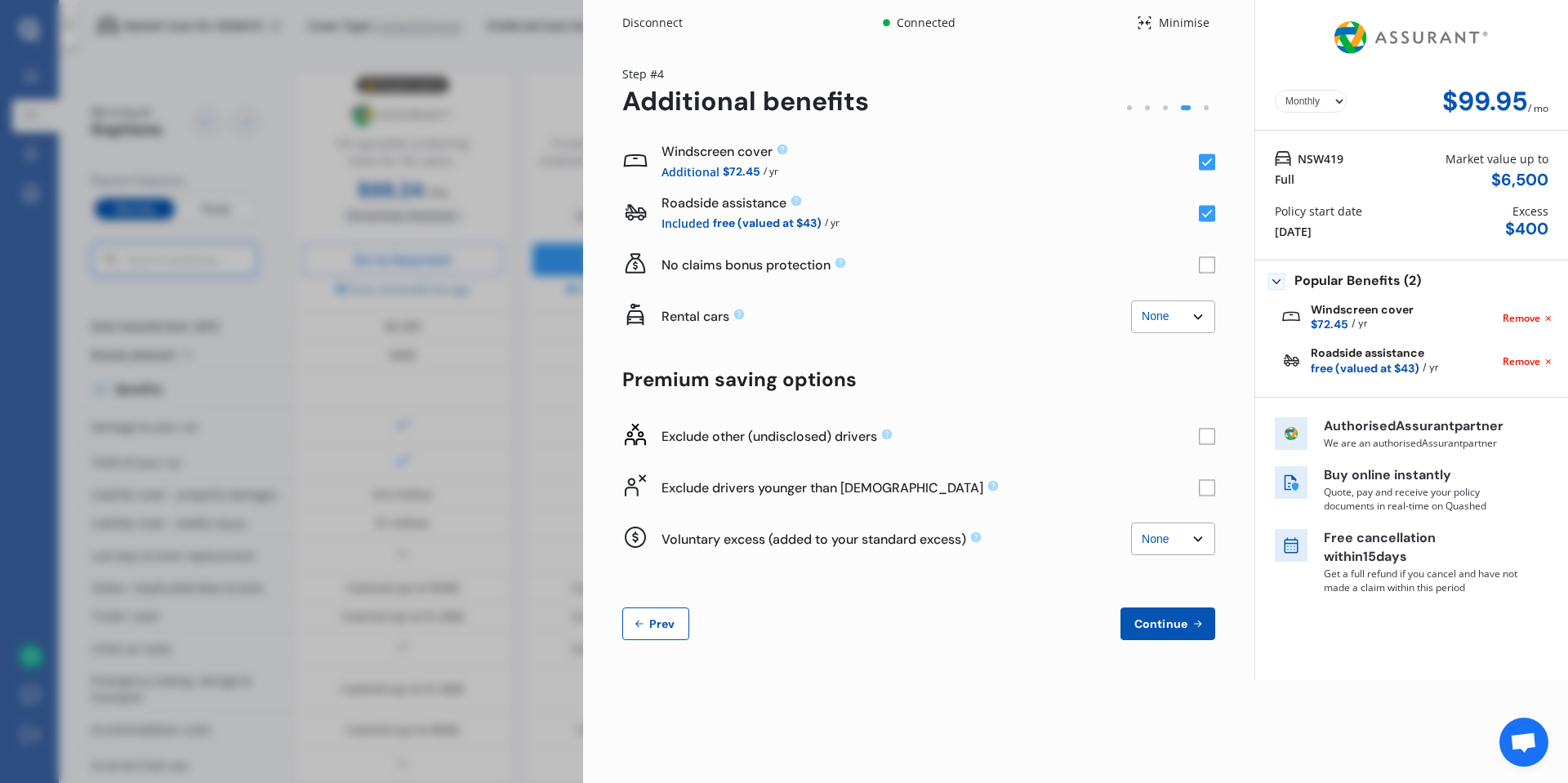
click at [1203, 162] on rect at bounding box center [1207, 162] width 16 height 16
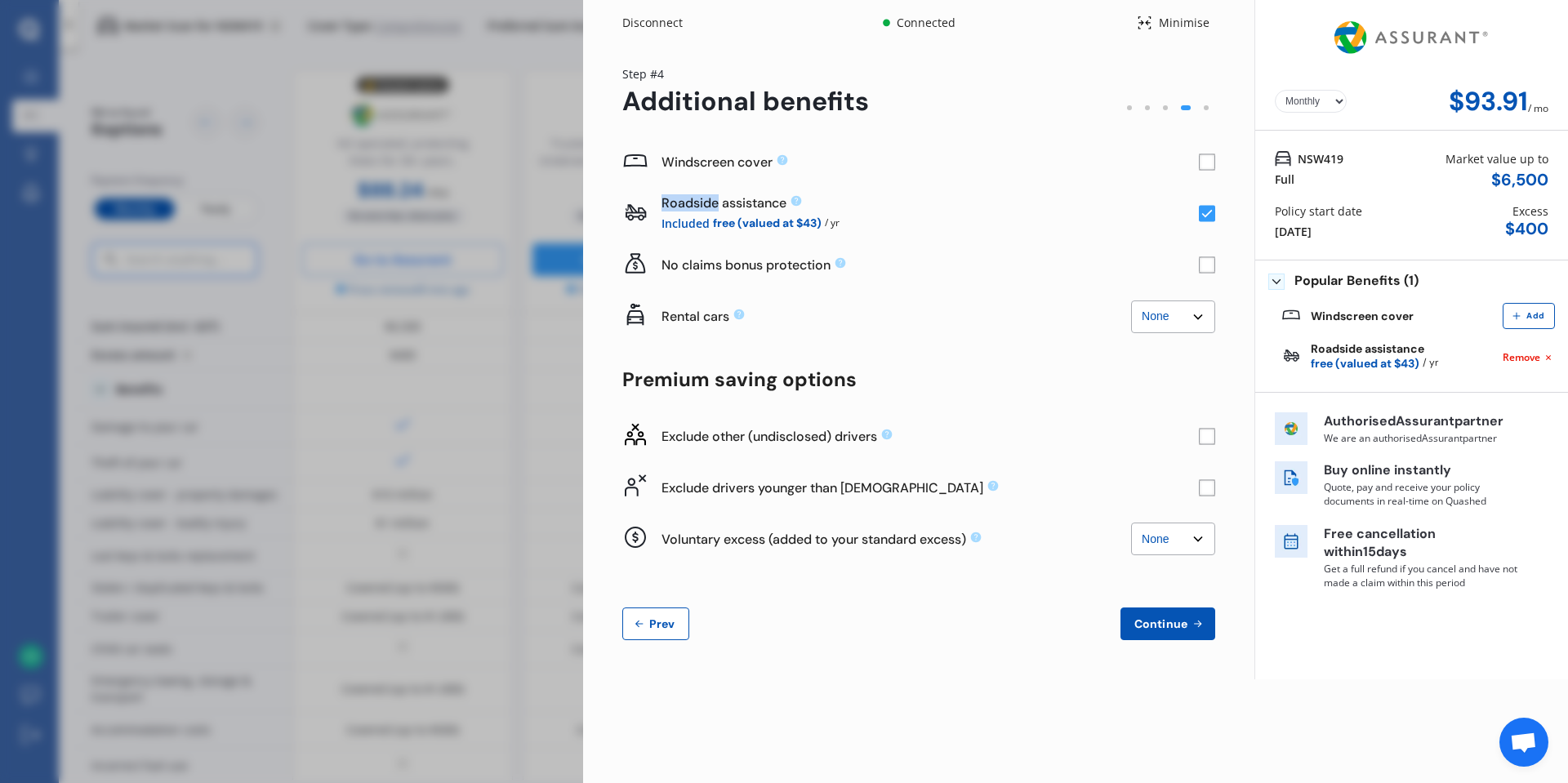
click at [1203, 162] on rect at bounding box center [1207, 162] width 16 height 16
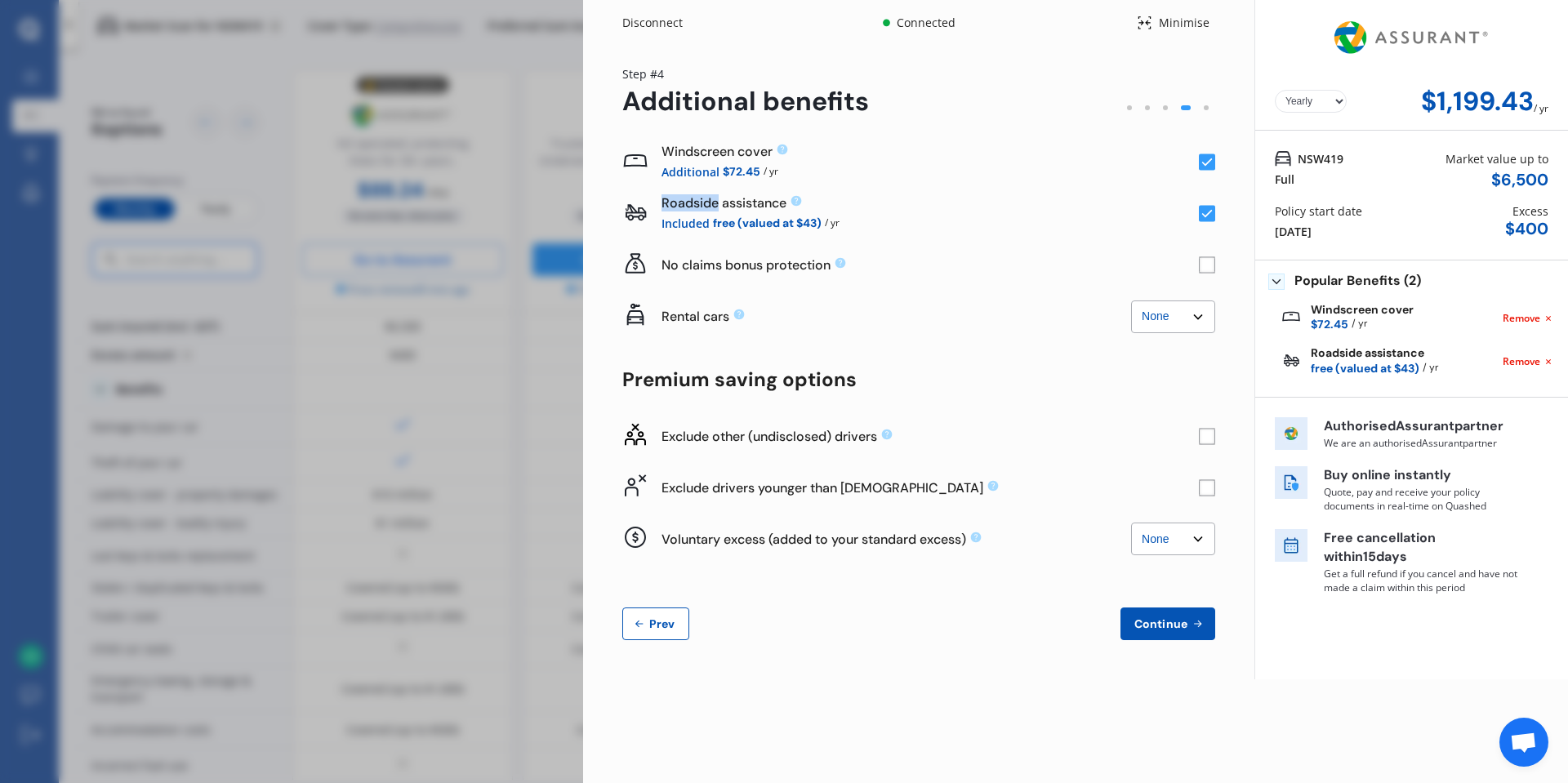
select select "Monthly"
click at [1202, 252] on div "No claims bonus protection" at bounding box center [918, 265] width 593 height 51
click at [1200, 258] on rect at bounding box center [1207, 265] width 16 height 16
click at [1184, 625] on span "Continue" at bounding box center [1160, 624] width 59 height 13
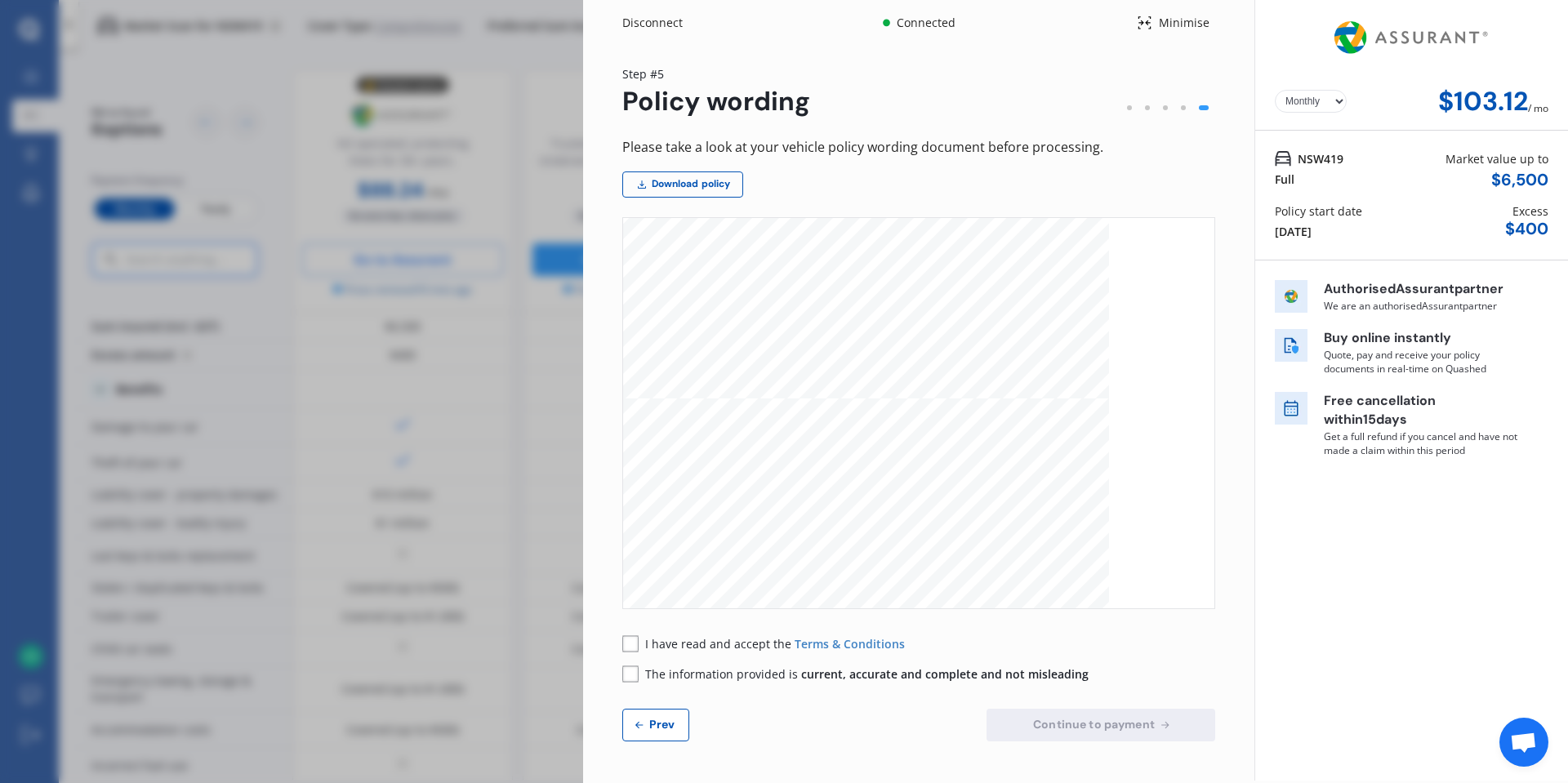
scroll to position [2579, 0]
click at [693, 181] on link "Download policy" at bounding box center [682, 184] width 120 height 26
click at [651, 647] on span "I have read and accept the" at bounding box center [719, 644] width 150 height 16
click at [674, 667] on span "The information provided is current, accurate and complete and not misleading" at bounding box center [866, 674] width 443 height 16
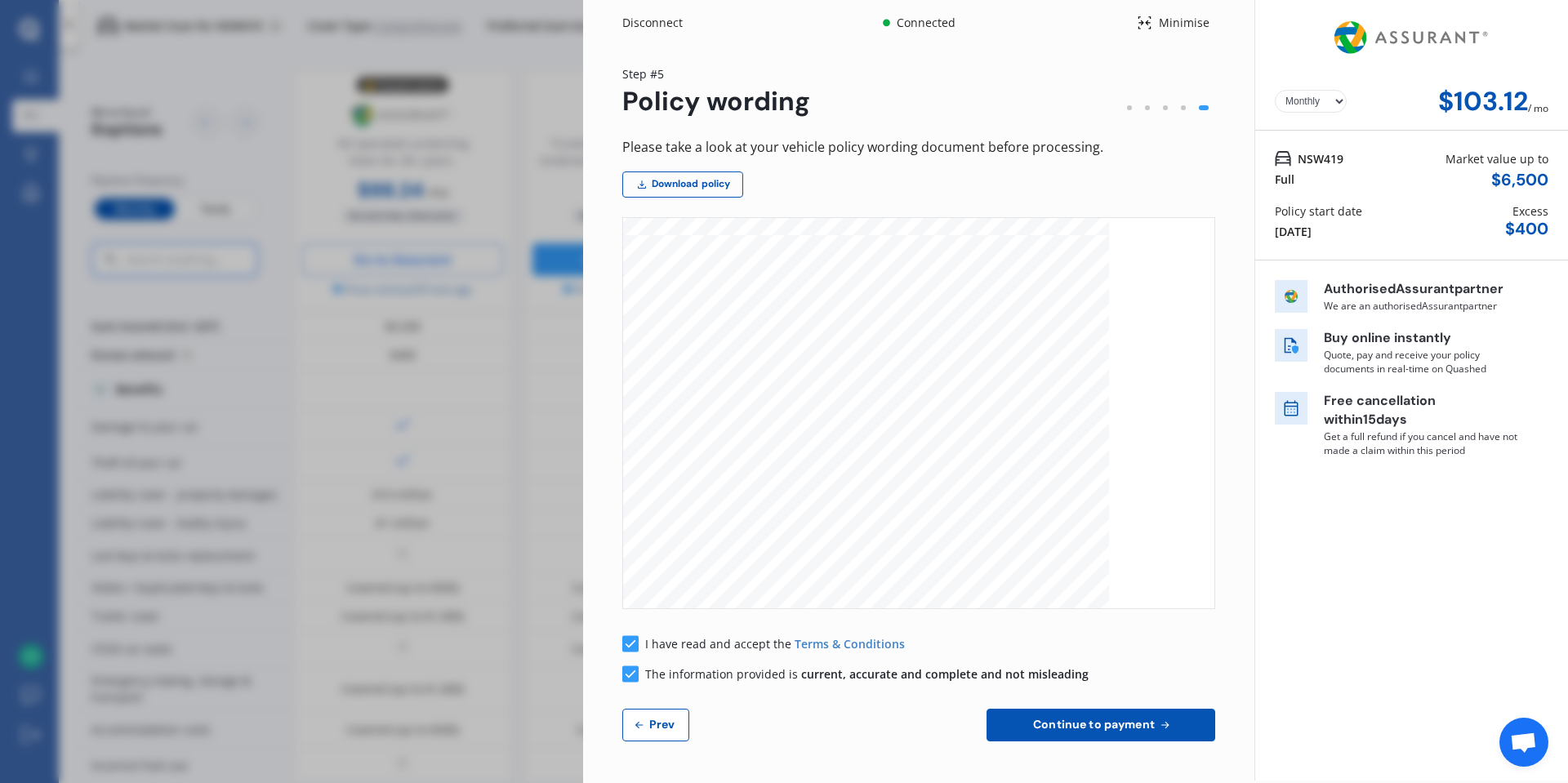
click at [1080, 722] on span "Continue to payment" at bounding box center [1093, 724] width 128 height 13
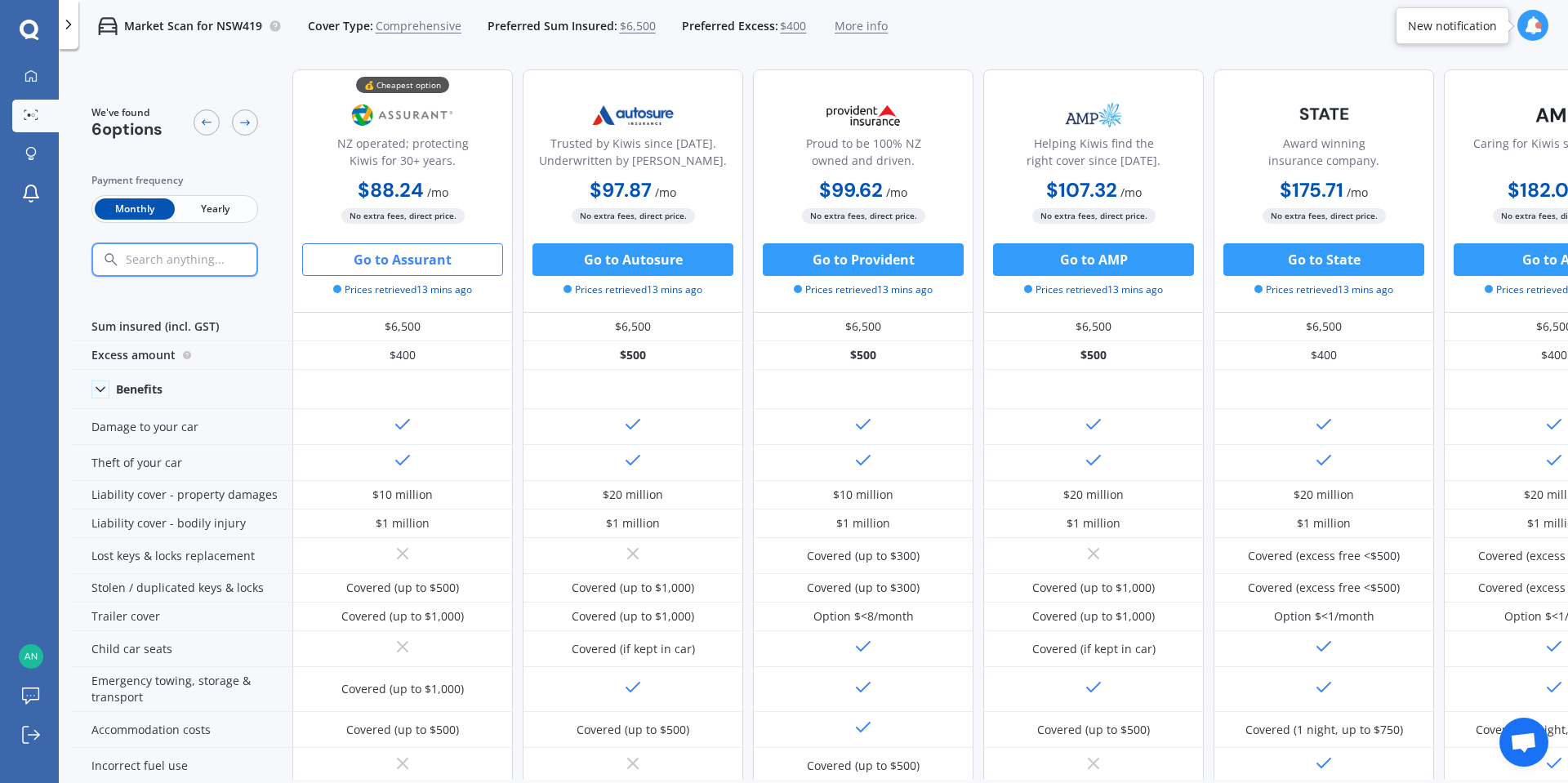
click at [422, 111] on img at bounding box center [403, 115] width 108 height 41
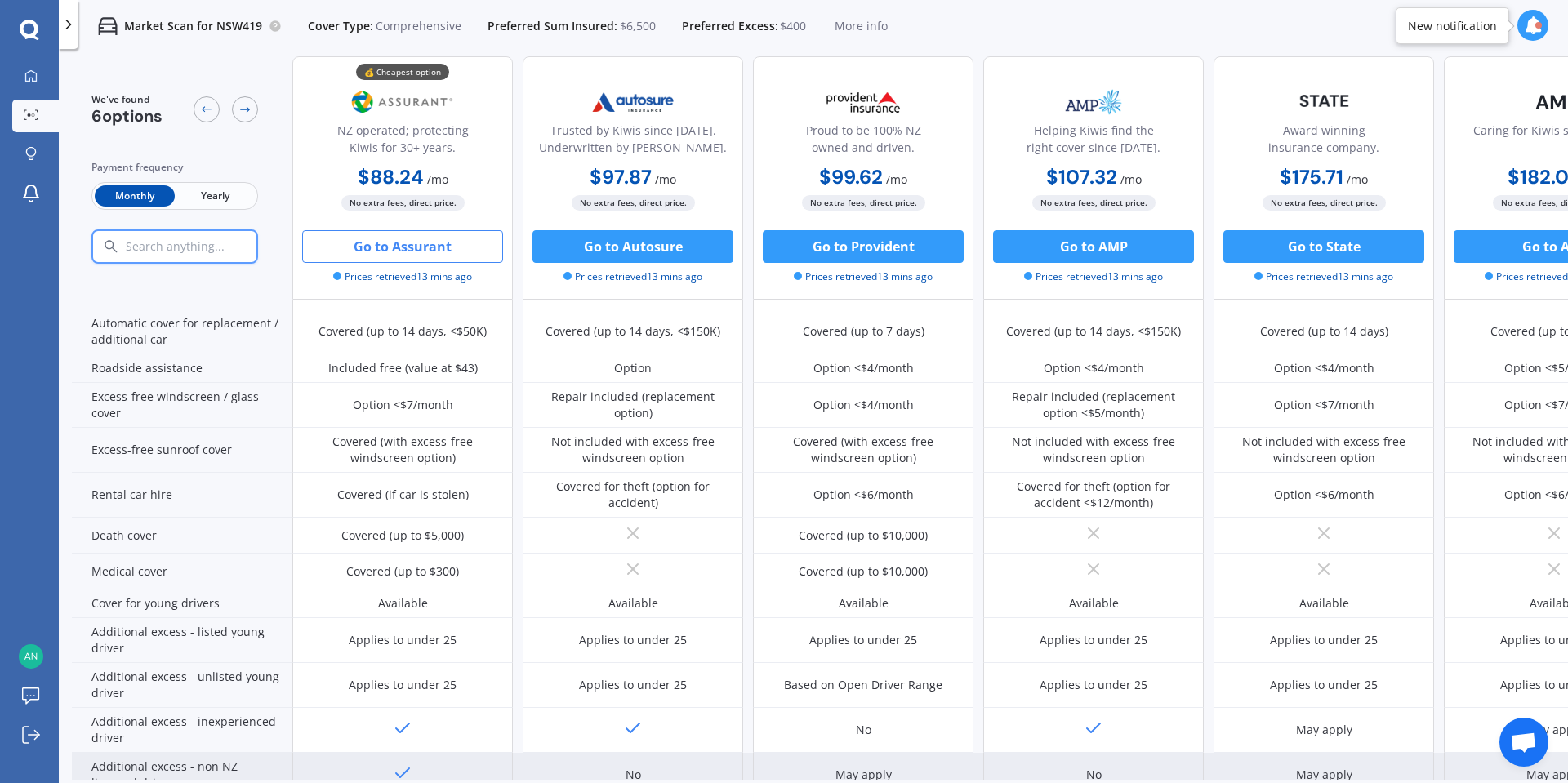
scroll to position [511, 0]
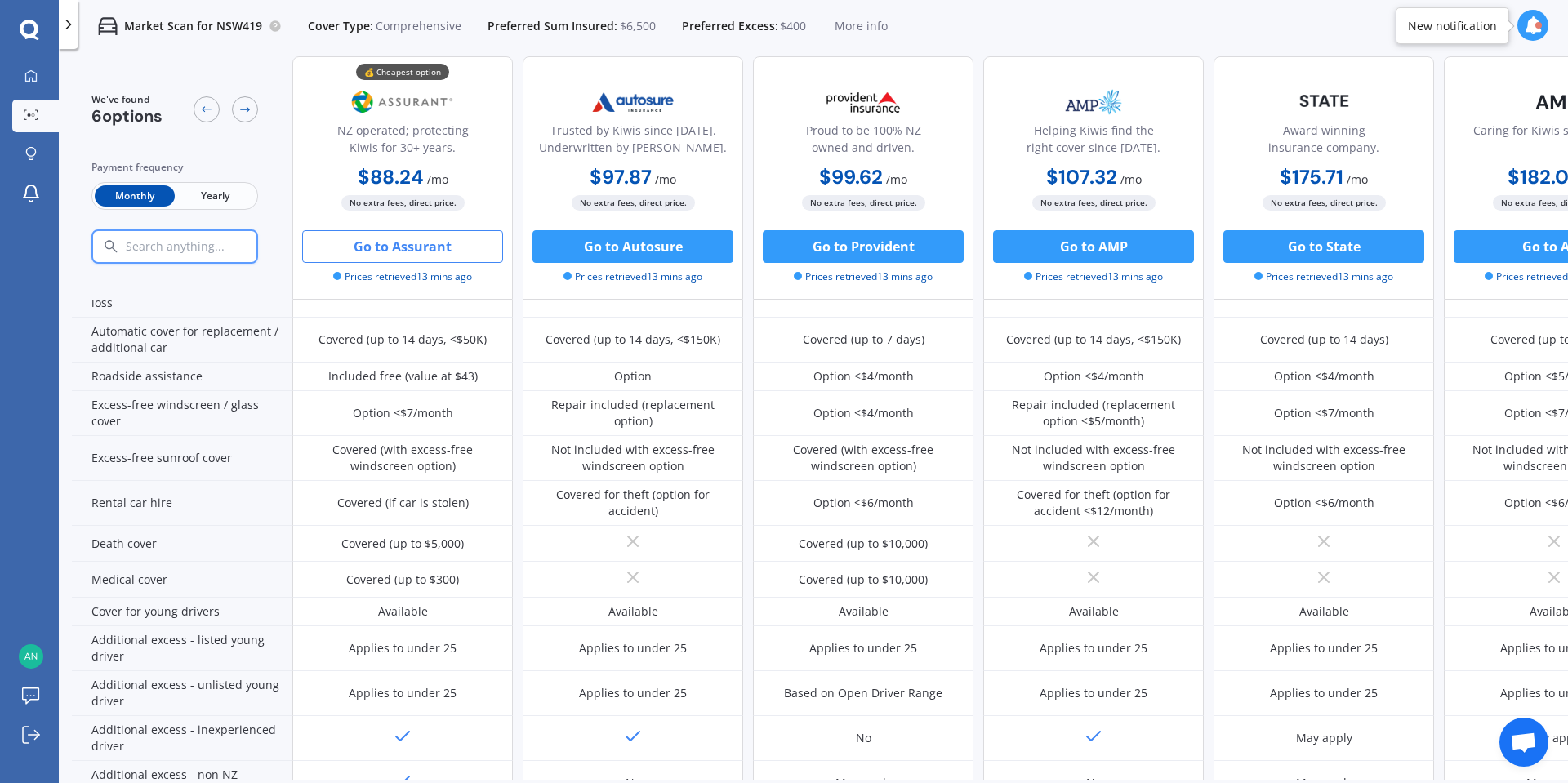
drag, startPoint x: 656, startPoint y: 779, endPoint x: 670, endPoint y: 775, distance: 14.6
click at [663, 777] on div "We've found 6 options Payment frequency Monthly Yearly 💰 Cheapest option NZ ope…" at bounding box center [819, 446] width 1496 height 779
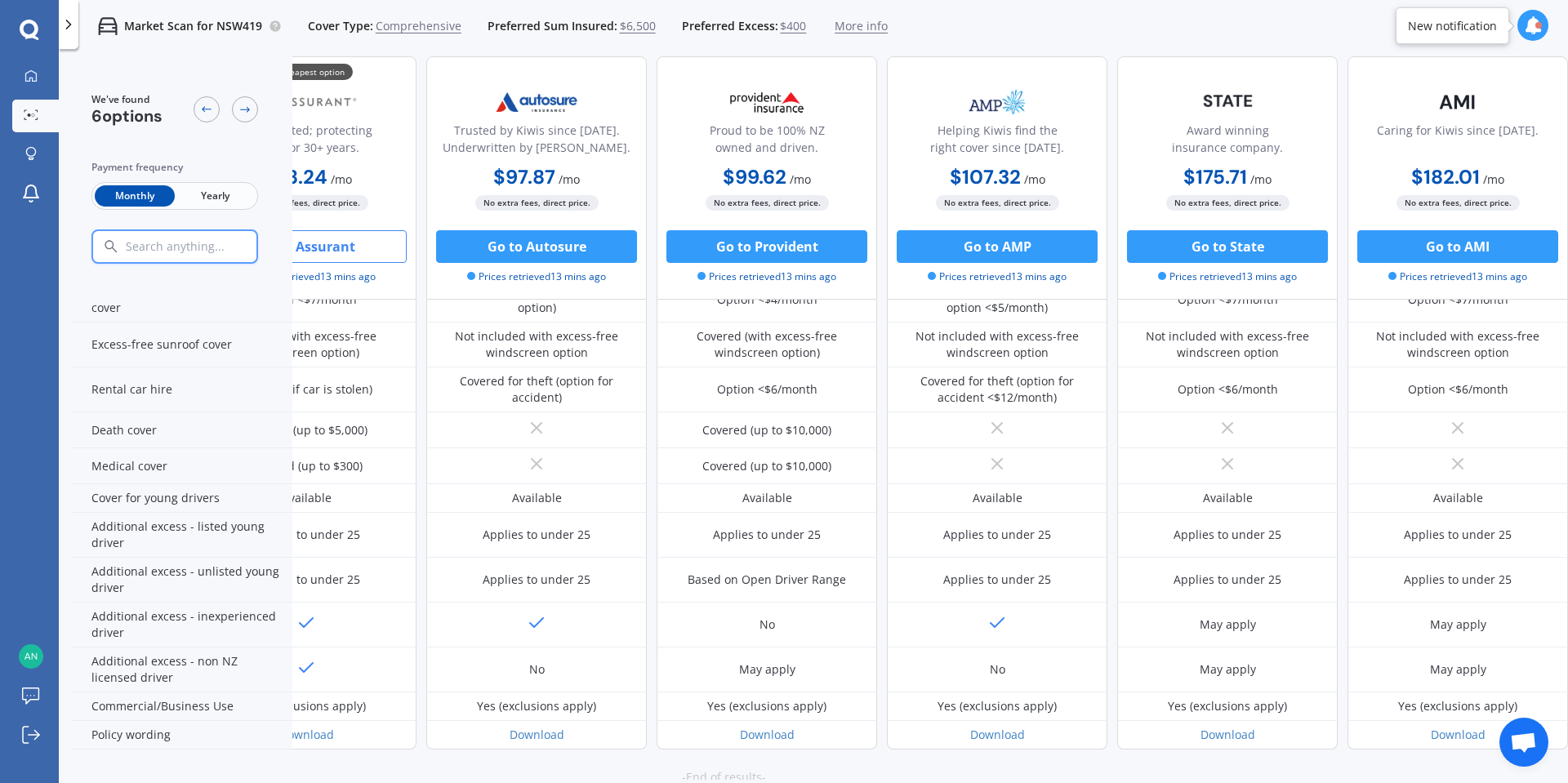
scroll to position [648, 105]
